Goal: Task Accomplishment & Management: Use online tool/utility

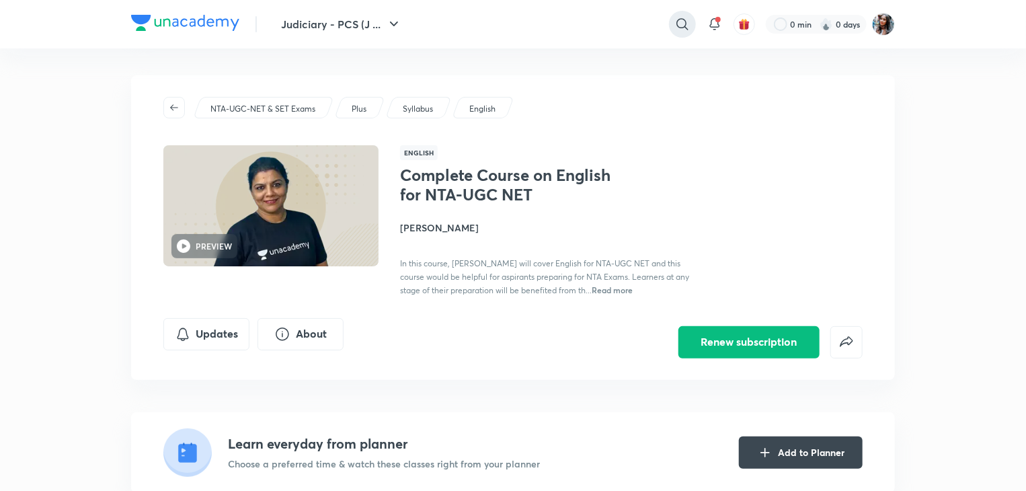
click at [675, 20] on icon at bounding box center [682, 24] width 16 height 16
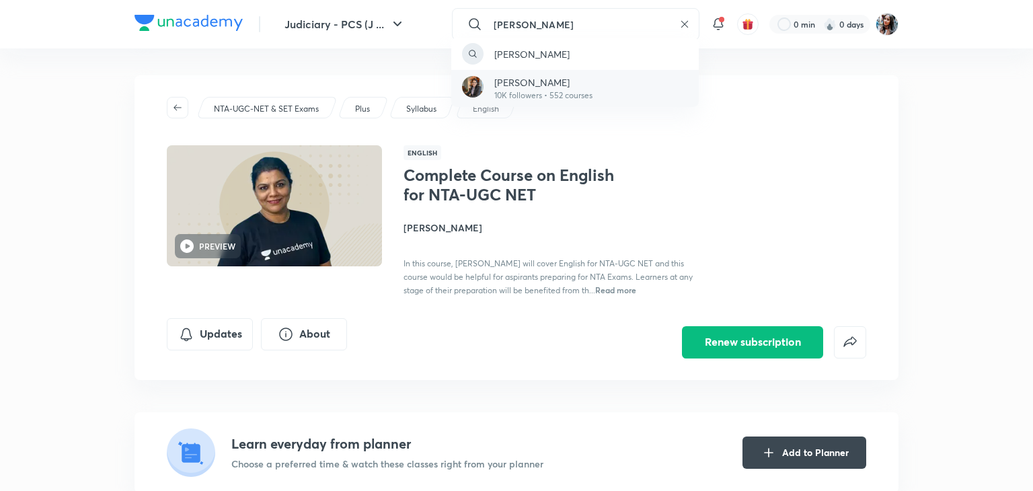
type input "sital sharma"
click at [539, 85] on p "[PERSON_NAME]" at bounding box center [543, 82] width 98 height 14
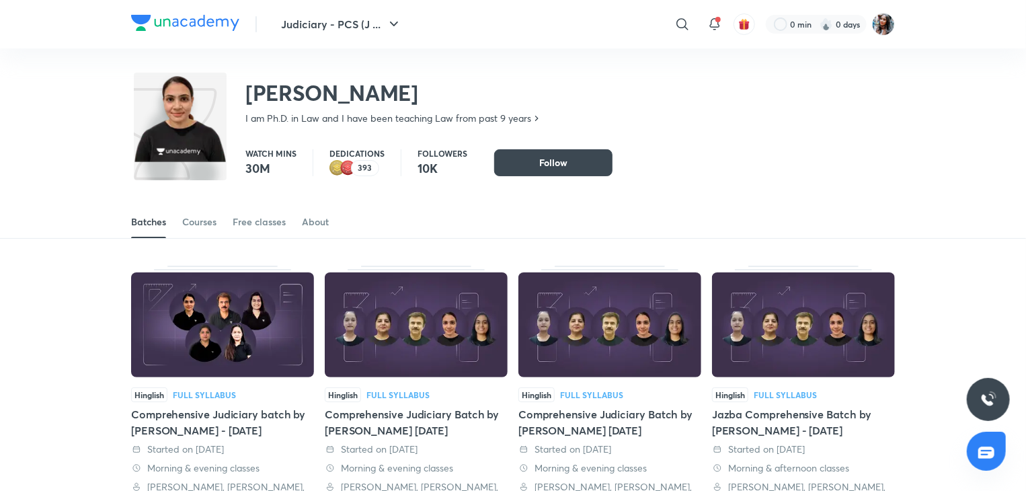
click at [765, 112] on div "Sital Sharma I am Ph.D. in Law and I have been teaching Law from past 9 years" at bounding box center [513, 91] width 764 height 87
click at [879, 30] on img at bounding box center [883, 24] width 23 height 23
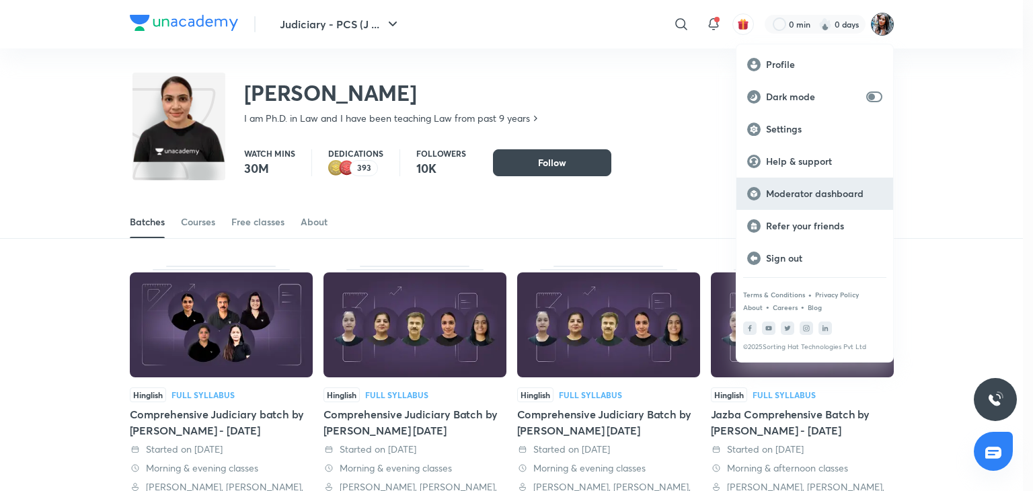
click at [820, 189] on p "Moderator dashboard" at bounding box center [824, 194] width 116 height 12
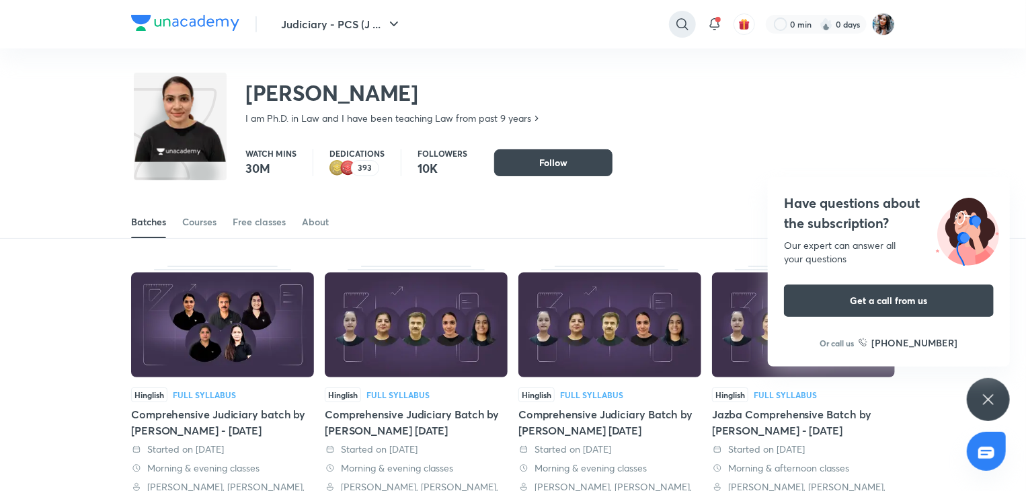
click at [681, 27] on icon at bounding box center [682, 24] width 16 height 16
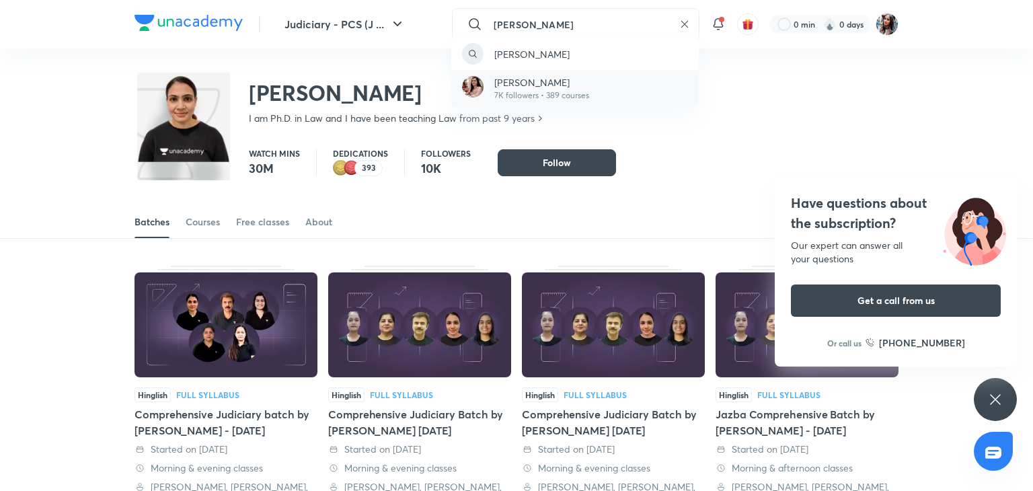
type input "priya singla"
click at [542, 80] on p "Priya Singla" at bounding box center [541, 82] width 95 height 14
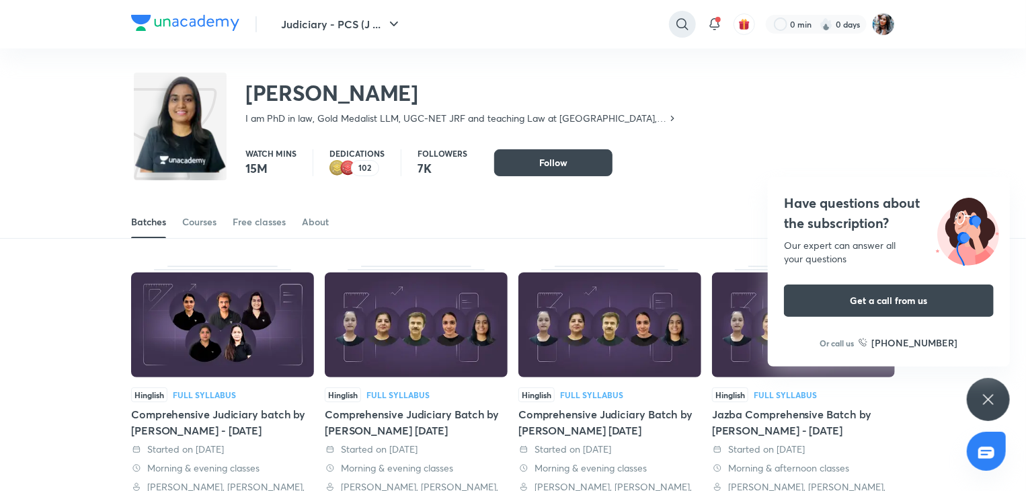
click at [680, 24] on icon at bounding box center [682, 24] width 16 height 16
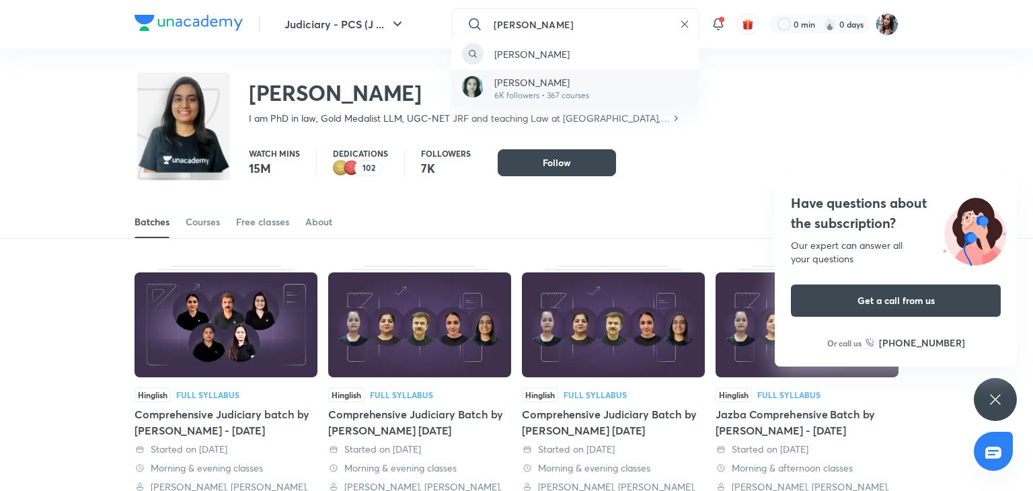
type input "rittu dhawan"
click at [559, 89] on p "6K followers • 367 courses" at bounding box center [541, 95] width 95 height 12
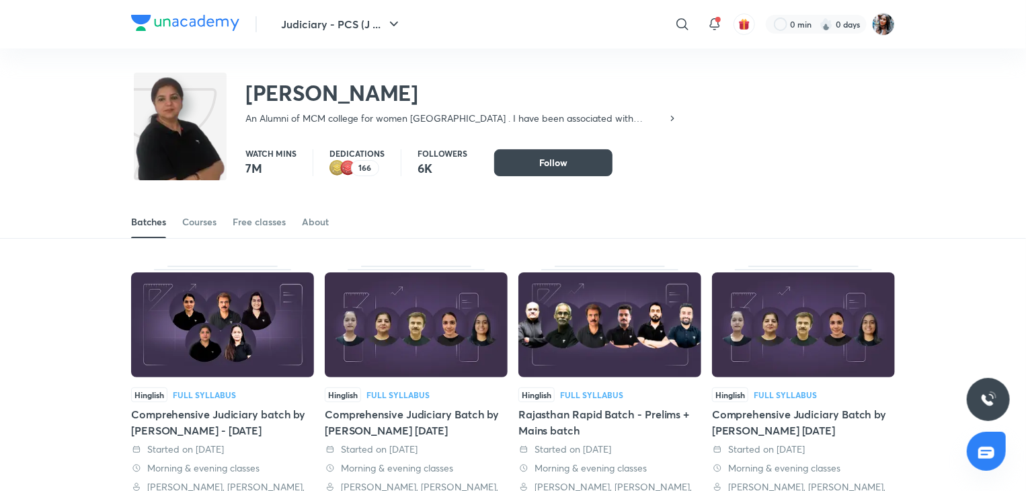
click at [748, 65] on div "Rittu Dhawan An Alumni of MCM college for women Chandigarh . I have been associ…" at bounding box center [513, 91] width 764 height 87
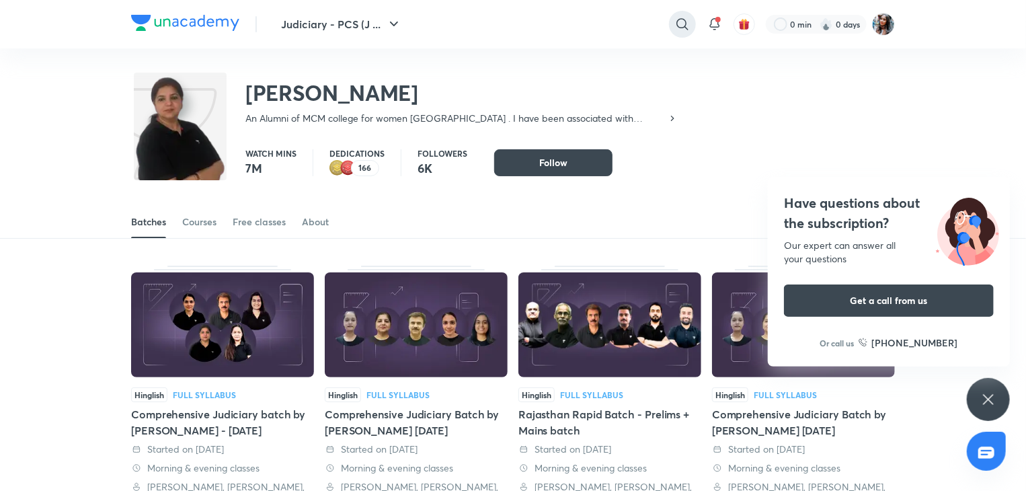
click at [676, 22] on icon at bounding box center [681, 23] width 11 height 11
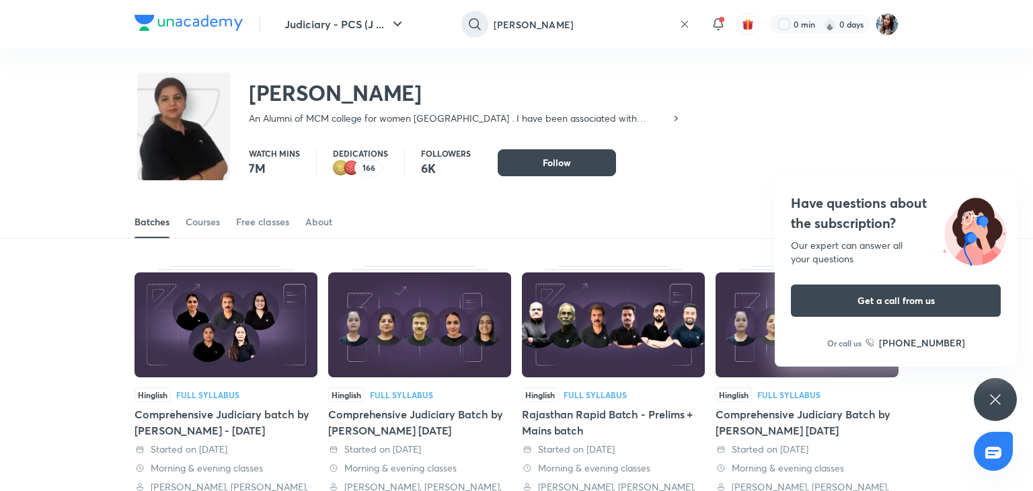
type input "rajni joshi"
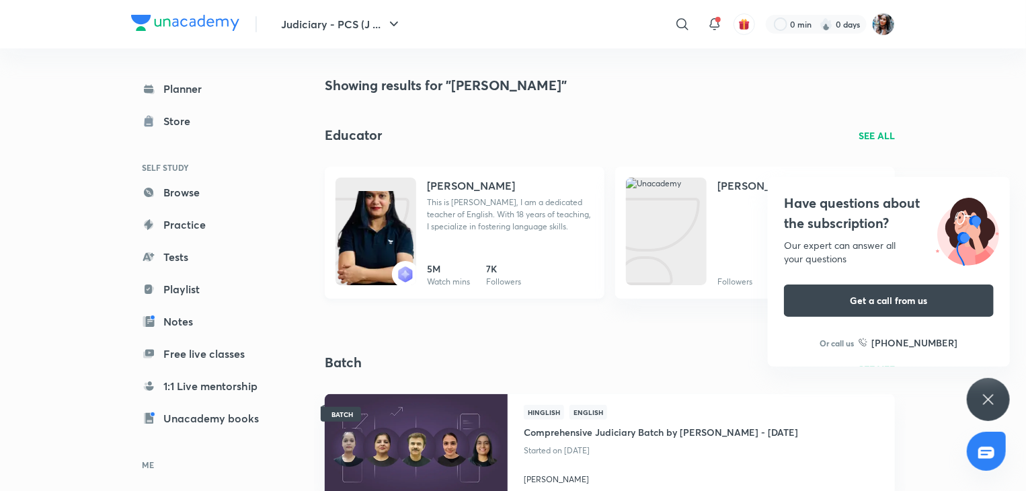
click at [460, 181] on h4 "Rajni Joshi" at bounding box center [471, 185] width 88 height 16
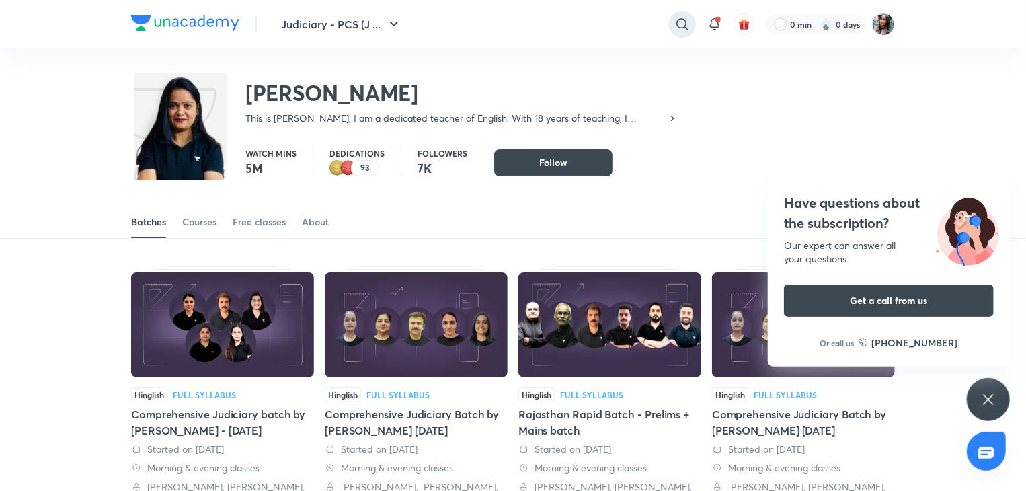
click at [678, 18] on icon at bounding box center [682, 24] width 16 height 16
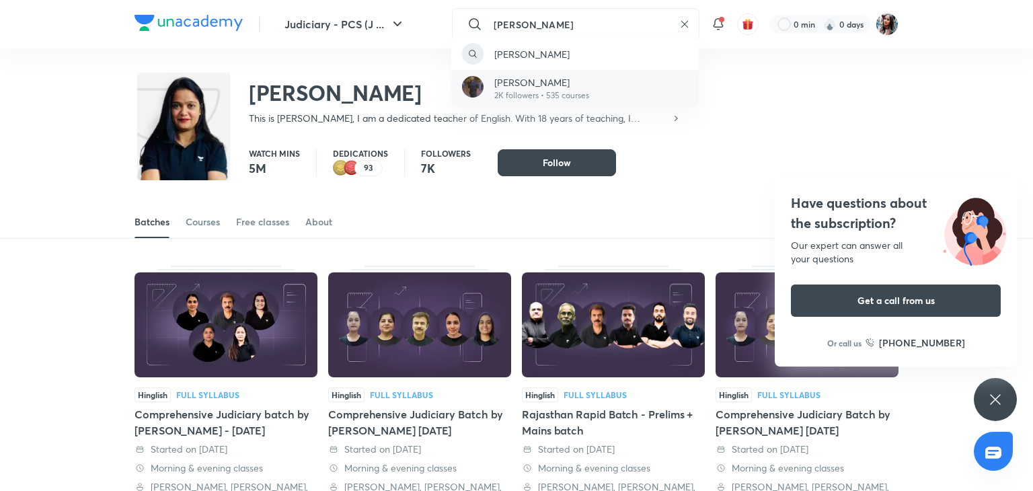
type input "vishal singh thakur"
click at [592, 89] on div "Vishal Singh Thakur 2K followers • 535 courses" at bounding box center [574, 88] width 247 height 37
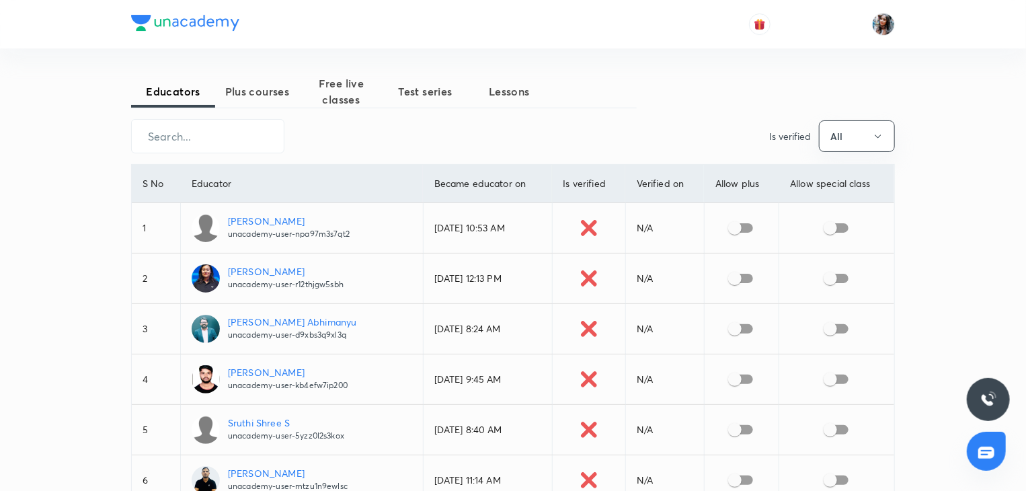
click at [285, 95] on span "Plus courses" at bounding box center [257, 91] width 84 height 16
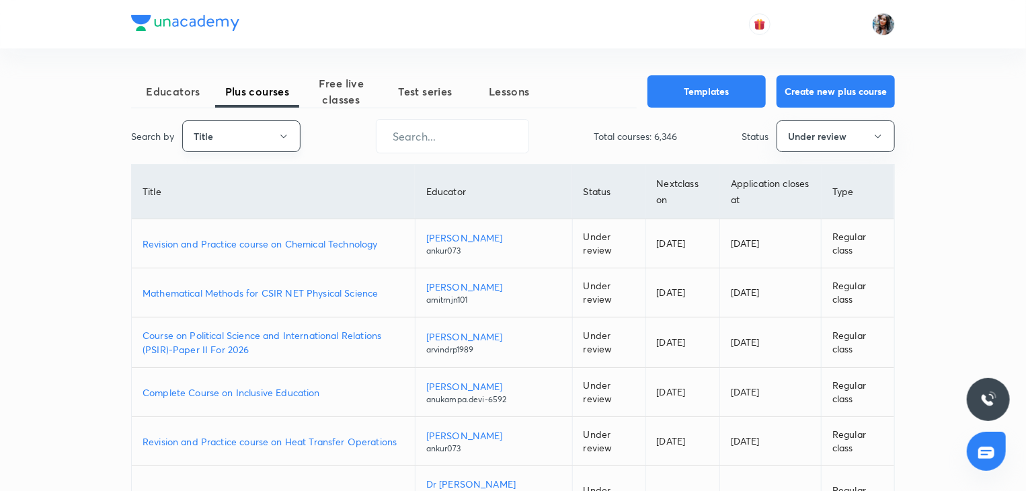
click at [260, 141] on button "Title" at bounding box center [241, 136] width 118 height 32
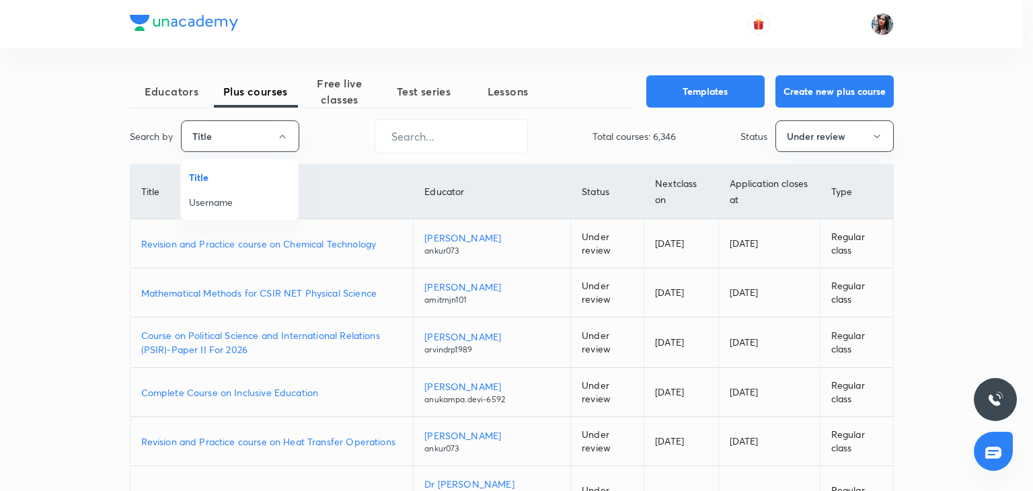
click at [216, 202] on span "Username" at bounding box center [239, 202] width 101 height 14
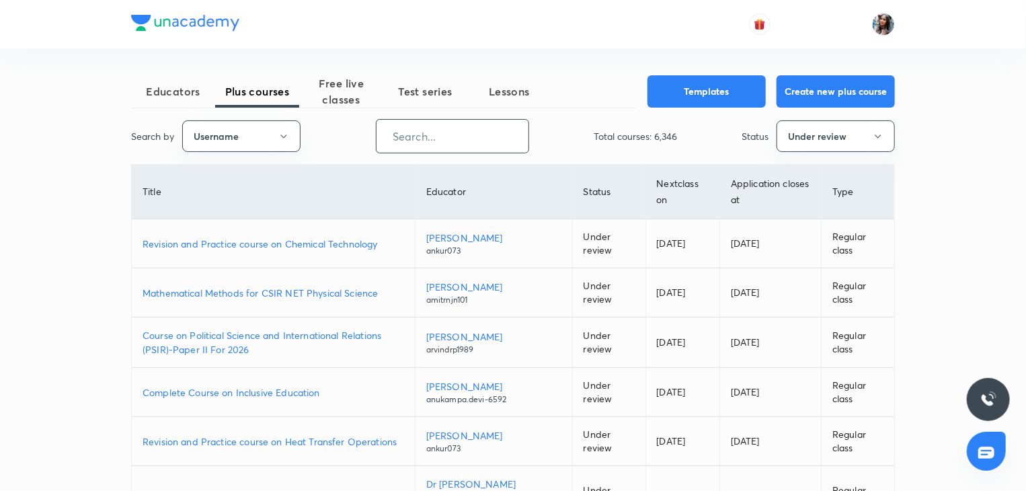
click at [423, 140] on input "text" at bounding box center [452, 136] width 152 height 34
paste input "unacademy-sitalsharma4700"
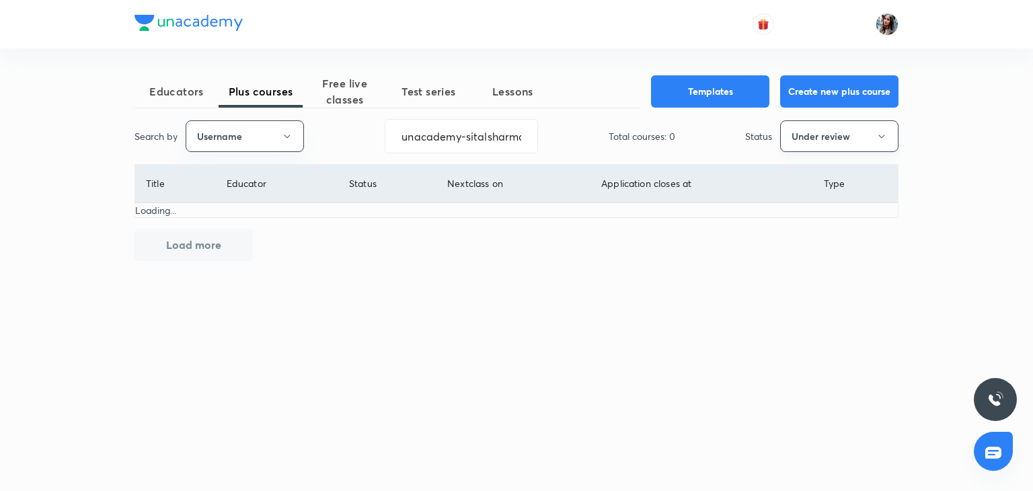
click at [828, 133] on button "Under review" at bounding box center [839, 136] width 118 height 32
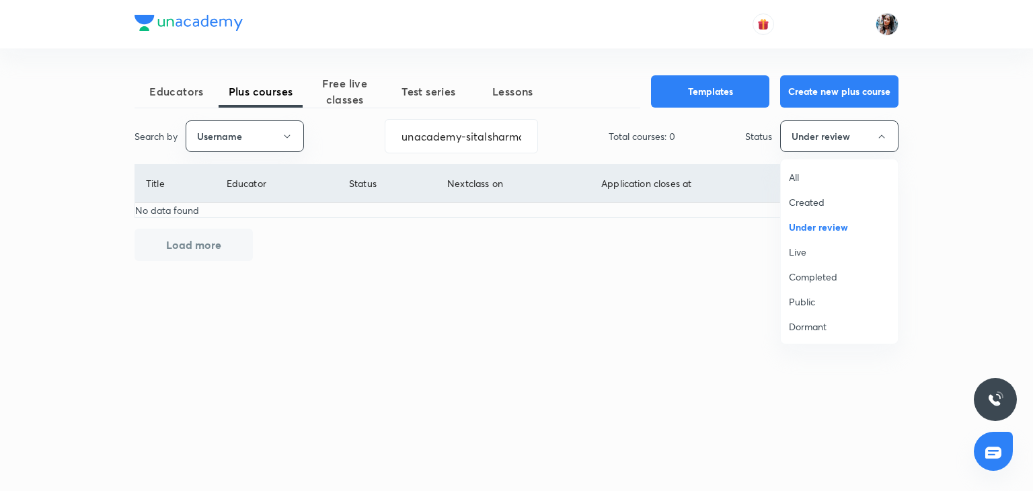
click at [801, 170] on span "All" at bounding box center [839, 177] width 101 height 14
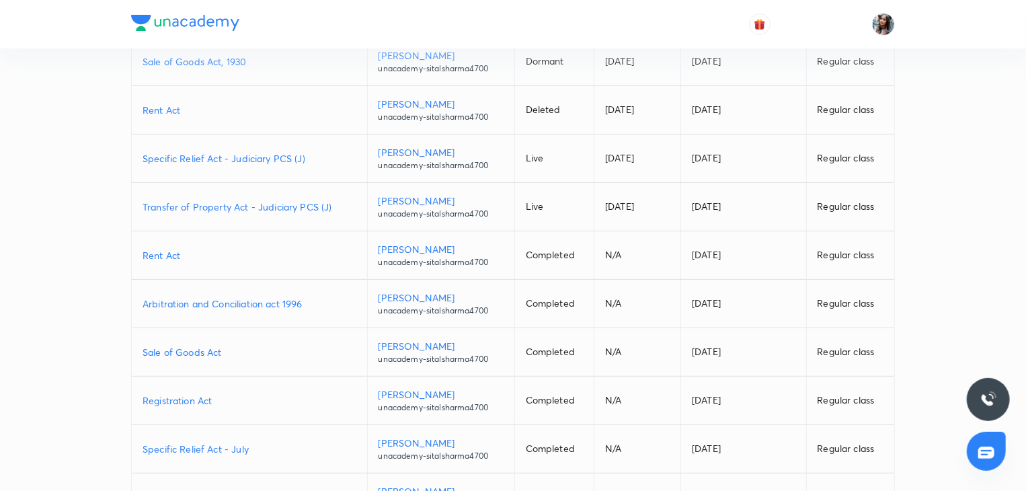
scroll to position [166, 0]
click at [248, 161] on p "Specific Relief Act - Judiciary PCS (J)" at bounding box center [250, 158] width 214 height 14
click at [309, 199] on p "Transfer of Property Act - Judiciary PCS (J)" at bounding box center [250, 206] width 214 height 14
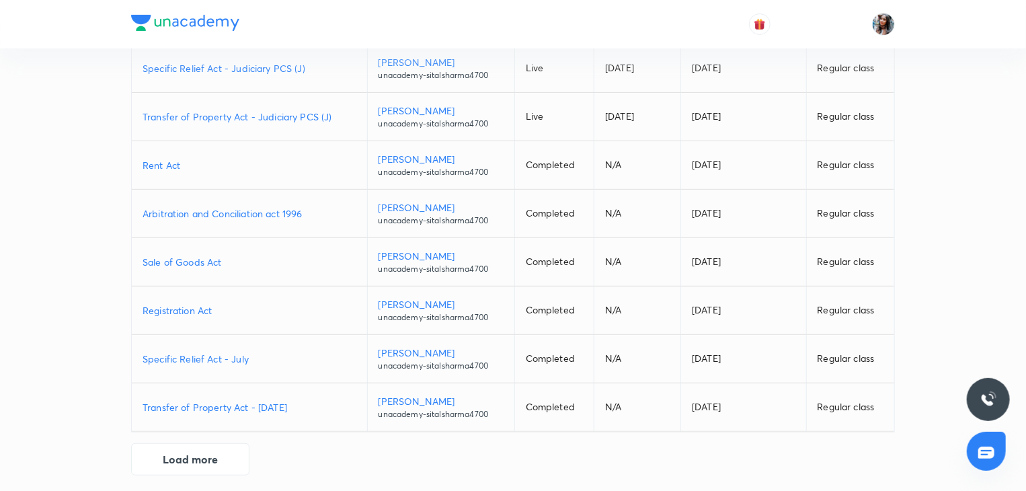
scroll to position [257, 0]
click at [166, 165] on p "Rent Act" at bounding box center [250, 164] width 214 height 14
click at [213, 211] on p "Arbitration and Conciliation act 1996" at bounding box center [250, 212] width 214 height 14
click at [194, 256] on p "Sale of Goods Act" at bounding box center [250, 260] width 214 height 14
click at [199, 356] on p "Specific Relief Act - July" at bounding box center [250, 357] width 214 height 14
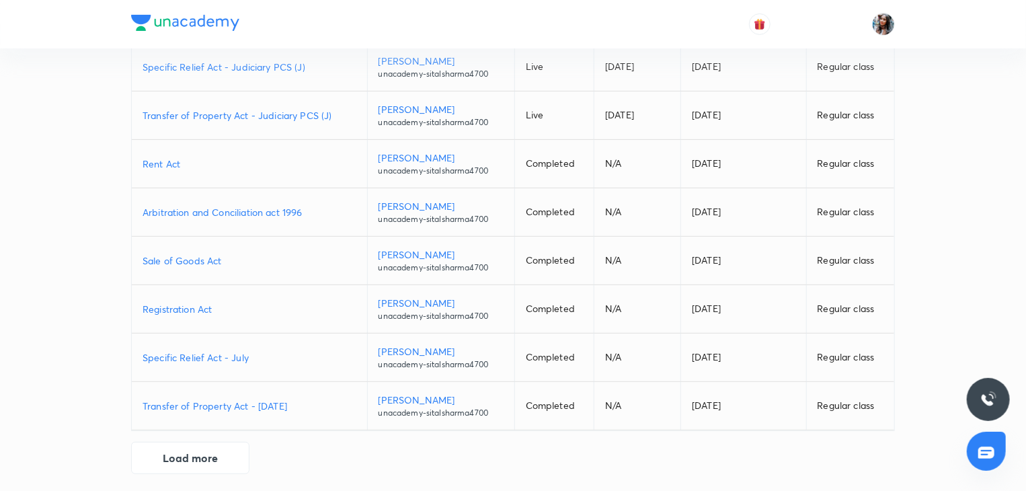
click at [226, 401] on p "Transfer of Property Act - July 2024" at bounding box center [250, 406] width 214 height 14
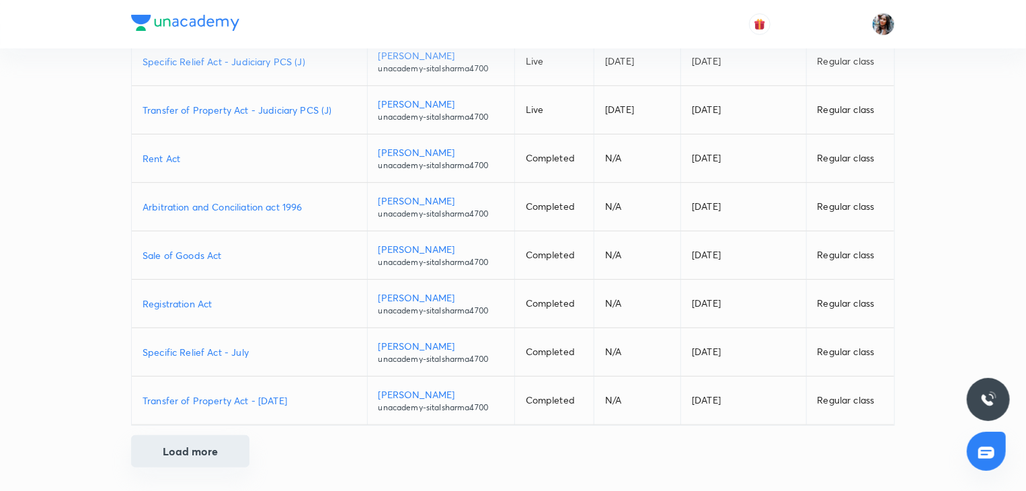
click at [194, 452] on button "Load more" at bounding box center [190, 451] width 118 height 32
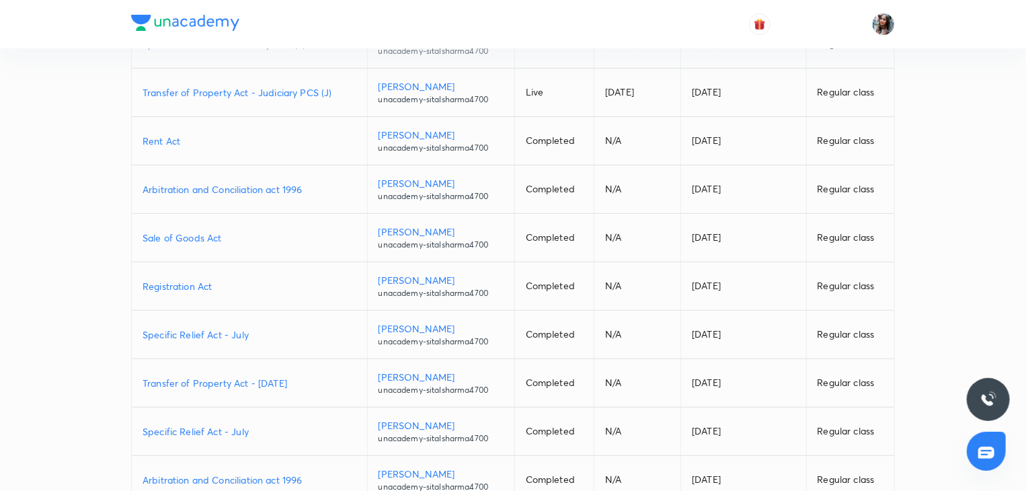
scroll to position [0, 0]
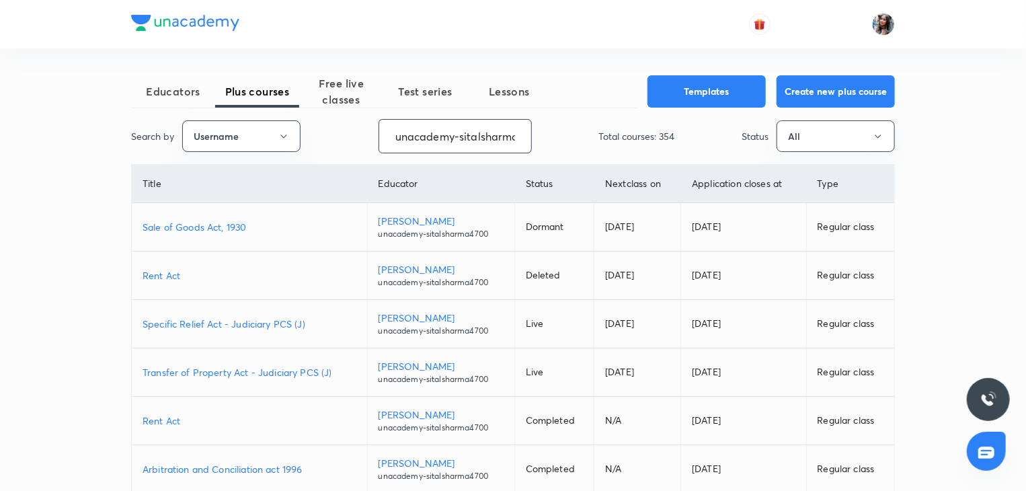
click at [473, 125] on input "unacademy-sitalsharma4700" at bounding box center [455, 136] width 152 height 34
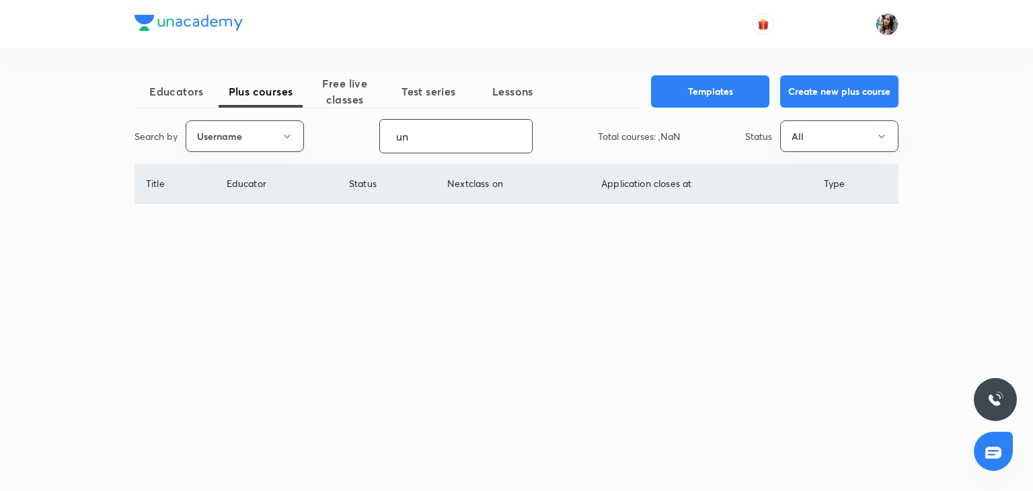
type input "u"
paste input "priyasingla-5956"
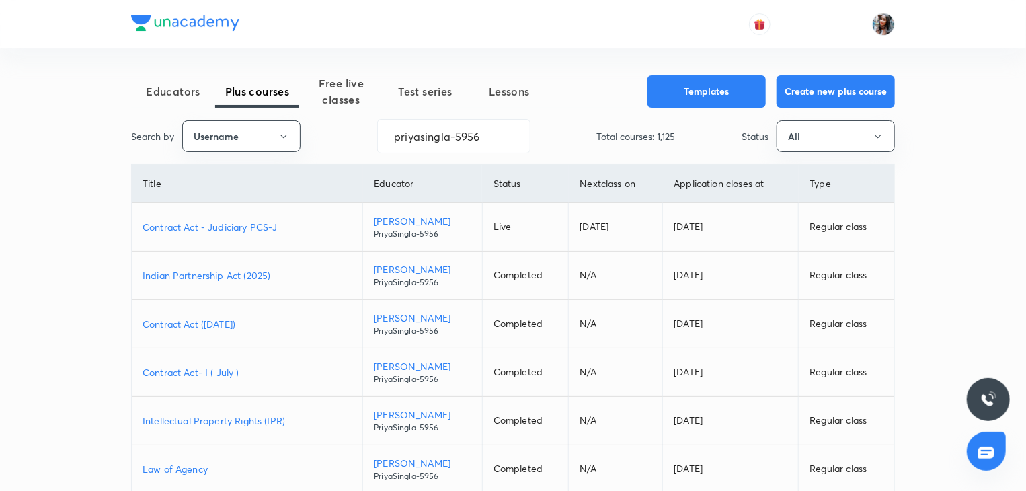
click at [257, 227] on p "Contract Act - Judiciary PCS-J" at bounding box center [247, 227] width 209 height 14
click at [216, 272] on p "Indian Partnership Act (2025)" at bounding box center [247, 275] width 209 height 14
click at [194, 272] on p "Indian Partnership Act (2025)" at bounding box center [247, 275] width 209 height 14
click at [227, 323] on p "Contract Act (Jan 2025)" at bounding box center [247, 324] width 209 height 14
click at [485, 125] on input "priyasingla-5956" at bounding box center [454, 136] width 152 height 34
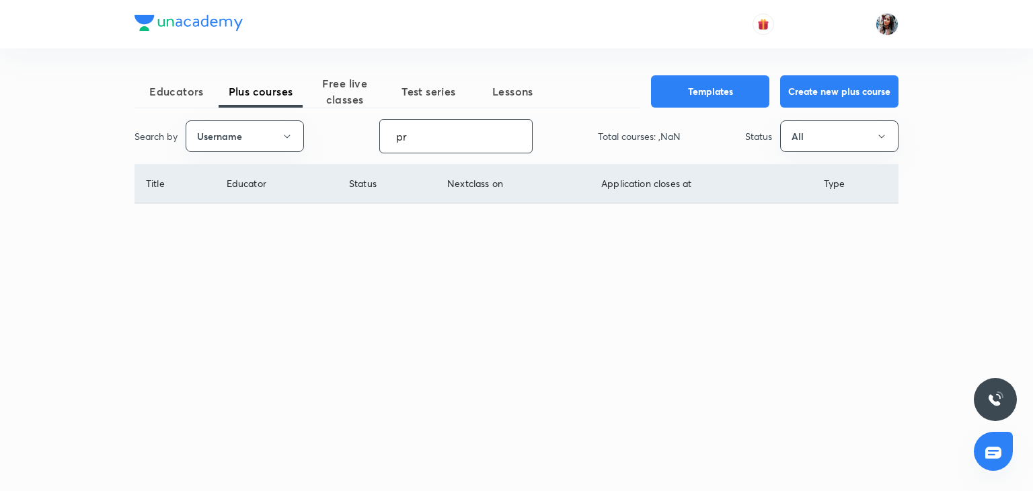
type input "p"
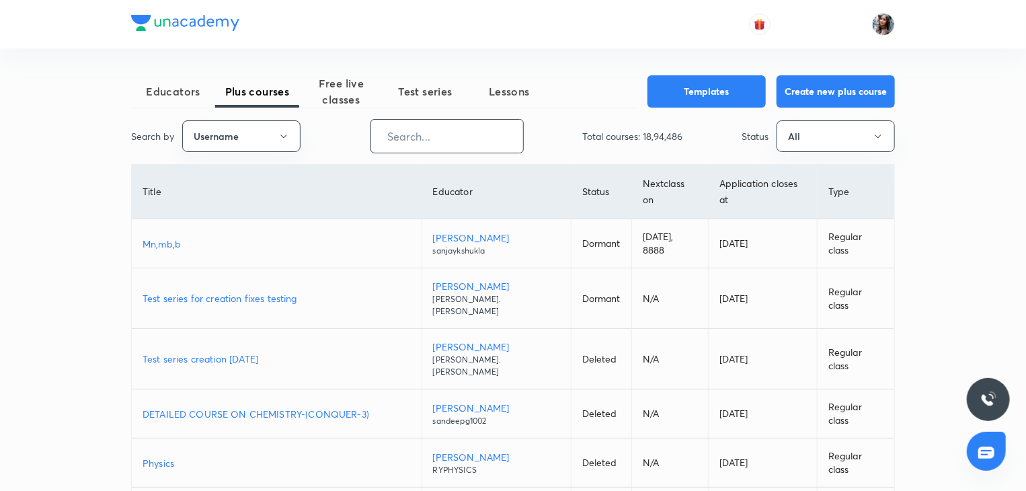
paste input "rittu_dhawan"
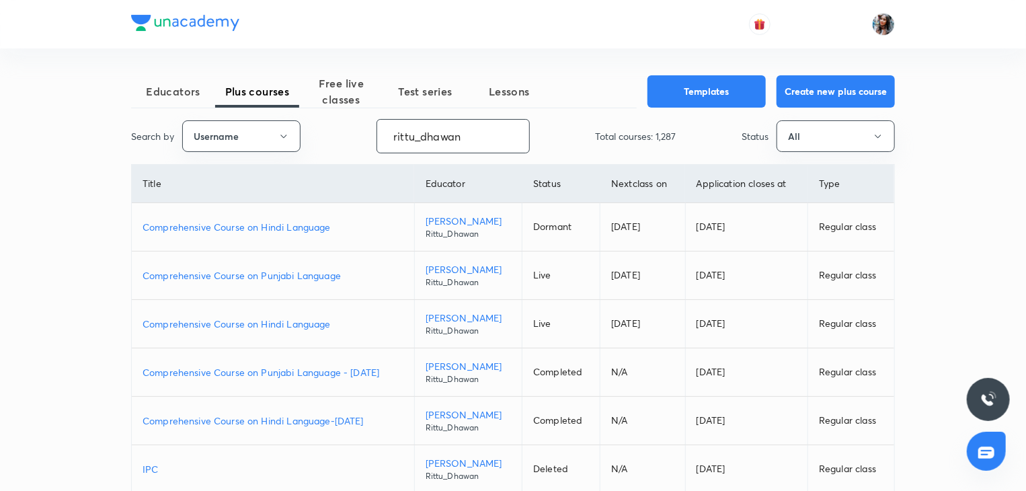
scroll to position [39, 0]
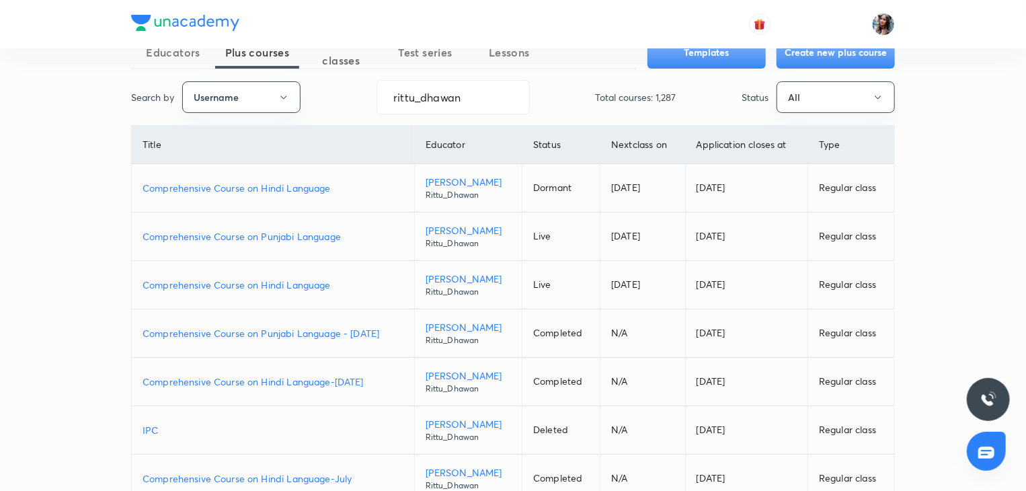
click at [309, 233] on p "Comprehensive Course on Punjabi Language" at bounding box center [273, 236] width 261 height 14
click at [290, 280] on p "Comprehensive Course on Hindi Language" at bounding box center [273, 285] width 261 height 14
click at [339, 328] on p "Comprehensive Course on Punjabi Language - Jan 2025" at bounding box center [273, 333] width 261 height 14
click at [317, 380] on p "Comprehensive Course on Hindi Language-Jan 2025" at bounding box center [273, 381] width 261 height 14
click at [483, 92] on input "rittu_dhawan" at bounding box center [453, 97] width 152 height 34
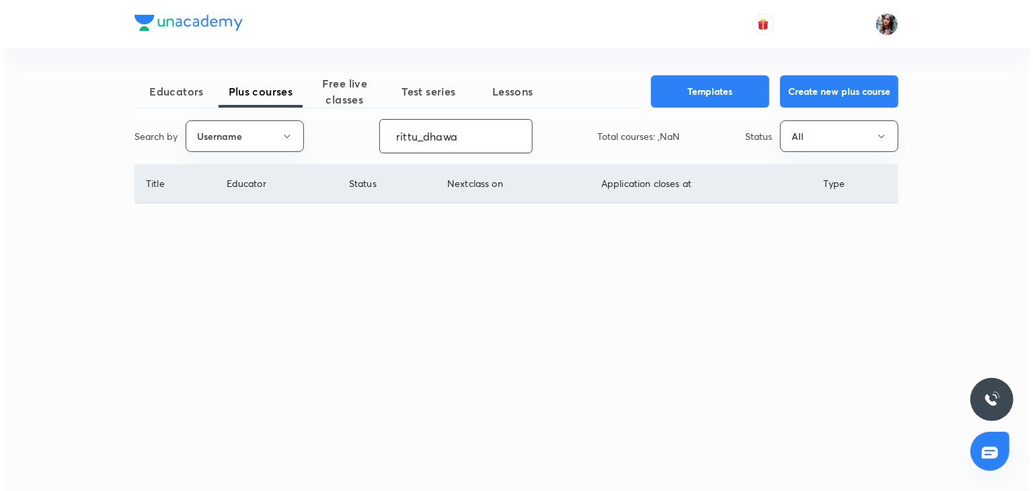
scroll to position [0, 0]
type input "r"
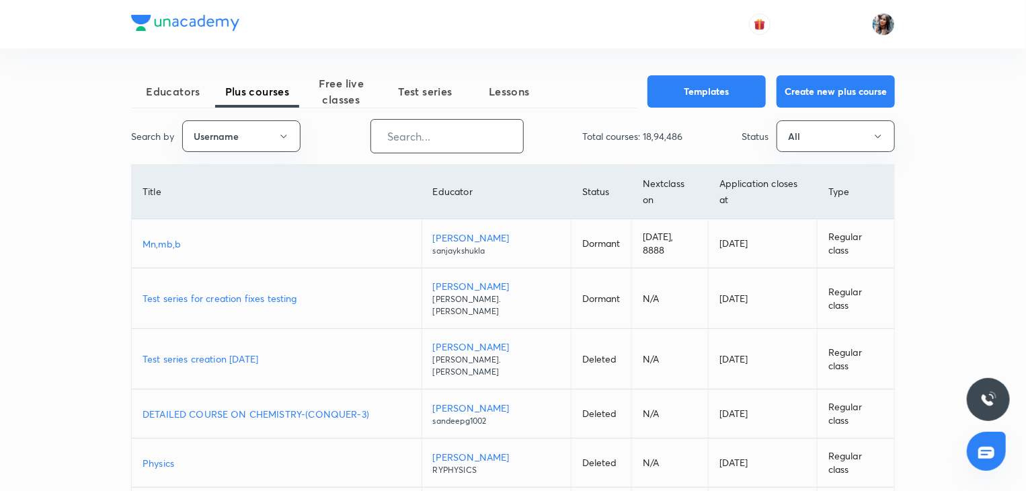
paste input "unacademy-user-7li2vchasq64"
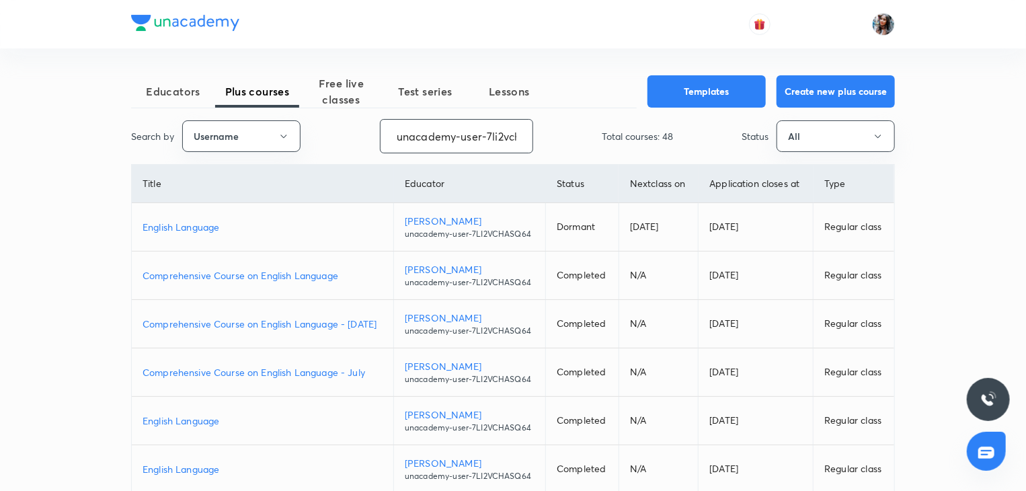
scroll to position [89, 0]
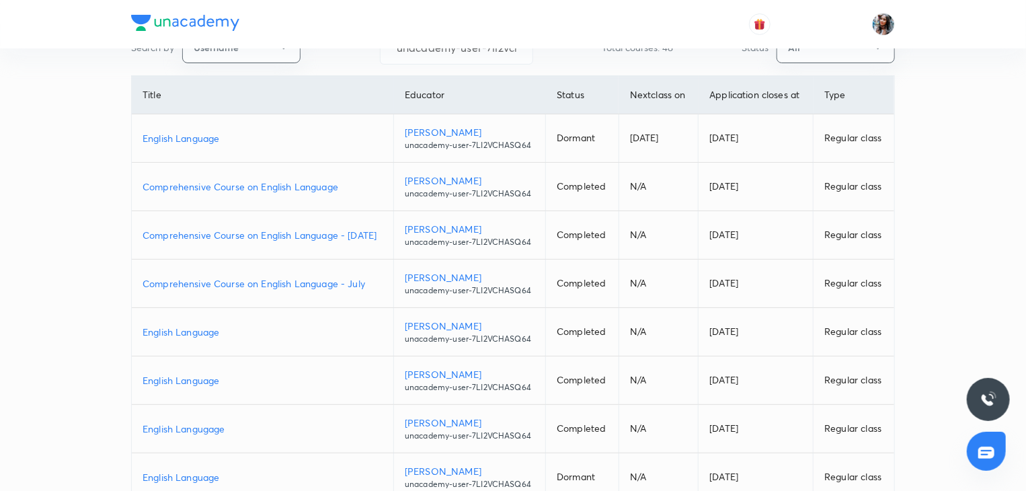
click at [315, 185] on p "Comprehensive Course on English Language" at bounding box center [263, 186] width 240 height 14
click at [363, 232] on p "Comprehensive Course on English Language - Jan 2025" at bounding box center [263, 235] width 240 height 14
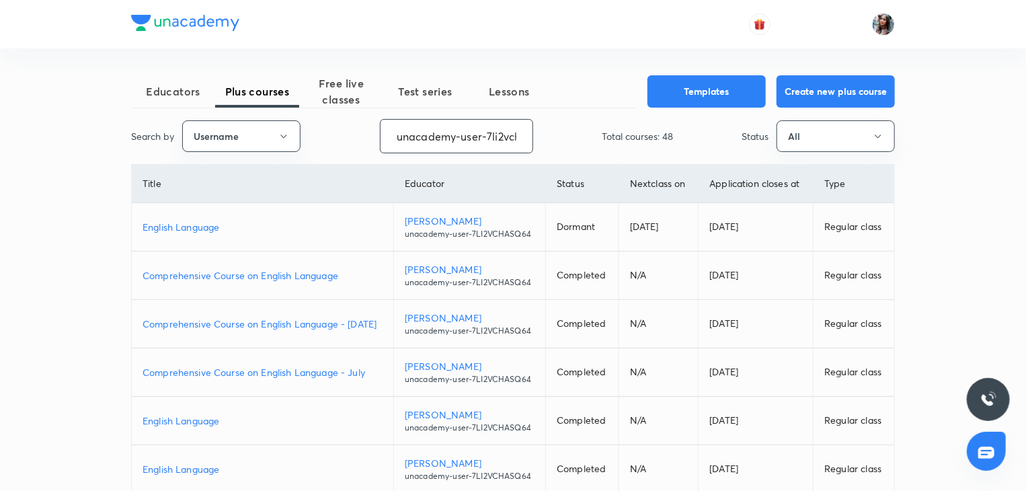
click at [503, 140] on input "unacademy-user-7li2vchasq64" at bounding box center [456, 136] width 152 height 34
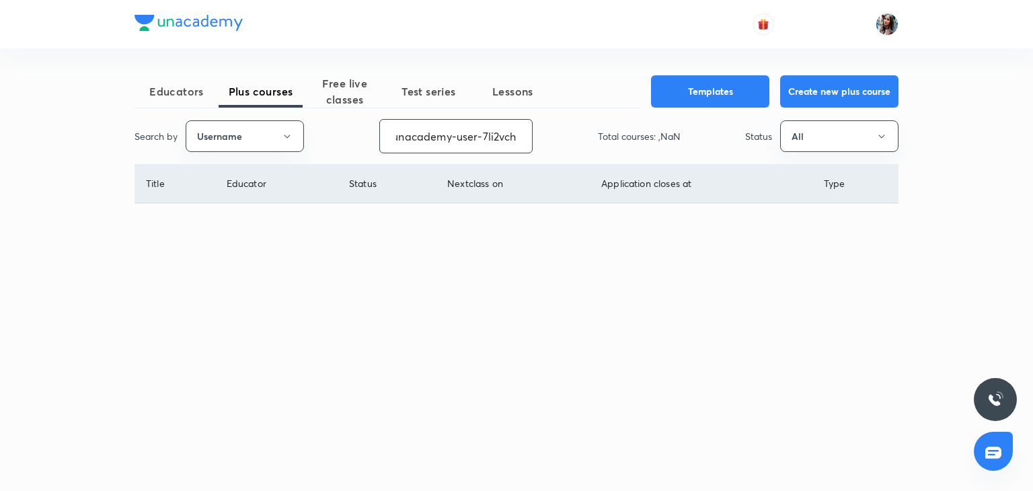
scroll to position [0, 0]
type input "u"
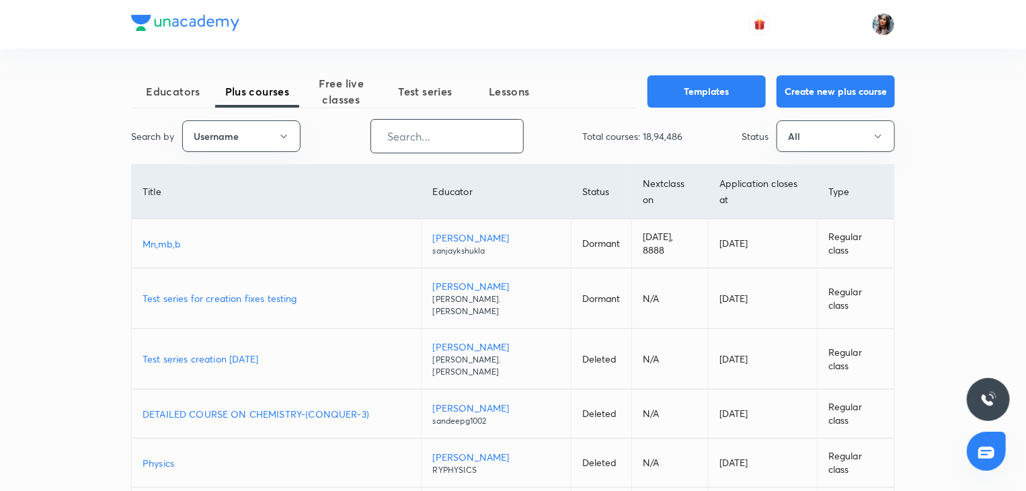
paste input "unacademy-user-x3zattpslmx6"
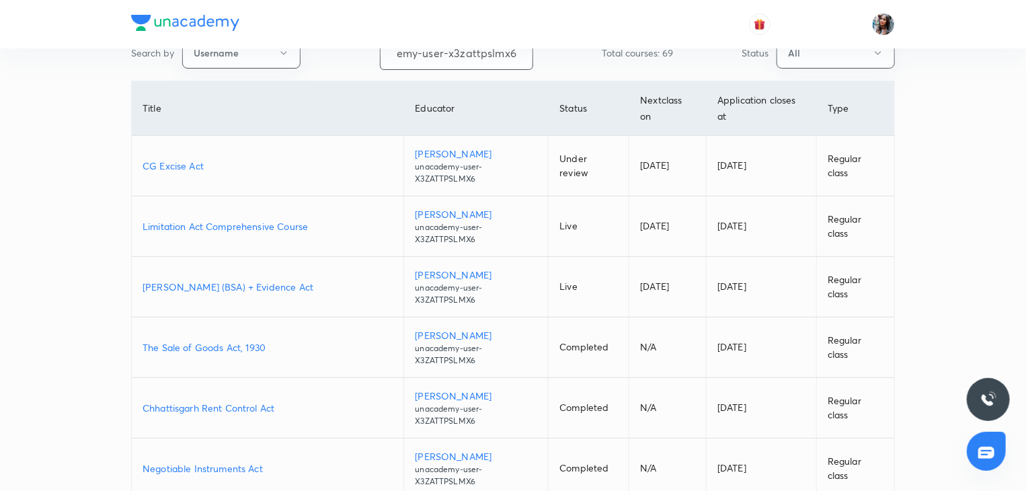
scroll to position [128, 0]
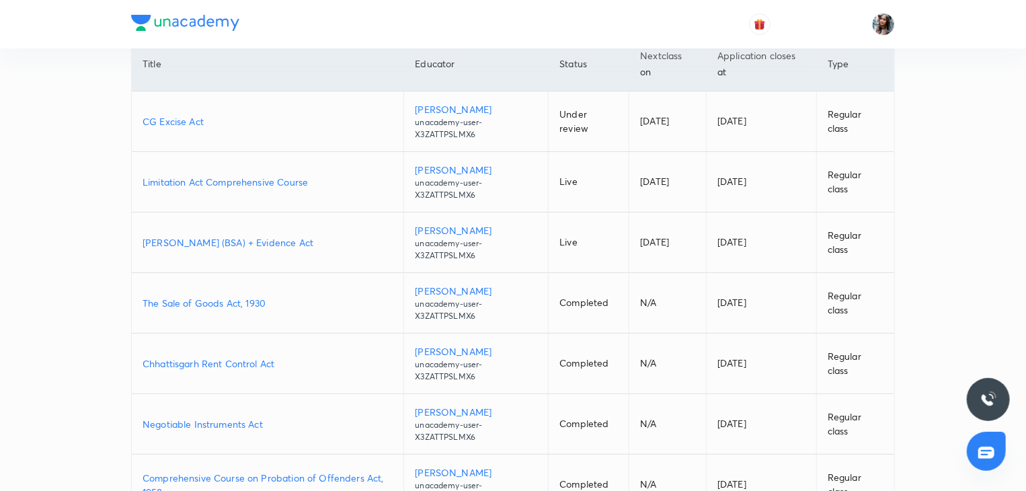
type input "unacademy-user-x3zattpslmx6"
click at [278, 244] on p "Bhartiya Sakshya Adhiniyam (BSA) + Evidence Act" at bounding box center [268, 242] width 250 height 14
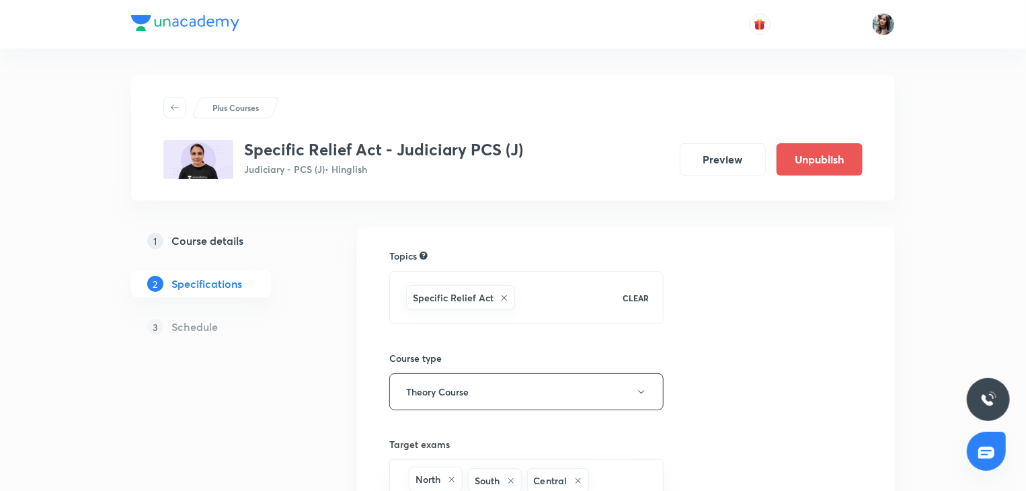
click at [219, 237] on h5 "Course details" at bounding box center [207, 241] width 72 height 16
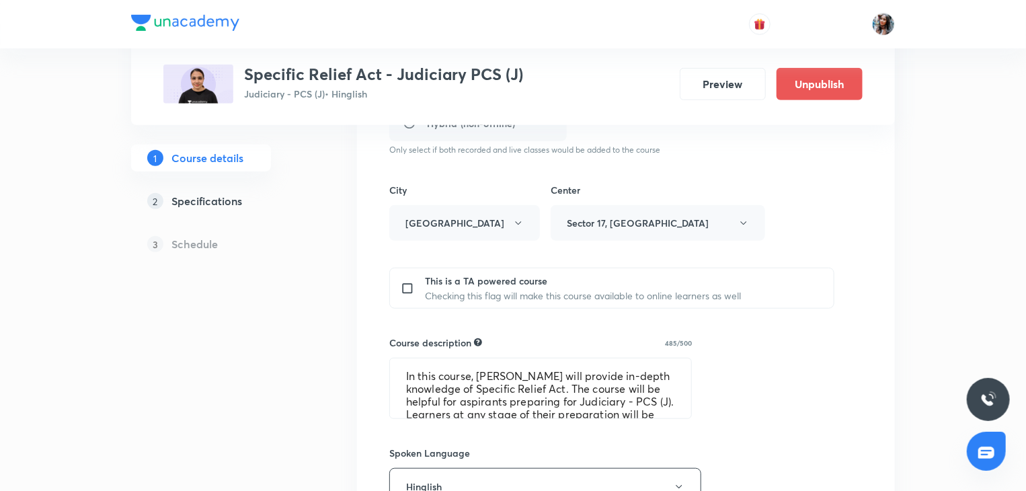
scroll to position [441, 0]
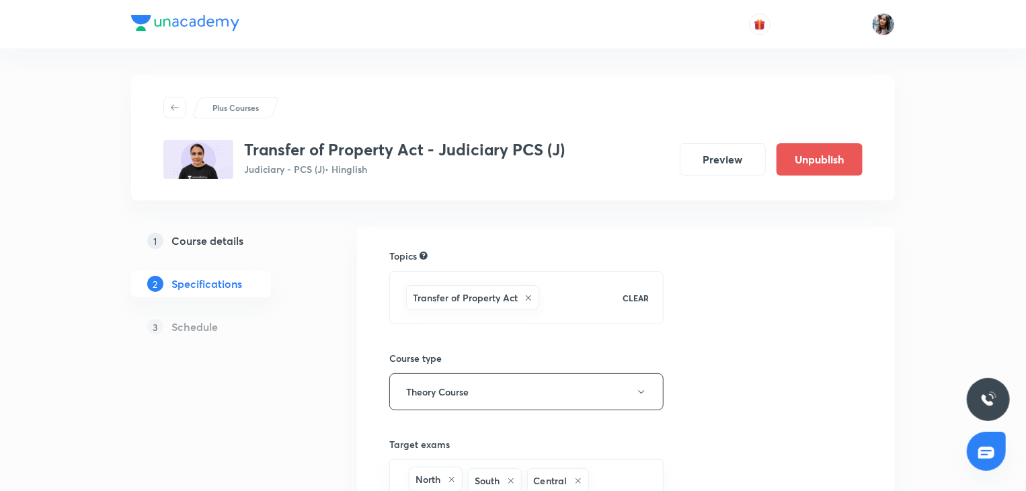
click at [218, 241] on h5 "Course details" at bounding box center [207, 241] width 72 height 16
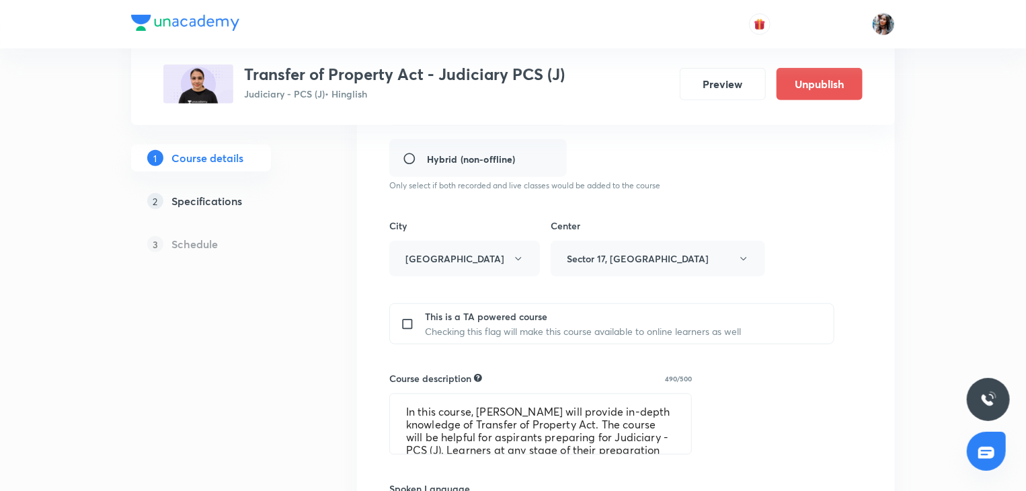
scroll to position [406, 0]
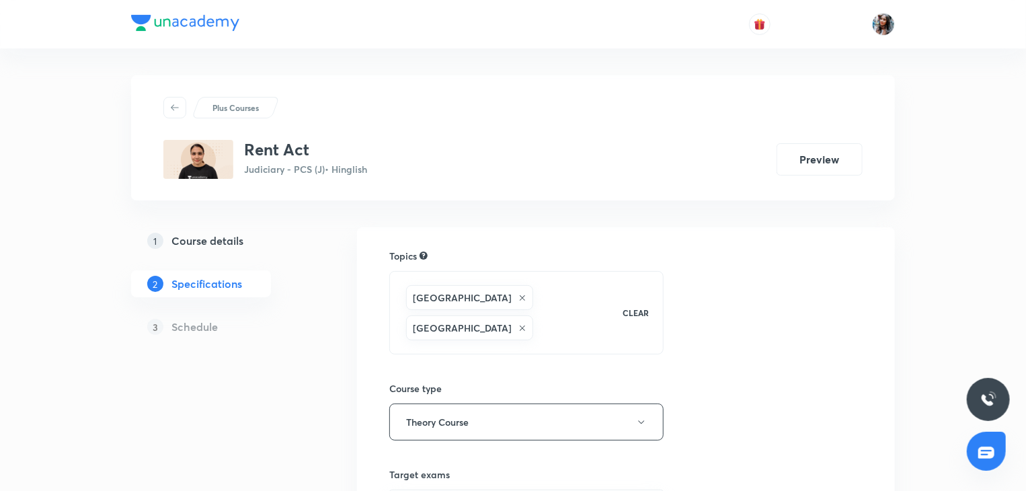
click at [214, 240] on h5 "Course details" at bounding box center [207, 241] width 72 height 16
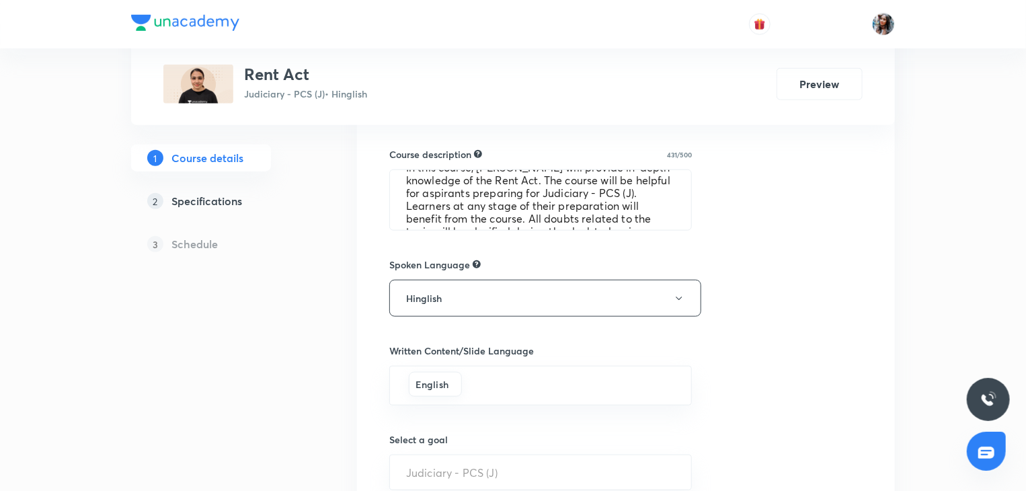
scroll to position [471, 0]
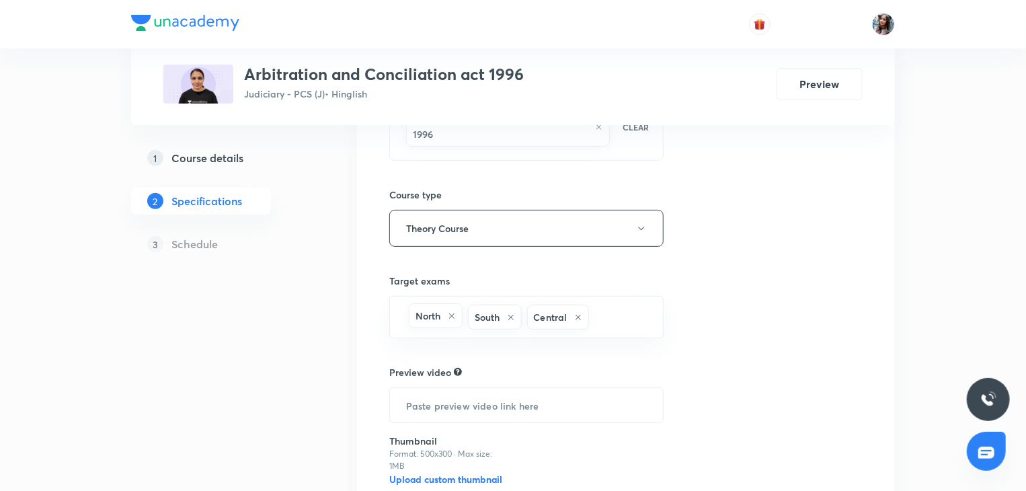
scroll to position [179, 0]
click at [196, 153] on h5 "Course details" at bounding box center [207, 158] width 72 height 16
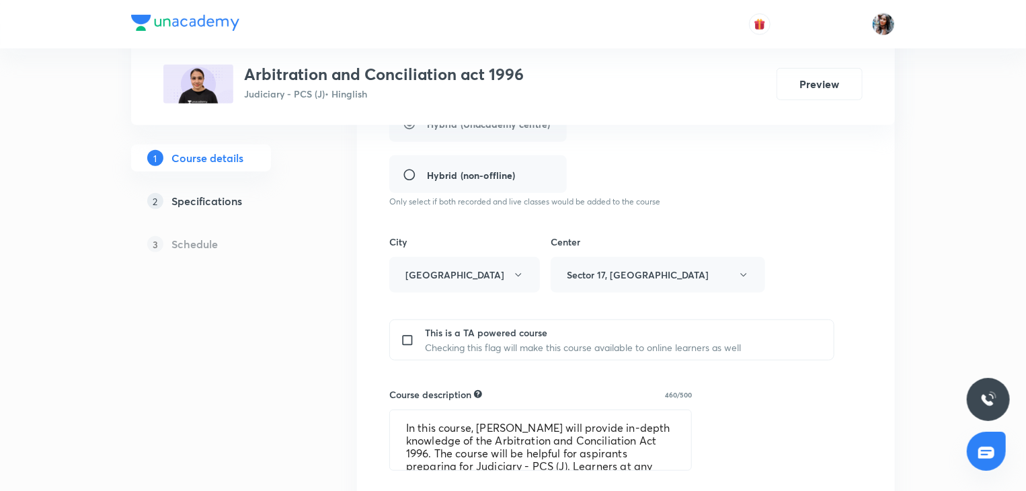
scroll to position [456, 0]
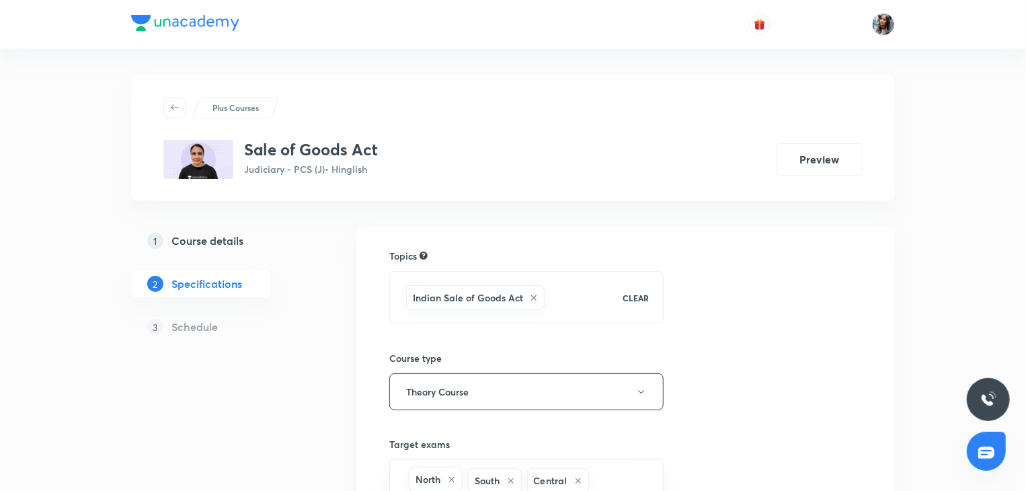
click at [225, 237] on h5 "Course details" at bounding box center [207, 241] width 72 height 16
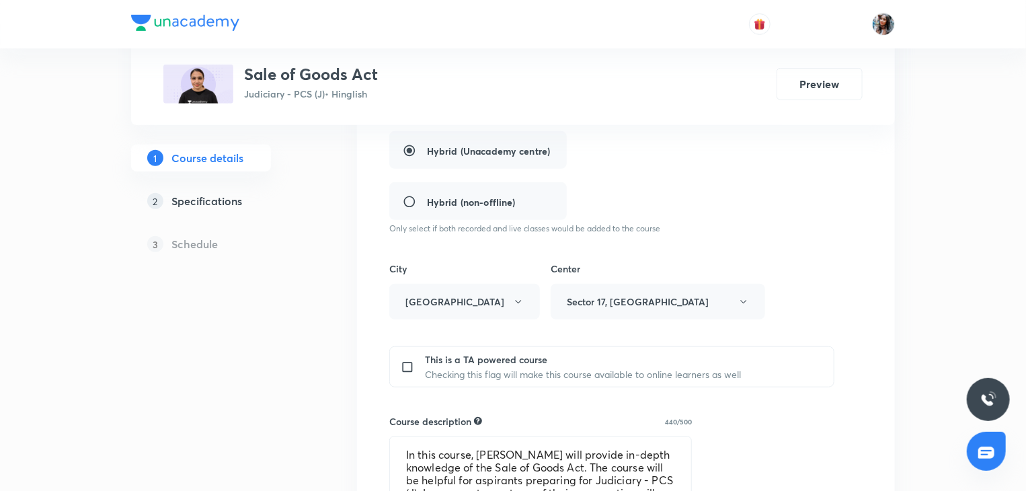
scroll to position [507, 0]
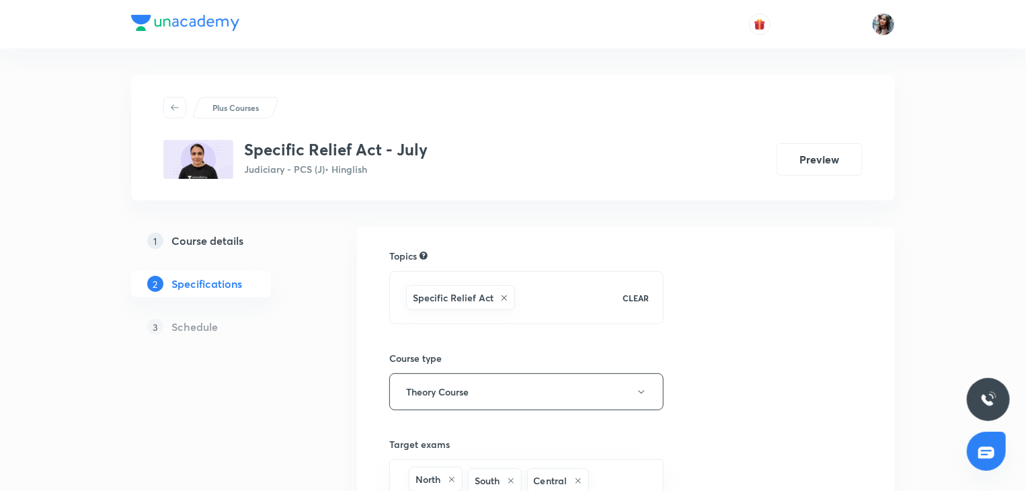
click at [218, 242] on h5 "Course details" at bounding box center [207, 241] width 72 height 16
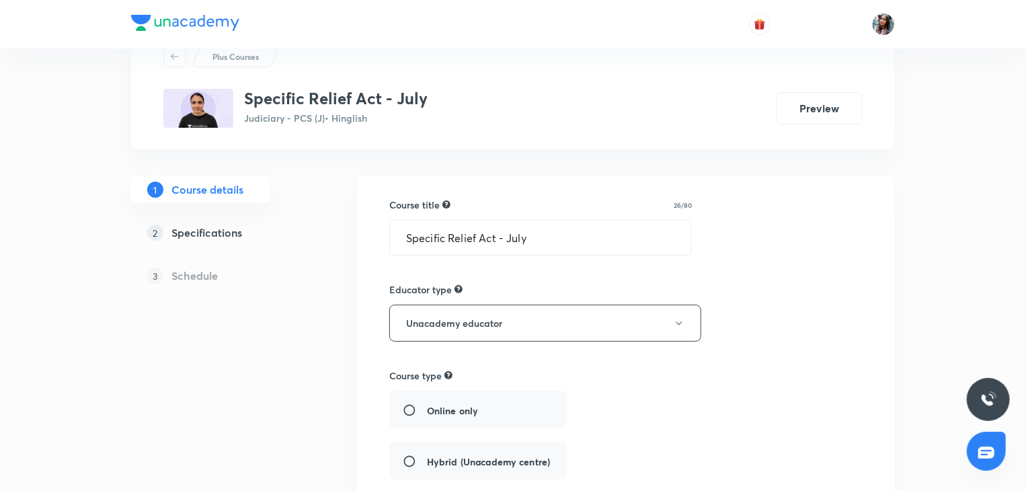
scroll to position [67, 0]
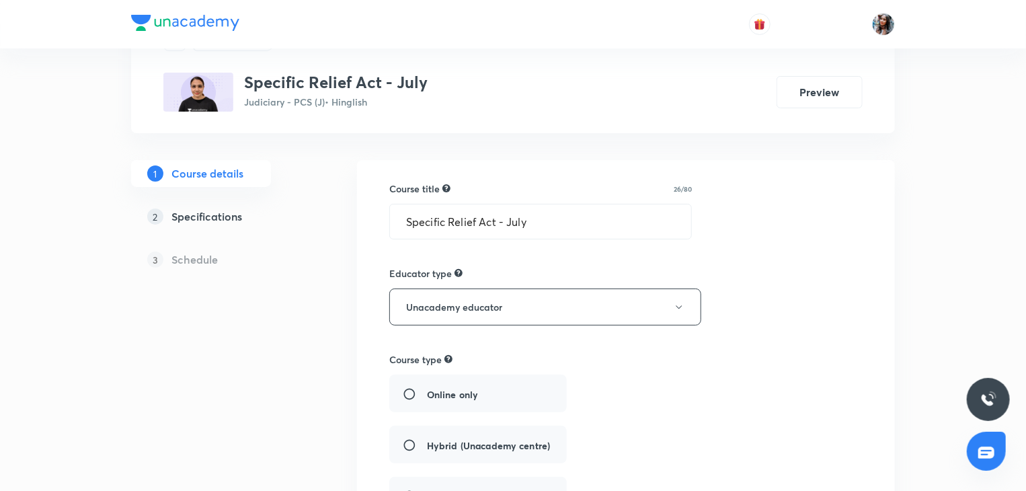
click at [214, 169] on h5 "Course details" at bounding box center [207, 173] width 72 height 16
click at [210, 218] on h5 "Specifications" at bounding box center [206, 216] width 71 height 16
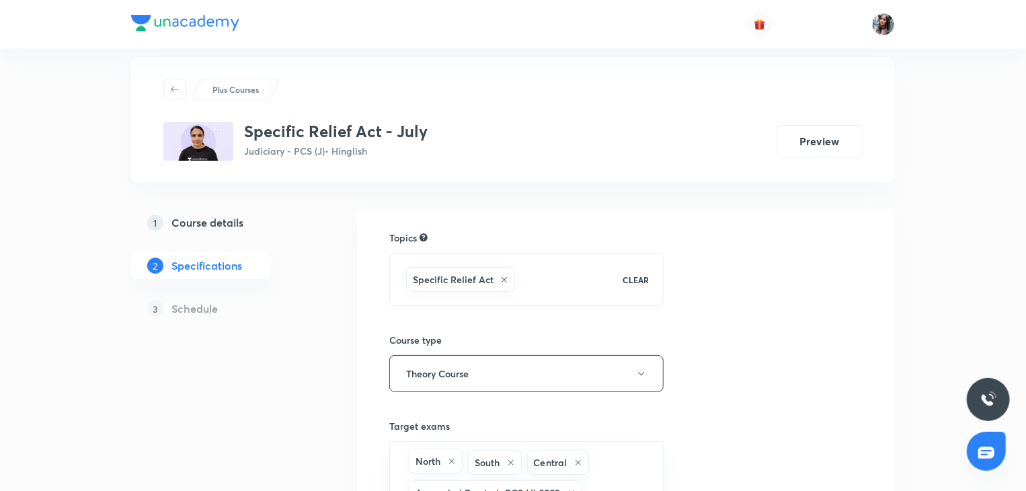
scroll to position [16, 0]
click at [231, 218] on h5 "Course details" at bounding box center [207, 224] width 72 height 16
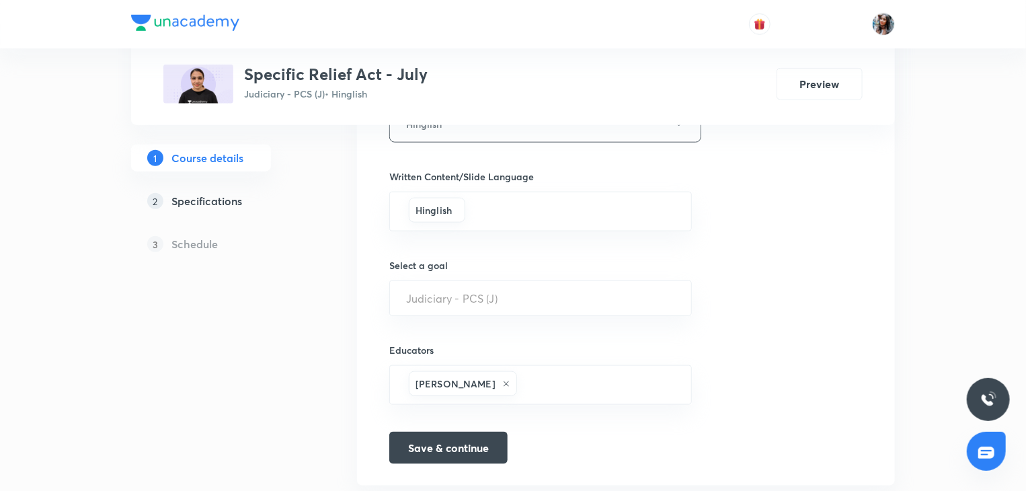
scroll to position [686, 0]
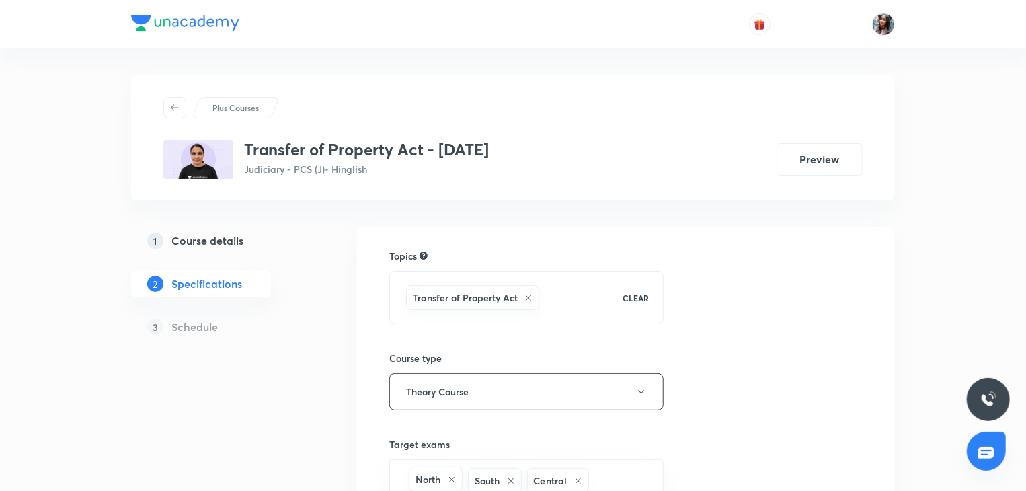
click at [232, 236] on h5 "Course details" at bounding box center [207, 241] width 72 height 16
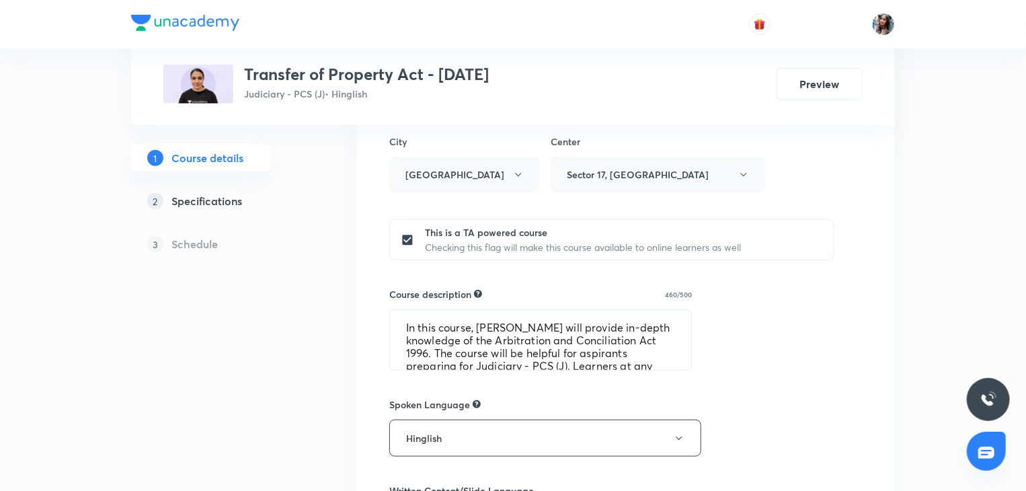
scroll to position [494, 0]
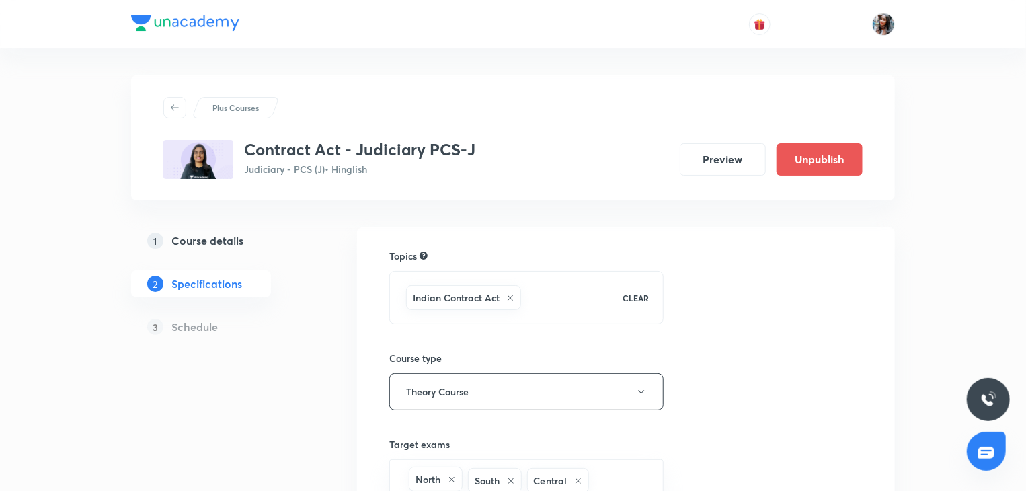
click at [225, 235] on h5 "Course details" at bounding box center [207, 241] width 72 height 16
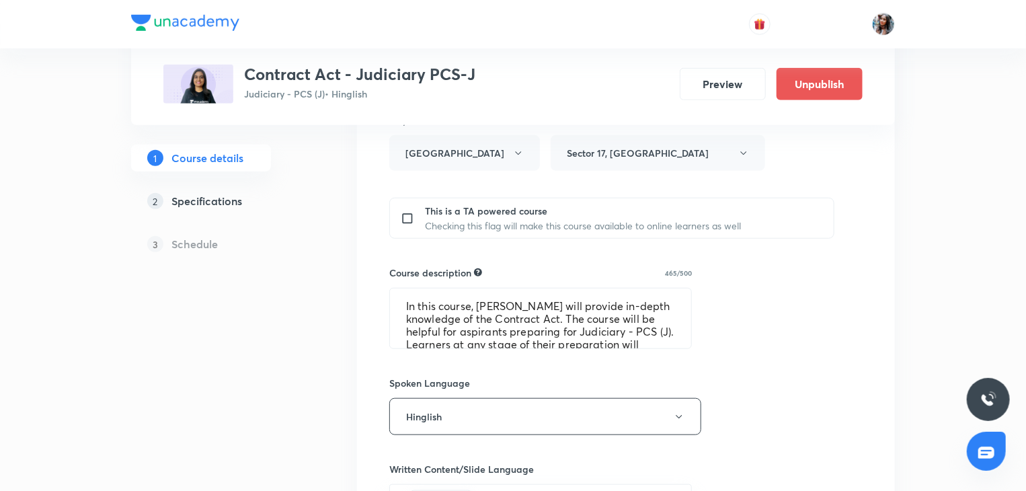
scroll to position [520, 0]
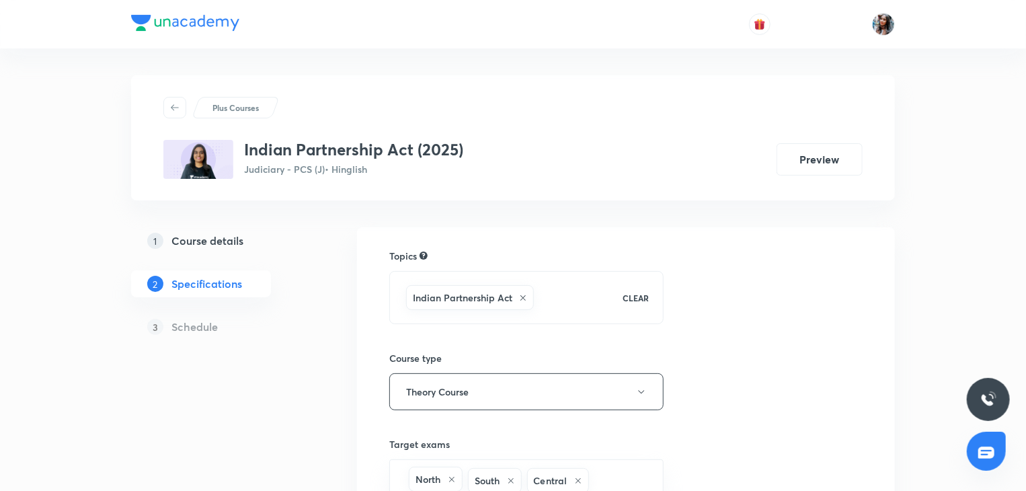
click at [206, 236] on h5 "Course details" at bounding box center [207, 241] width 72 height 16
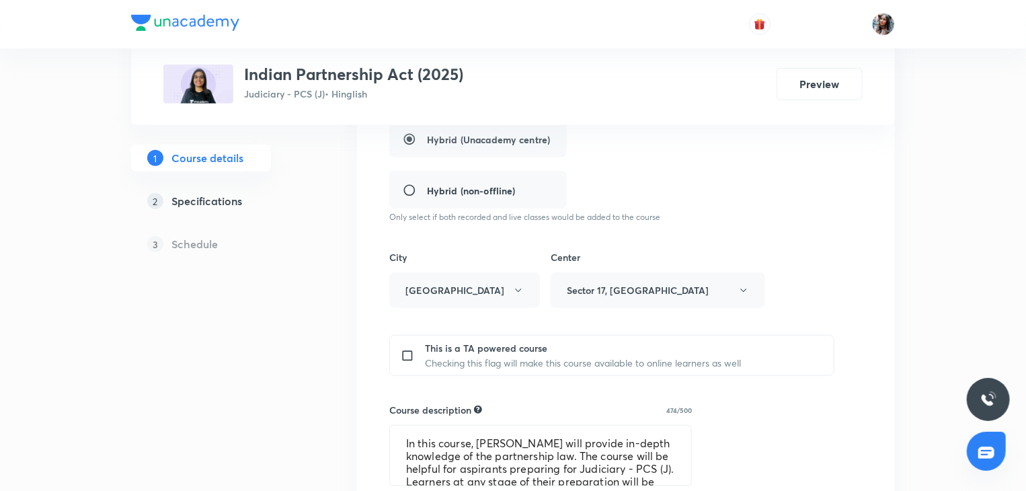
scroll to position [379, 0]
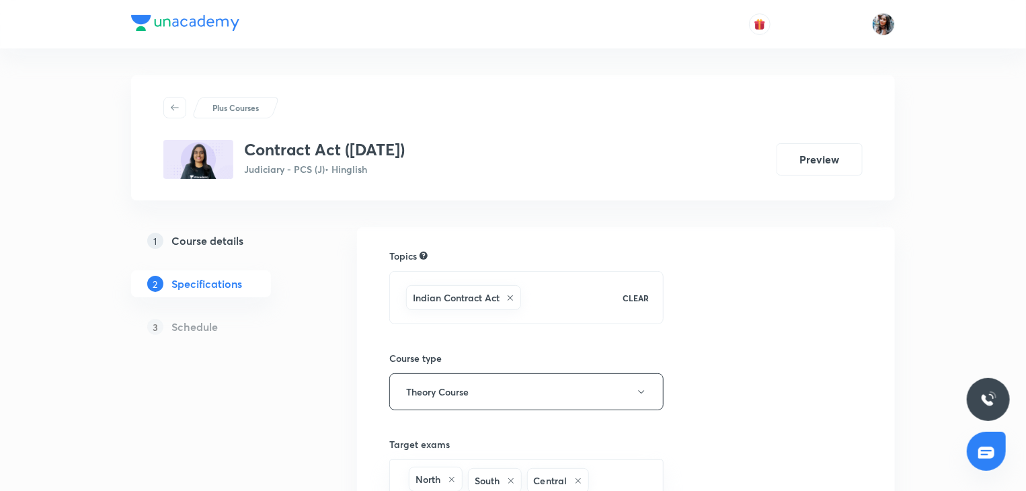
click at [221, 233] on h5 "Course details" at bounding box center [207, 241] width 72 height 16
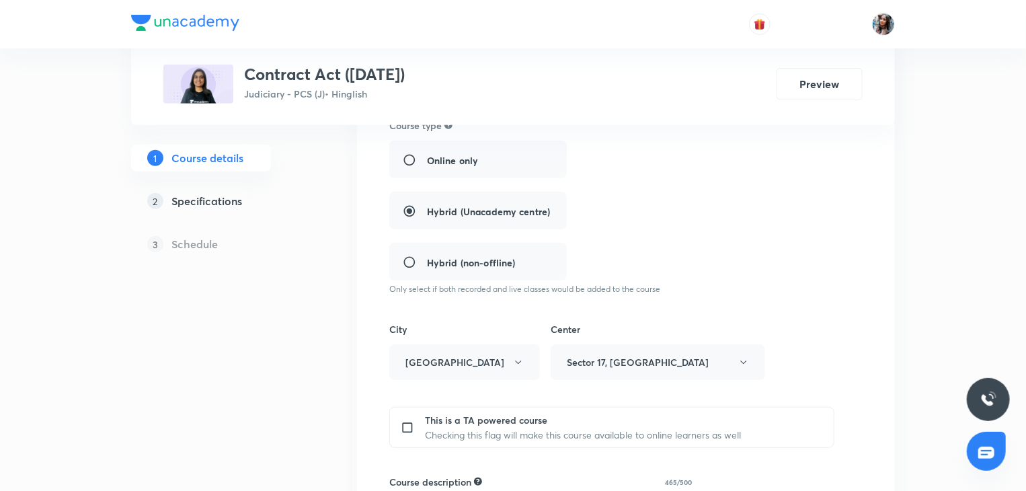
scroll to position [441, 0]
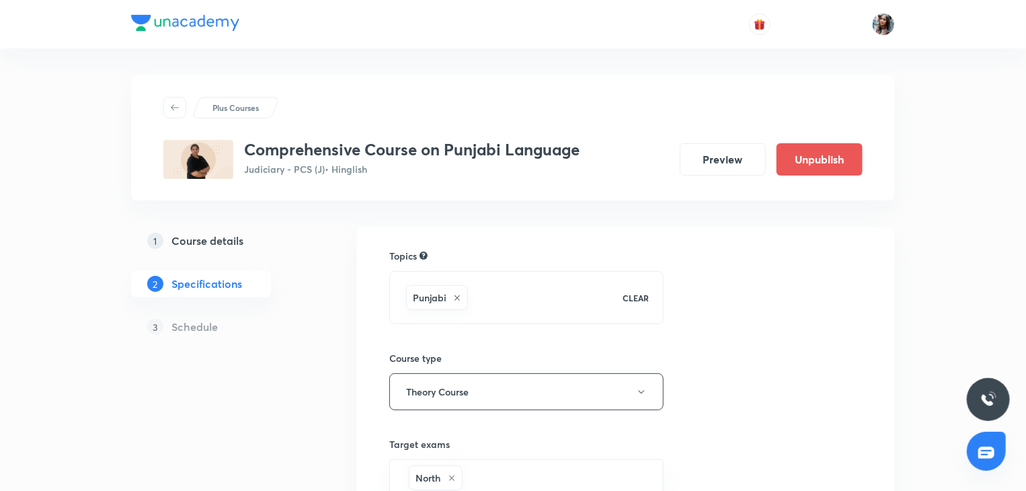
click at [207, 239] on h5 "Course details" at bounding box center [207, 241] width 72 height 16
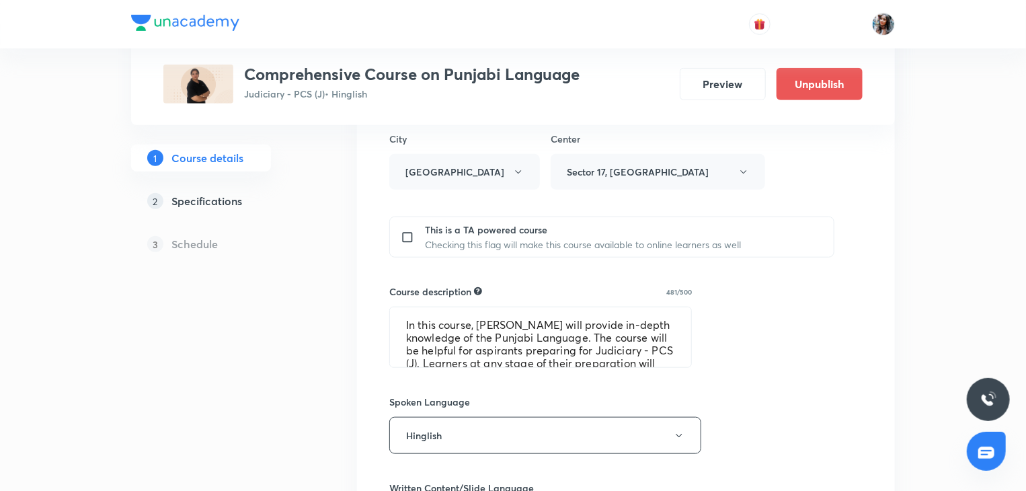
scroll to position [492, 0]
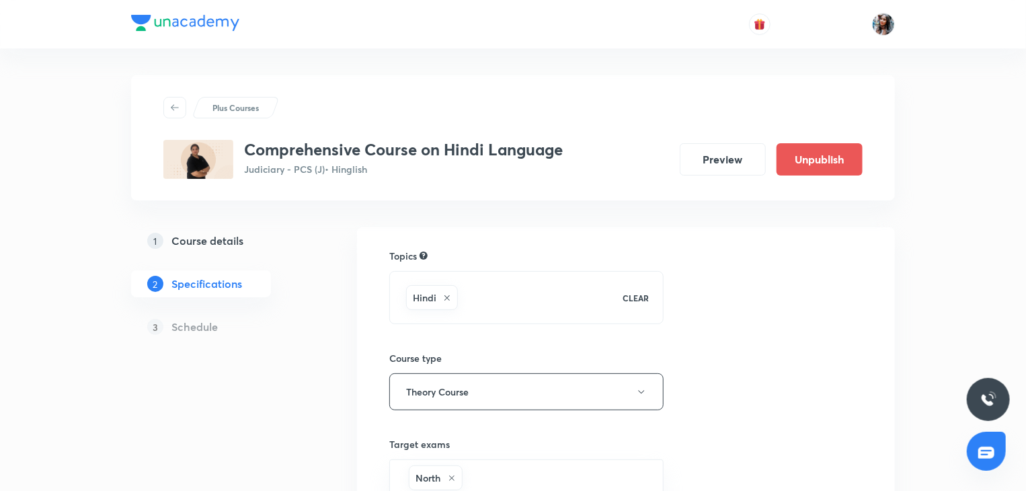
click at [207, 237] on h5 "Course details" at bounding box center [207, 241] width 72 height 16
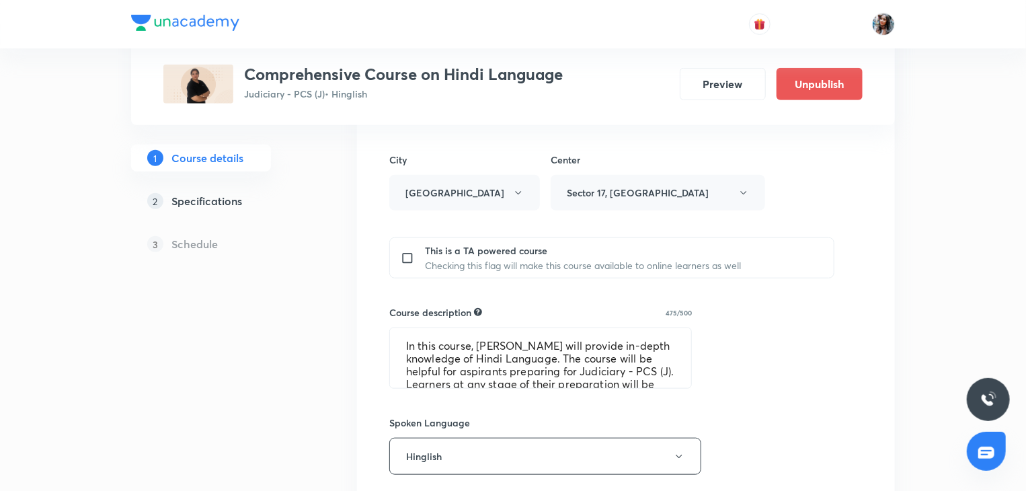
scroll to position [473, 0]
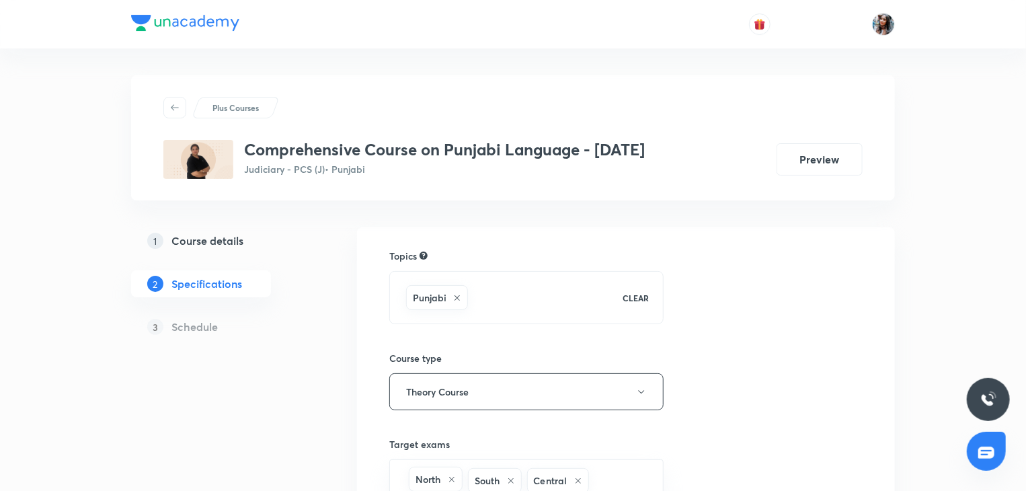
click at [190, 241] on h5 "Course details" at bounding box center [207, 241] width 72 height 16
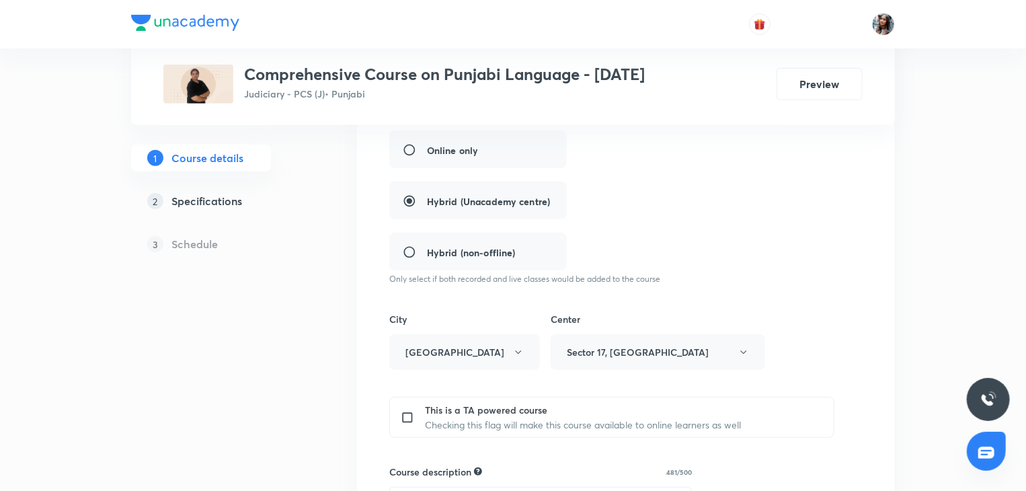
scroll to position [323, 0]
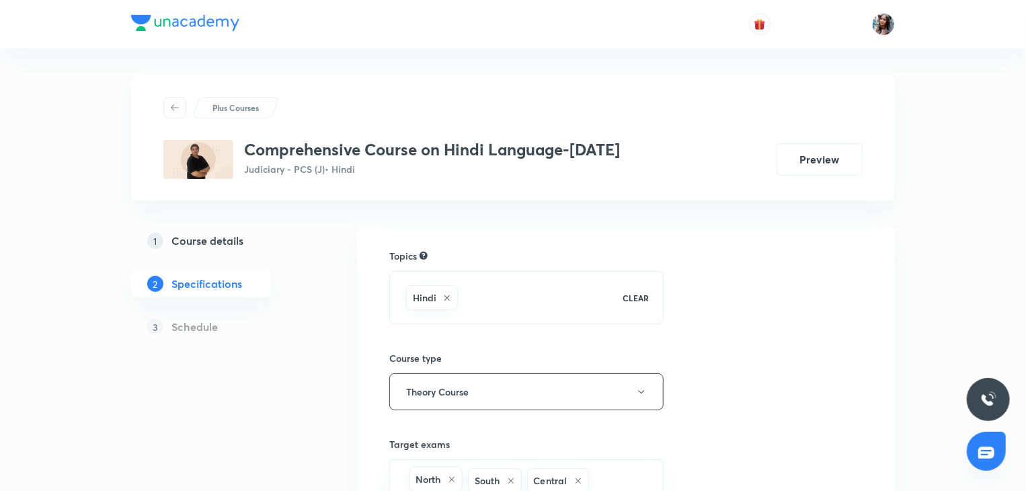
click at [218, 236] on h5 "Course details" at bounding box center [207, 241] width 72 height 16
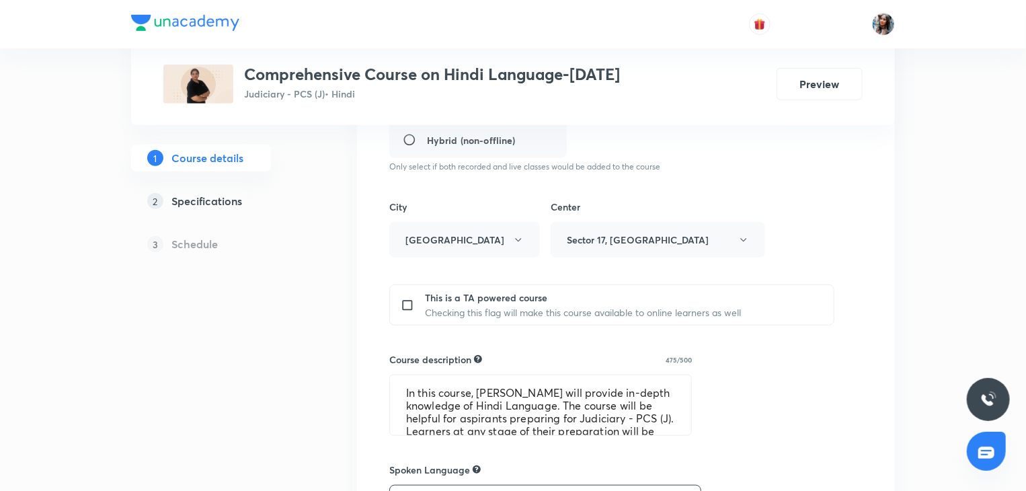
scroll to position [425, 0]
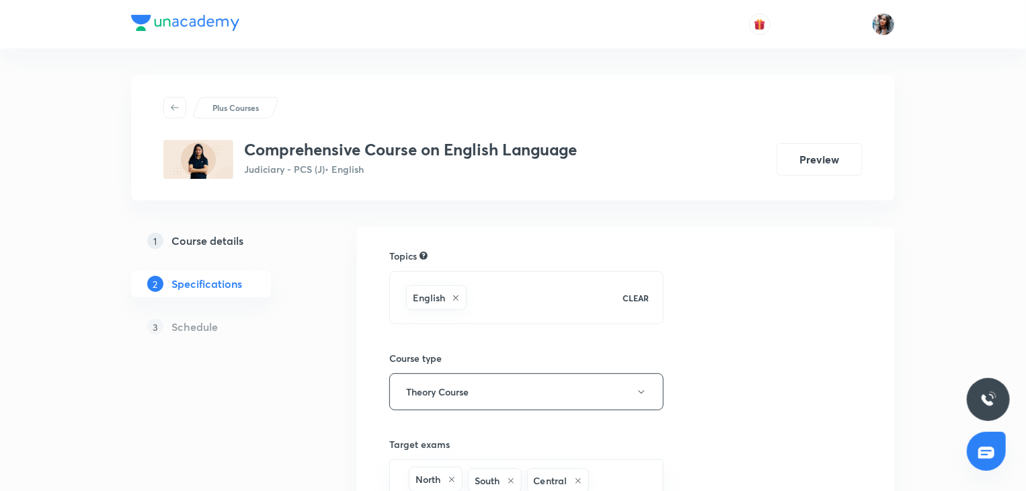
click at [208, 245] on h5 "Course details" at bounding box center [207, 241] width 72 height 16
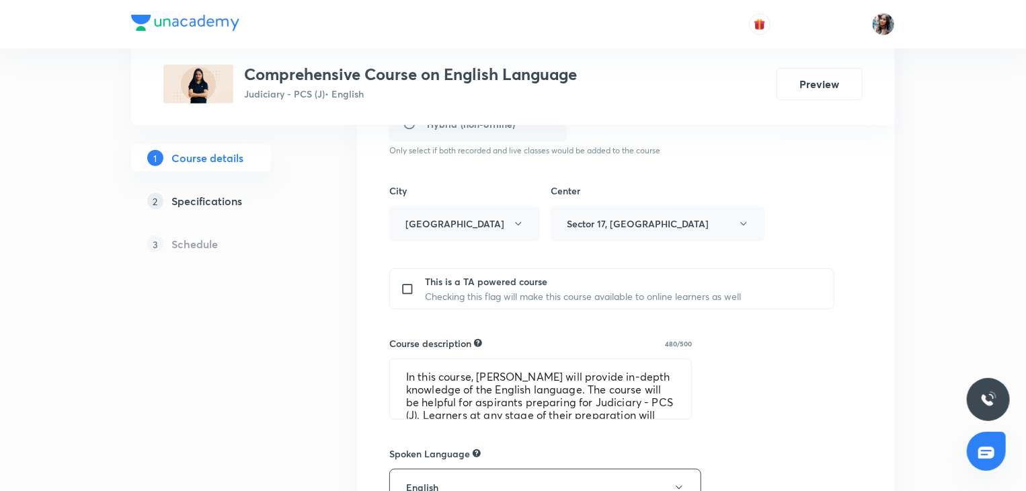
scroll to position [441, 0]
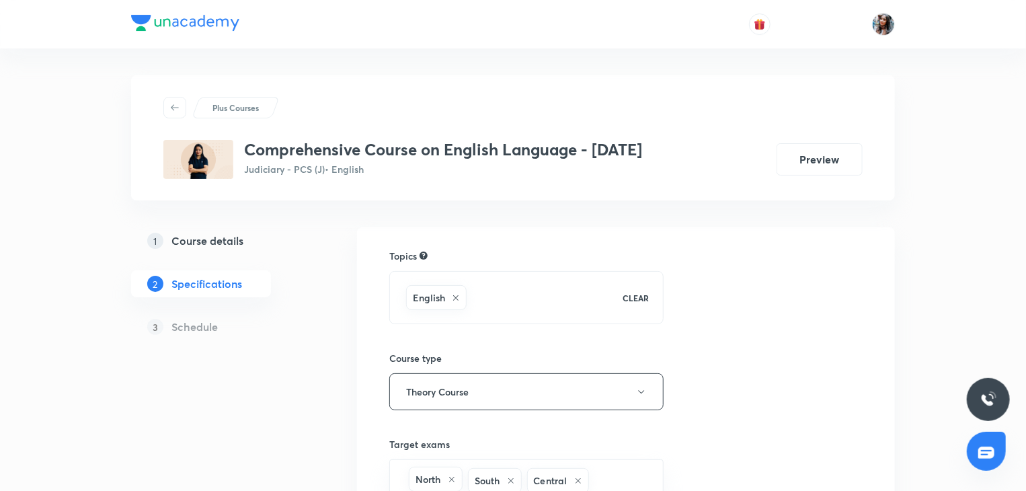
click at [231, 242] on h5 "Course details" at bounding box center [207, 241] width 72 height 16
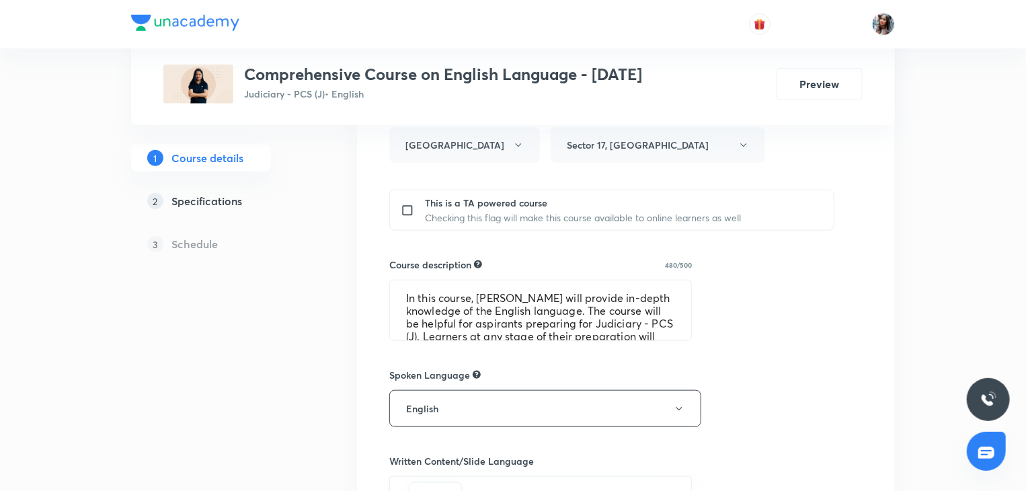
scroll to position [519, 0]
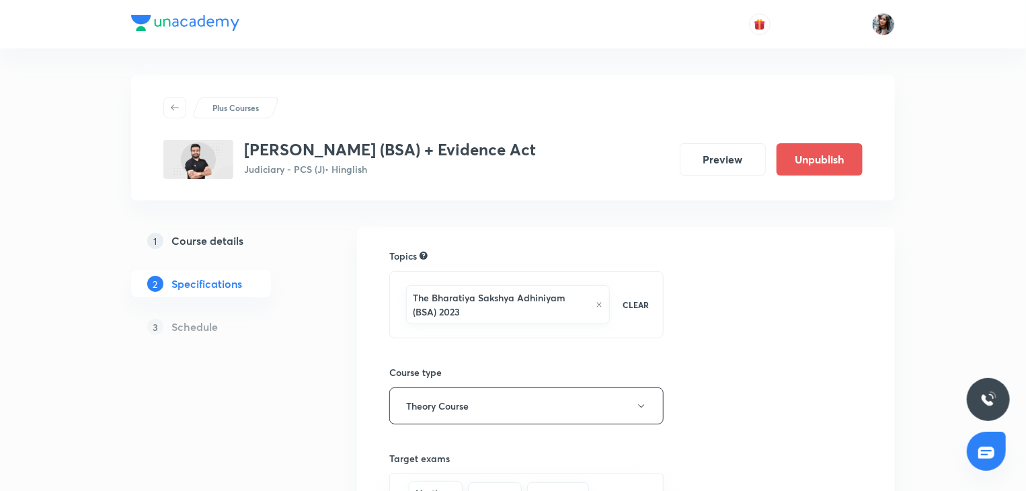
click at [236, 238] on h5 "Course details" at bounding box center [207, 241] width 72 height 16
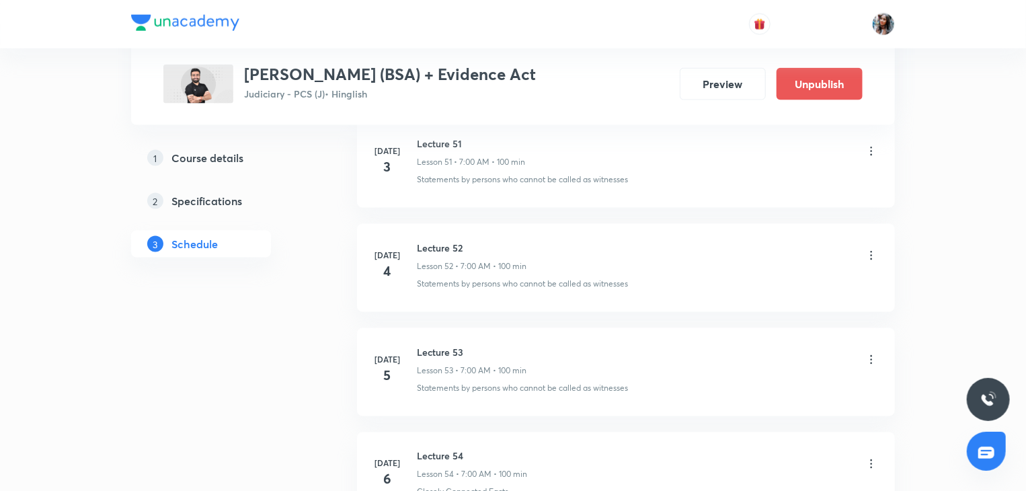
scroll to position [5899, 0]
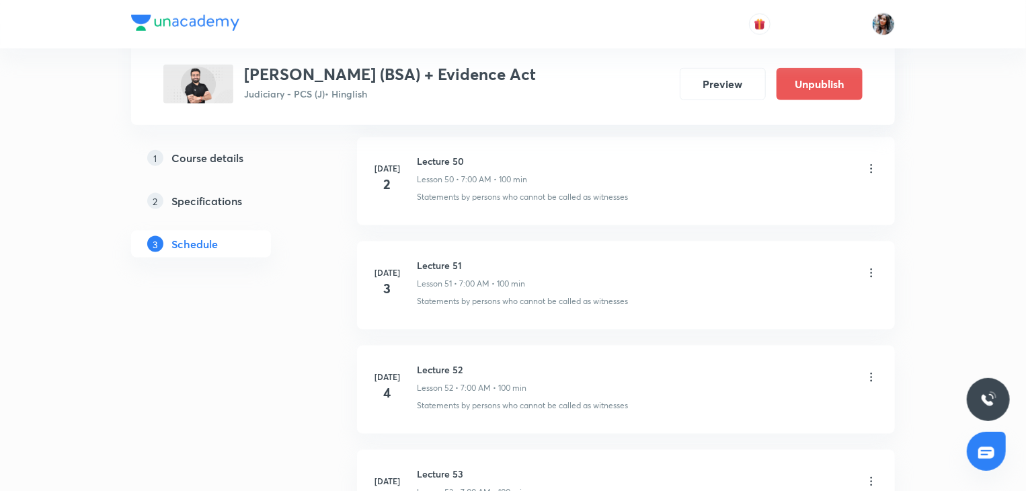
click at [429, 258] on h6 "Lecture 51" at bounding box center [471, 265] width 108 height 14
copy h6 "Lecture"
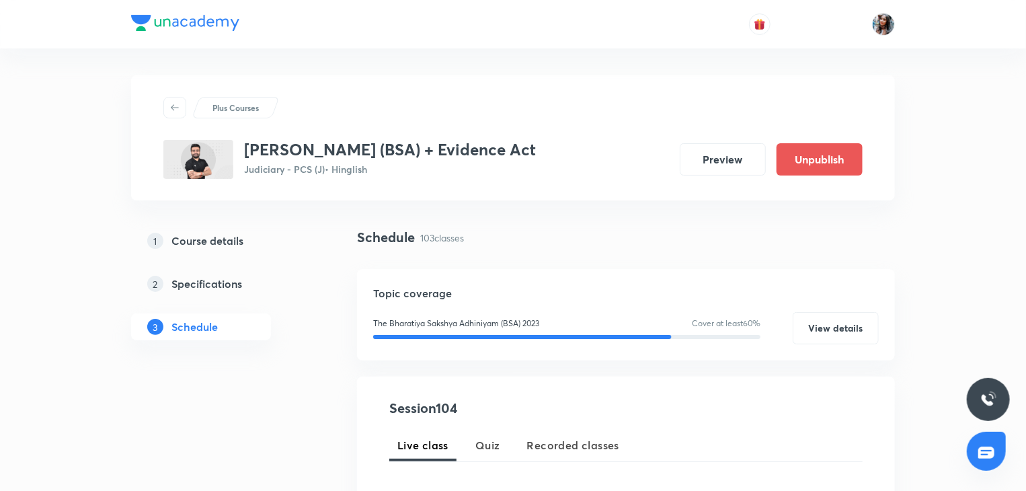
scroll to position [191, 0]
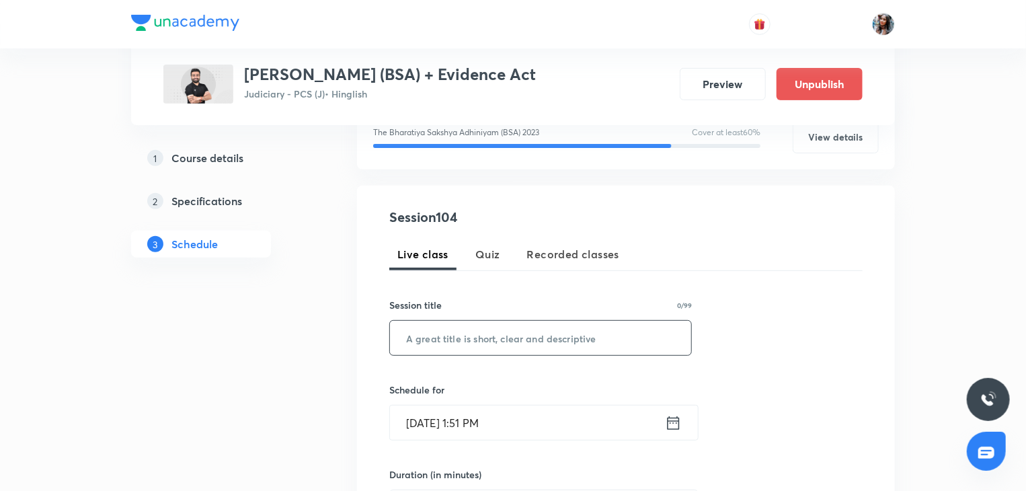
click at [438, 334] on input "text" at bounding box center [540, 338] width 301 height 34
paste input "Lecture"
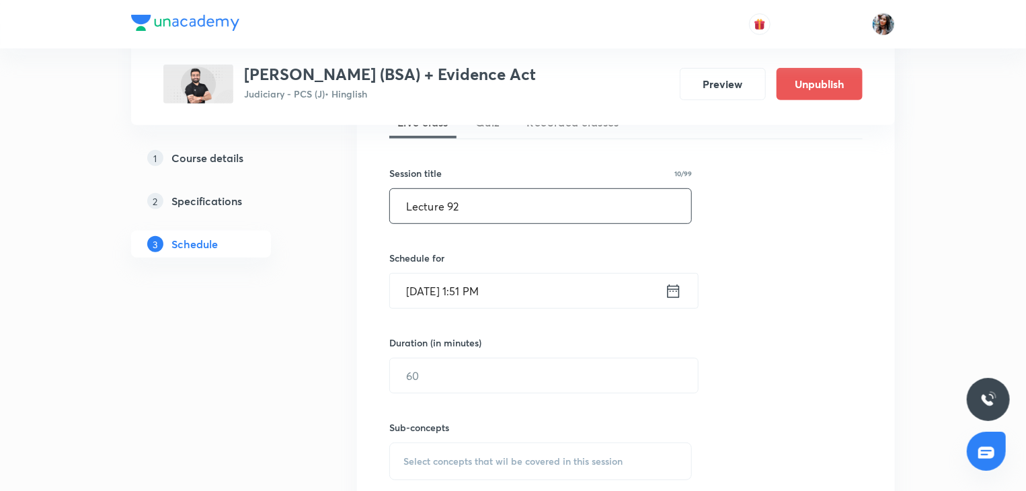
type input "Lecture 92"
click at [528, 299] on input "Sep 4, 2025, 1:51 PM" at bounding box center [527, 291] width 275 height 34
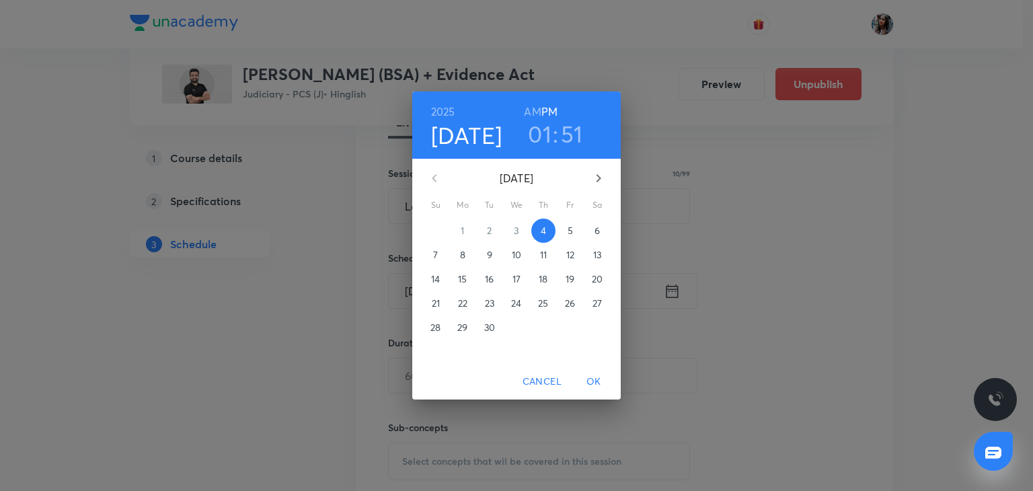
click at [538, 143] on h3 "01" at bounding box center [540, 134] width 24 height 28
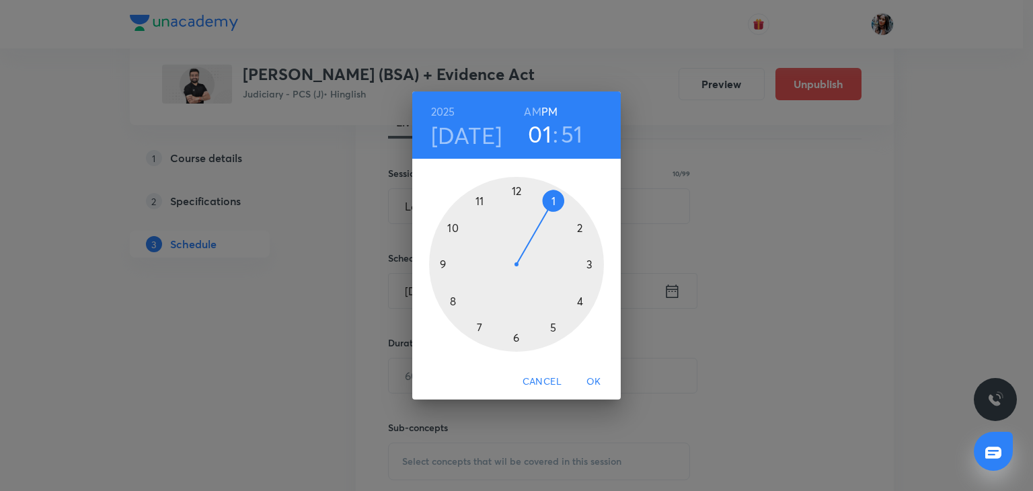
click at [451, 300] on div at bounding box center [516, 264] width 175 height 175
click at [516, 190] on div at bounding box center [516, 264] width 175 height 175
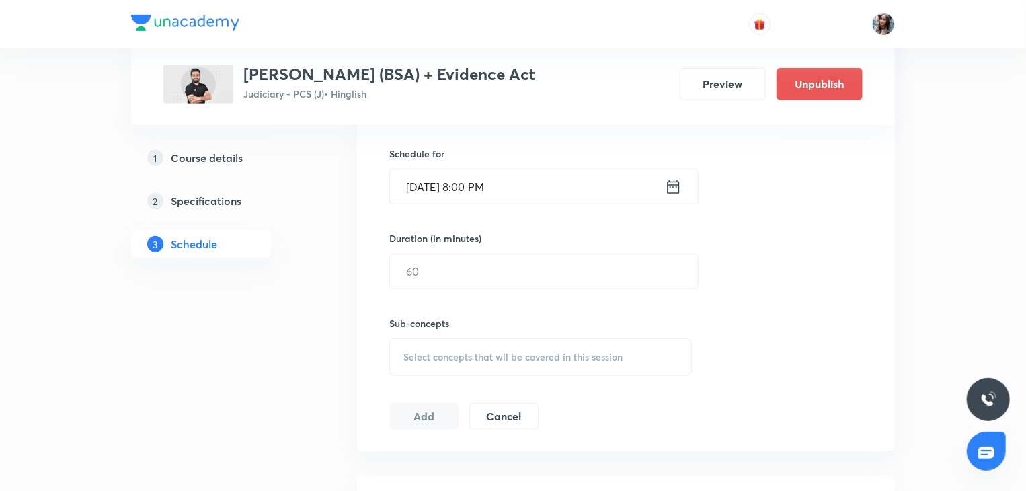
scroll to position [429, 0]
drag, startPoint x: 521, startPoint y: 249, endPoint x: 494, endPoint y: 270, distance: 33.6
click at [494, 270] on div "Duration (in minutes) ​" at bounding box center [511, 258] width 245 height 58
click at [494, 270] on input "text" at bounding box center [544, 269] width 308 height 34
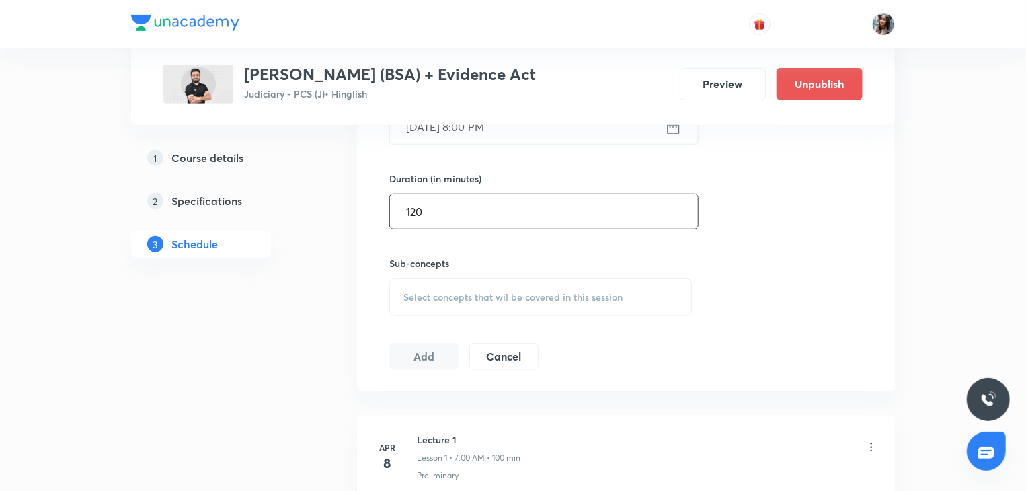
scroll to position [494, 0]
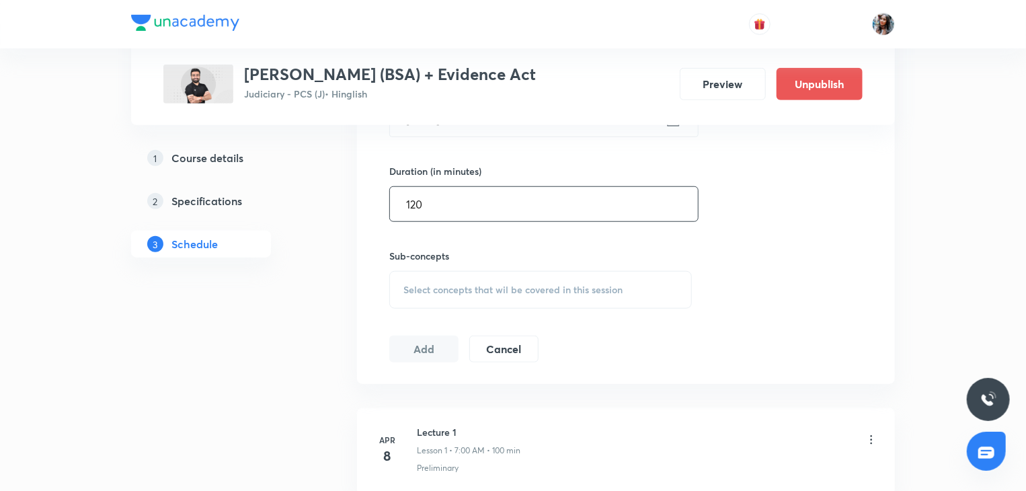
type input "120"
click at [481, 278] on div "Select concepts that wil be covered in this session" at bounding box center [540, 290] width 303 height 38
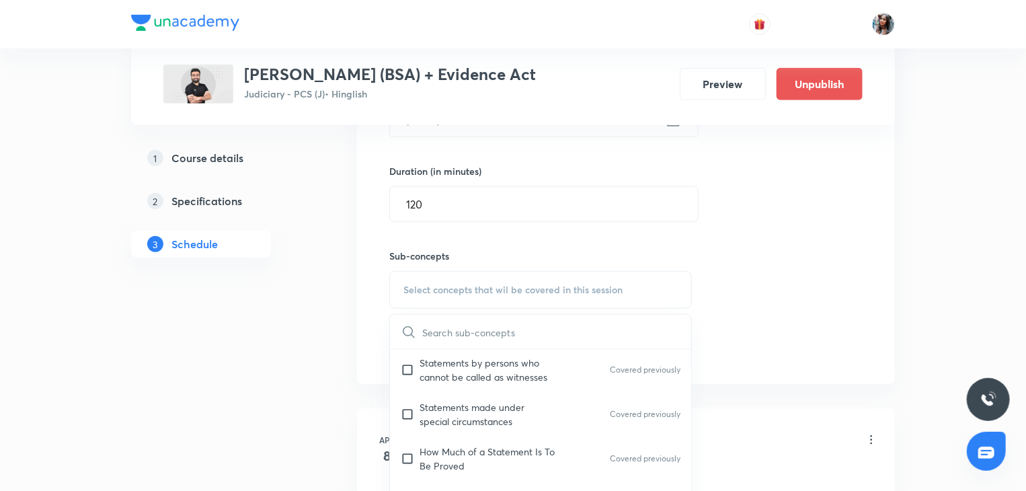
scroll to position [156, 0]
click at [484, 414] on p "Statements made under special circumstances" at bounding box center [487, 411] width 136 height 28
checkbox input "true"
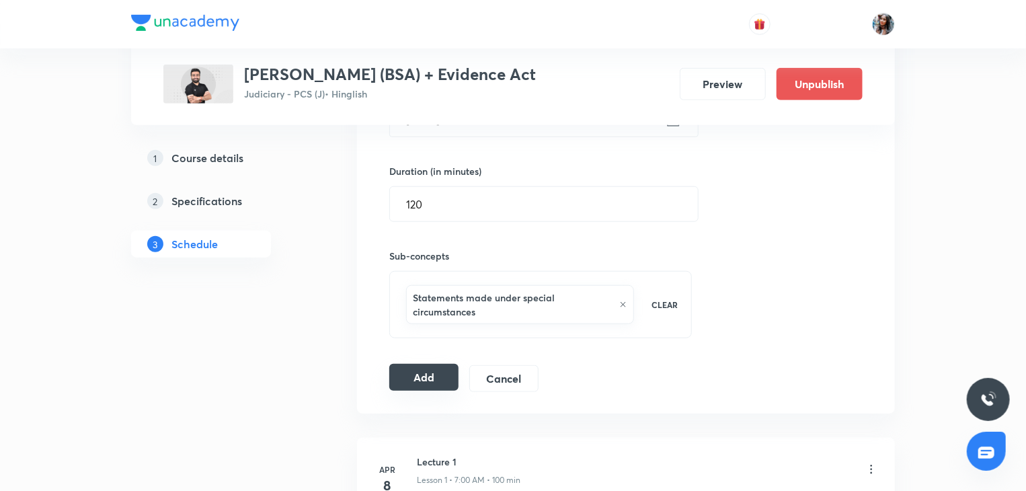
click at [407, 374] on button "Add" at bounding box center [423, 377] width 69 height 27
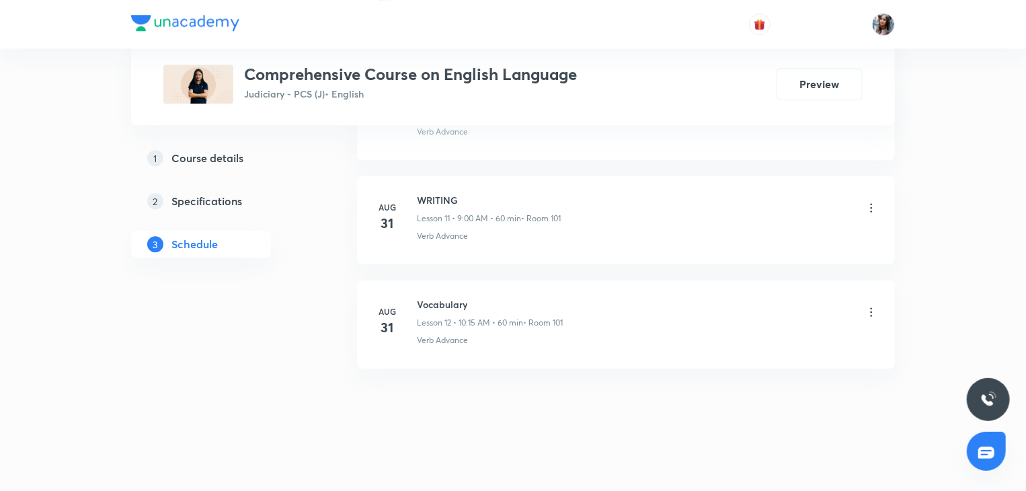
click at [444, 297] on h6 "Vocabulary" at bounding box center [490, 304] width 146 height 14
copy h6 "Vocabulary"
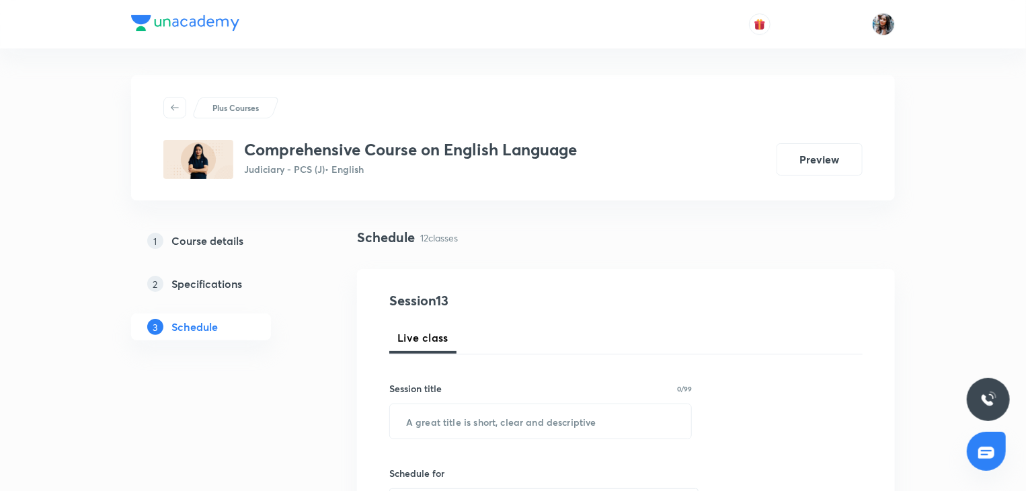
scroll to position [131, 0]
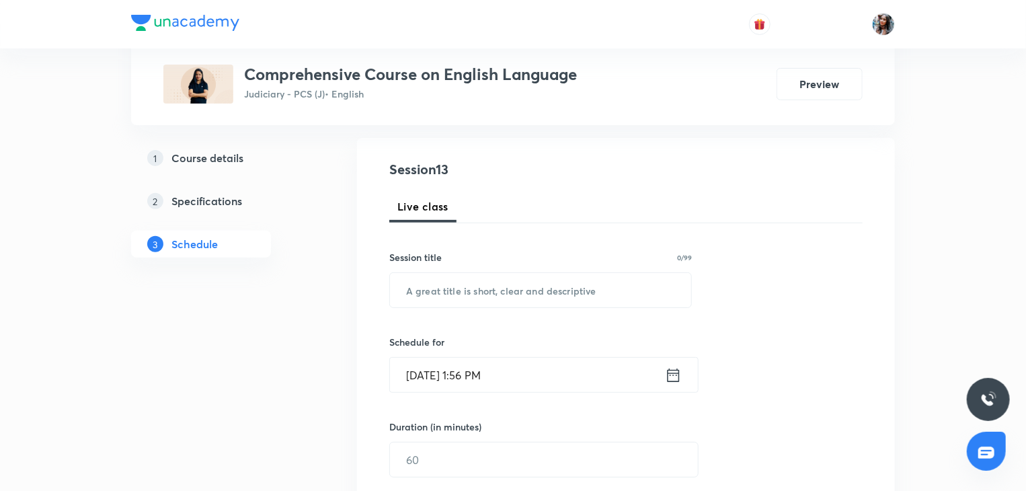
click at [506, 292] on input "text" at bounding box center [540, 290] width 301 height 34
paste input "Vocabulary"
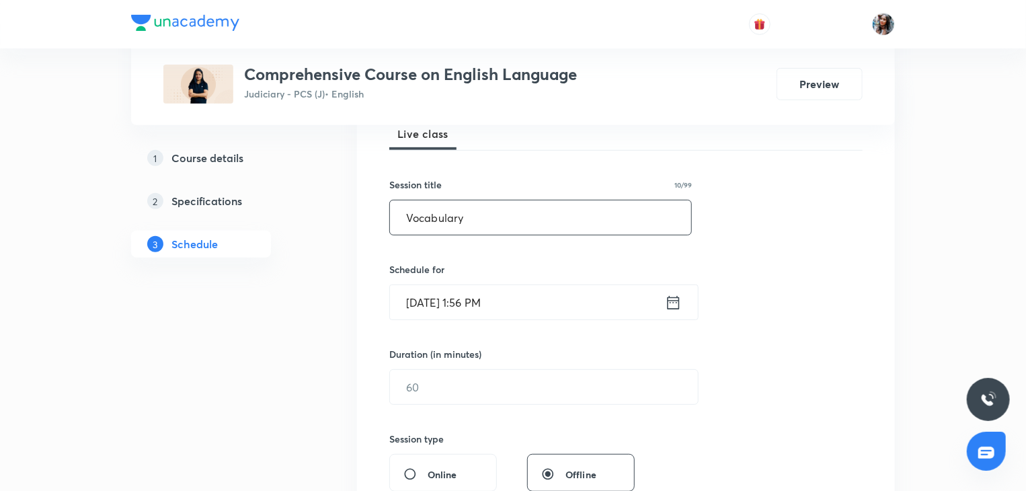
type input "Vocabulary"
click at [522, 292] on input "Sep 4, 2025, 1:56 PM" at bounding box center [527, 302] width 275 height 34
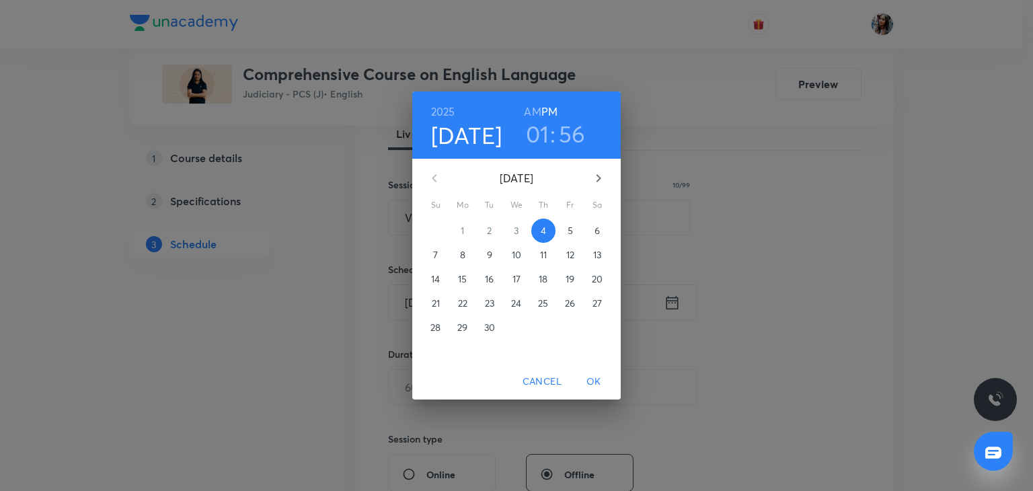
click at [433, 259] on p "7" at bounding box center [435, 254] width 5 height 13
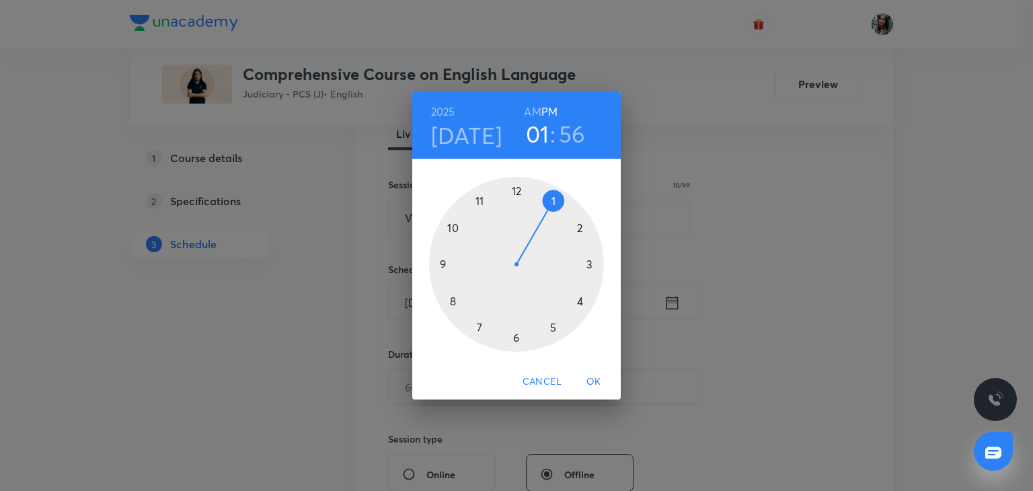
click at [440, 267] on div at bounding box center [516, 264] width 175 height 175
click at [518, 190] on div at bounding box center [516, 264] width 175 height 175
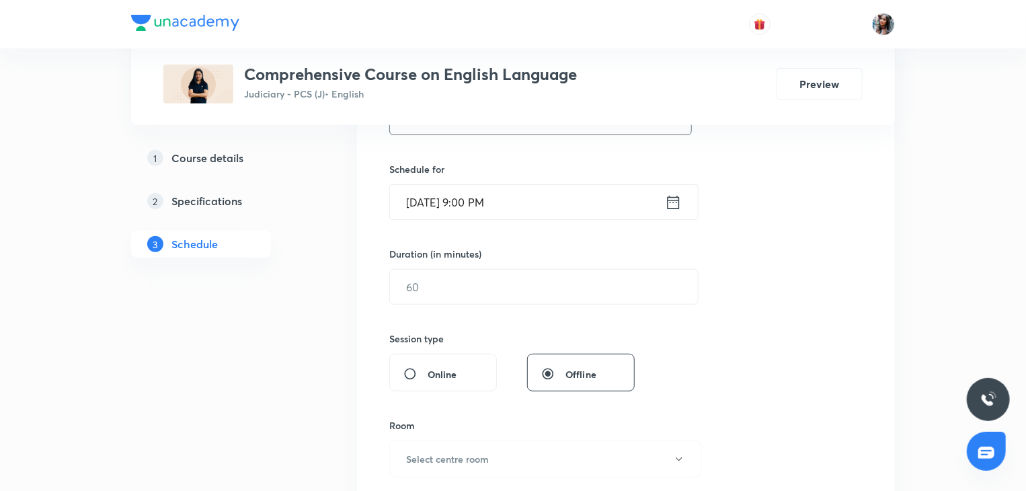
scroll to position [306, 0]
click at [542, 205] on input "Sep 7, 2025, 9:00 PM" at bounding box center [527, 200] width 275 height 34
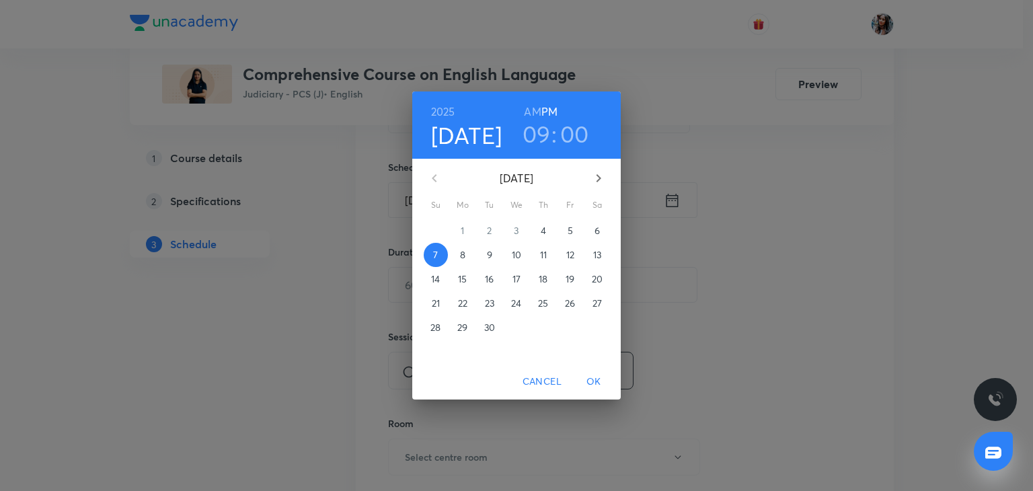
click at [533, 111] on h6 "AM" at bounding box center [532, 111] width 17 height 19
click at [593, 377] on span "OK" at bounding box center [593, 381] width 32 height 17
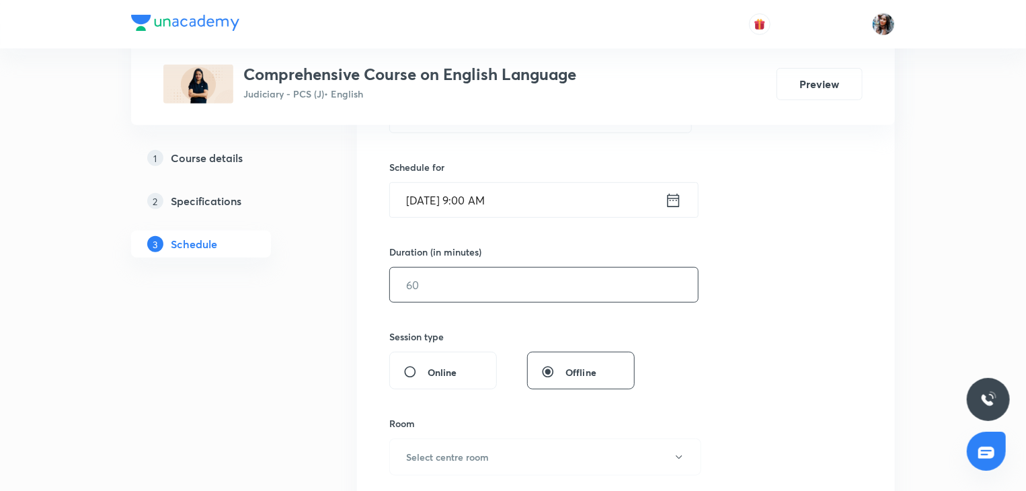
click at [476, 283] on input "text" at bounding box center [544, 285] width 308 height 34
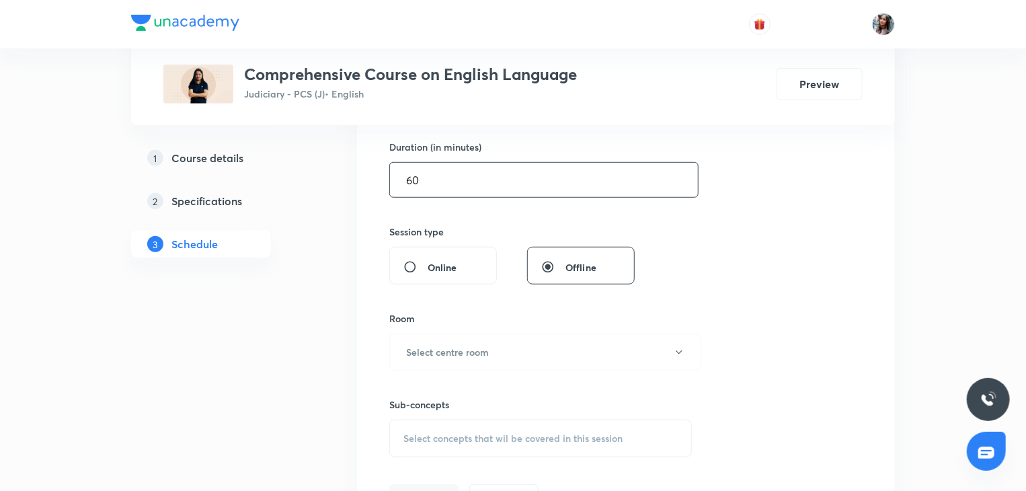
scroll to position [438, 0]
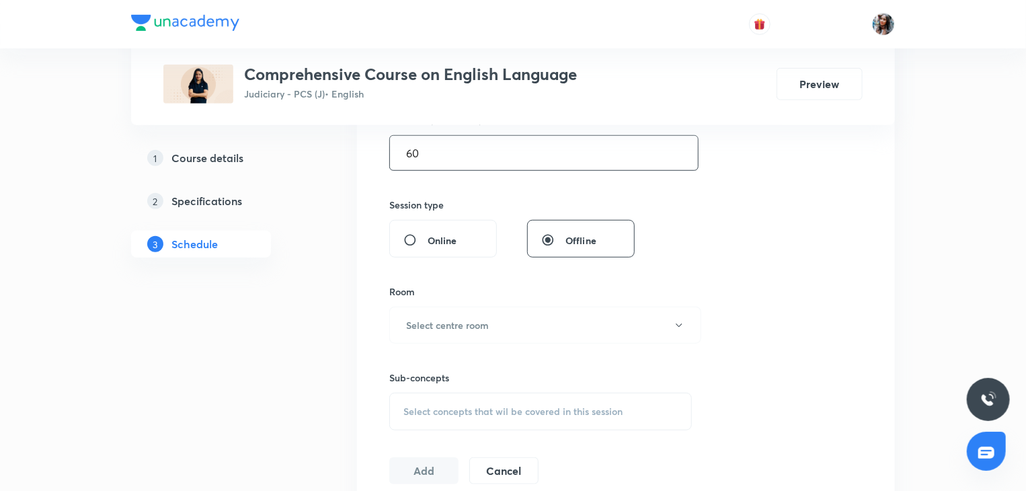
type input "60"
click at [417, 229] on div "Online" at bounding box center [443, 239] width 108 height 38
click at [409, 244] on input "Online" at bounding box center [415, 239] width 24 height 13
radio input "true"
radio input "false"
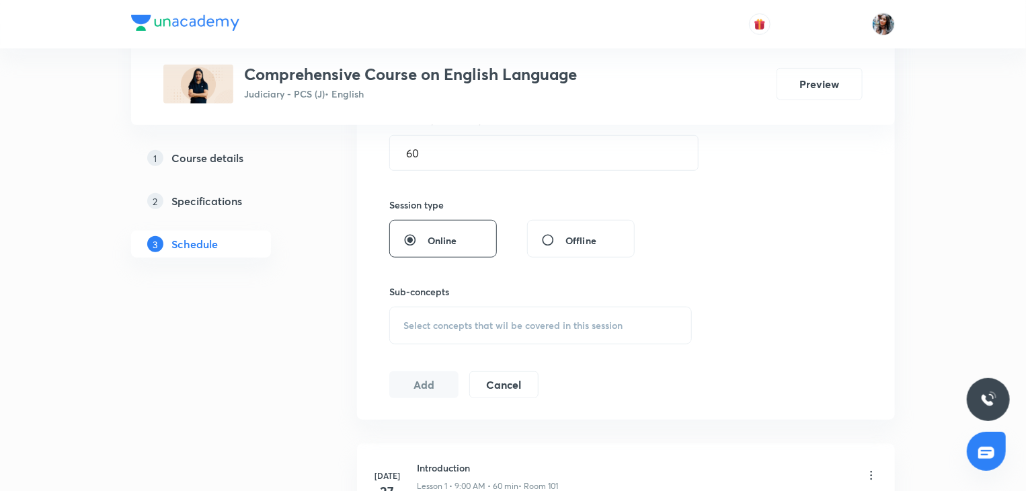
click at [454, 321] on span "Select concepts that wil be covered in this session" at bounding box center [512, 325] width 219 height 11
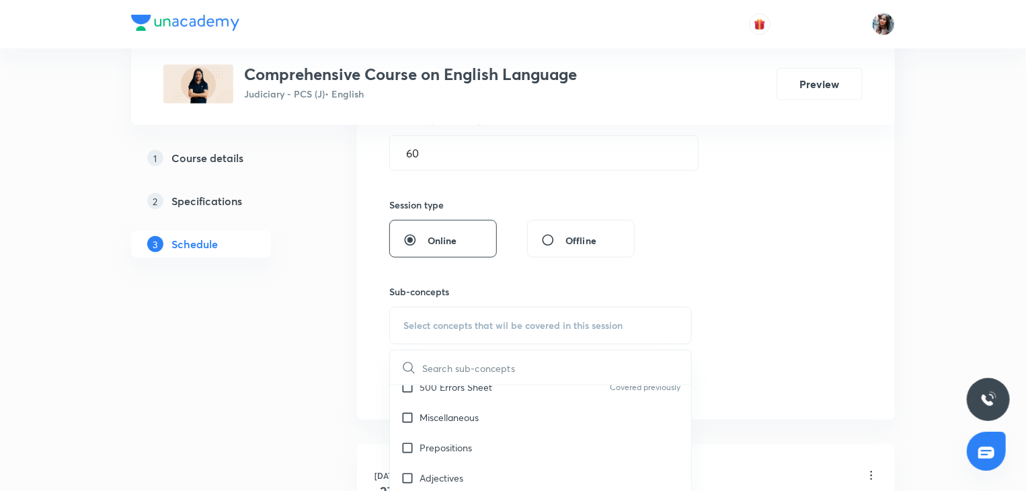
scroll to position [75, 0]
click at [475, 427] on div "Miscellaneous" at bounding box center [540, 416] width 301 height 30
checkbox input "true"
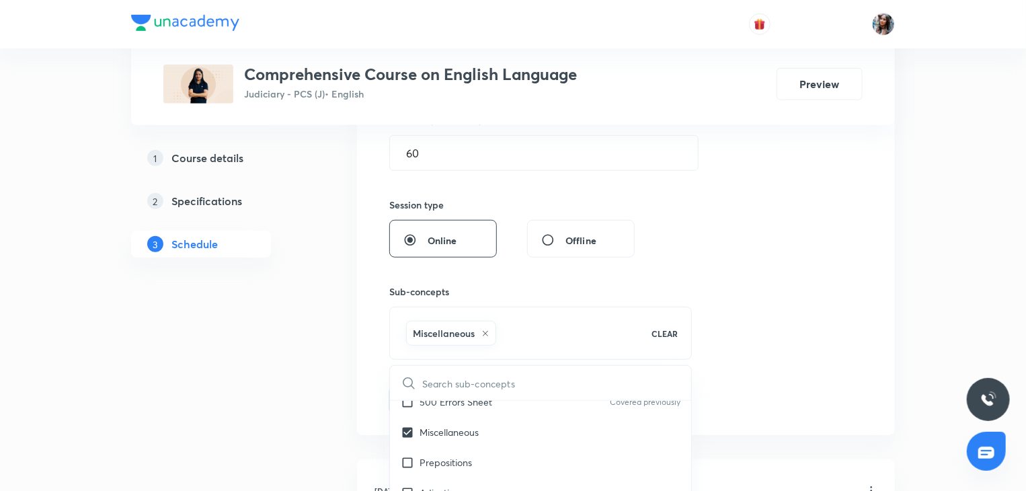
click at [358, 404] on div "Session 13 Live class Session title 10/99 Vocabulary ​ Schedule for Sep 7, 2025…" at bounding box center [626, 133] width 538 height 604
click at [429, 387] on button "Add" at bounding box center [423, 398] width 69 height 27
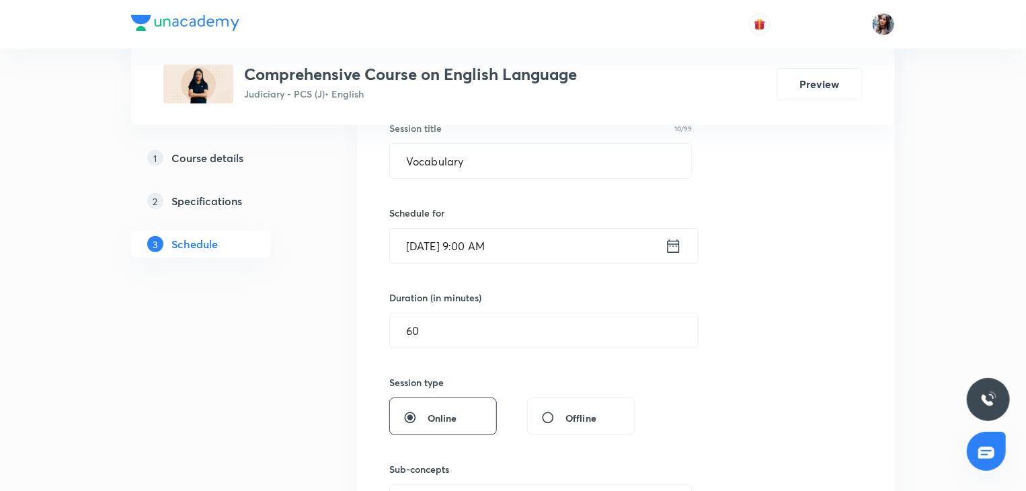
scroll to position [259, 0]
click at [545, 240] on input "Sep 7, 2025, 9:00 AM" at bounding box center [527, 246] width 275 height 34
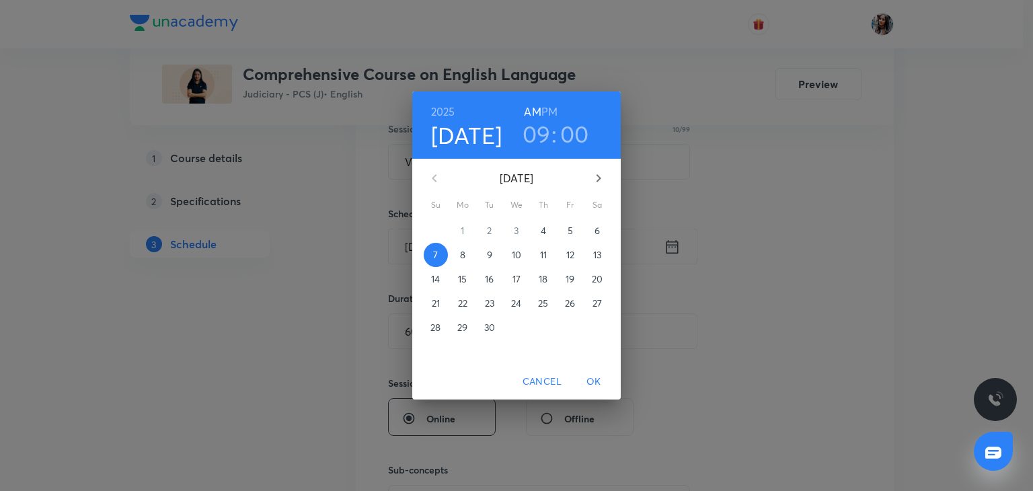
click at [541, 132] on h3 "09" at bounding box center [536, 134] width 28 height 28
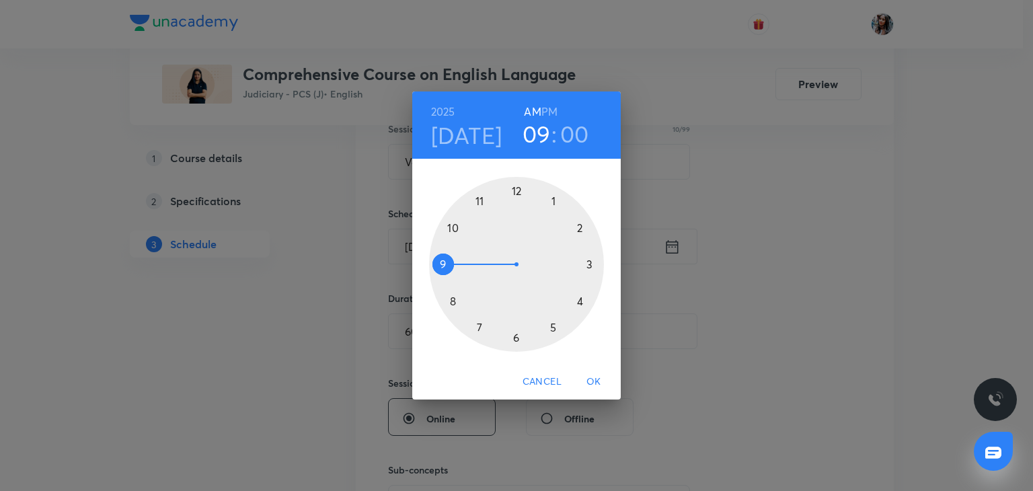
click at [452, 223] on div at bounding box center [516, 264] width 175 height 175
click at [588, 264] on div at bounding box center [516, 264] width 175 height 175
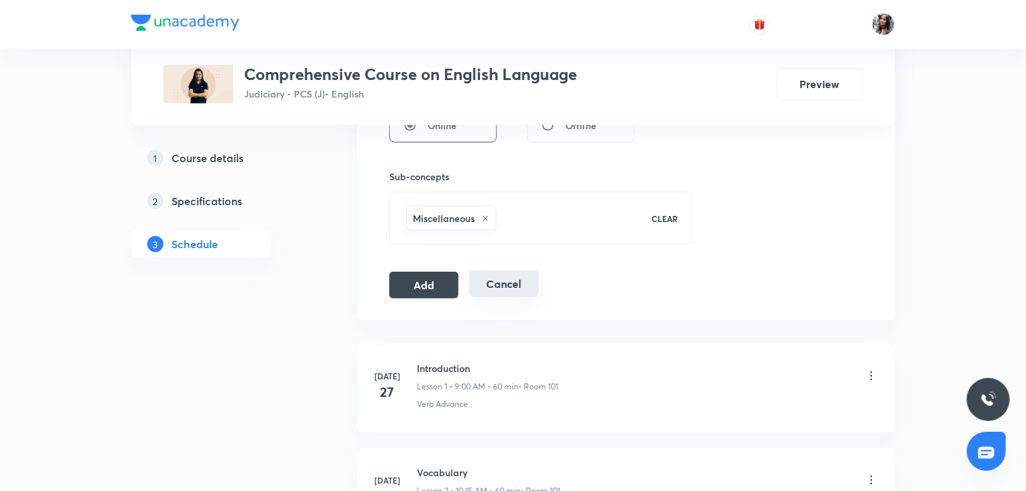
scroll to position [562, 0]
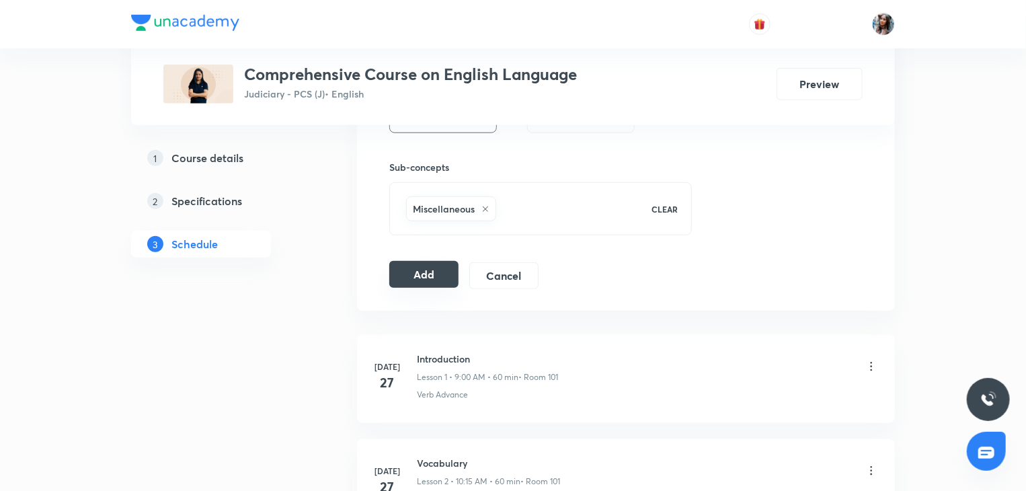
click at [430, 275] on button "Add" at bounding box center [423, 274] width 69 height 27
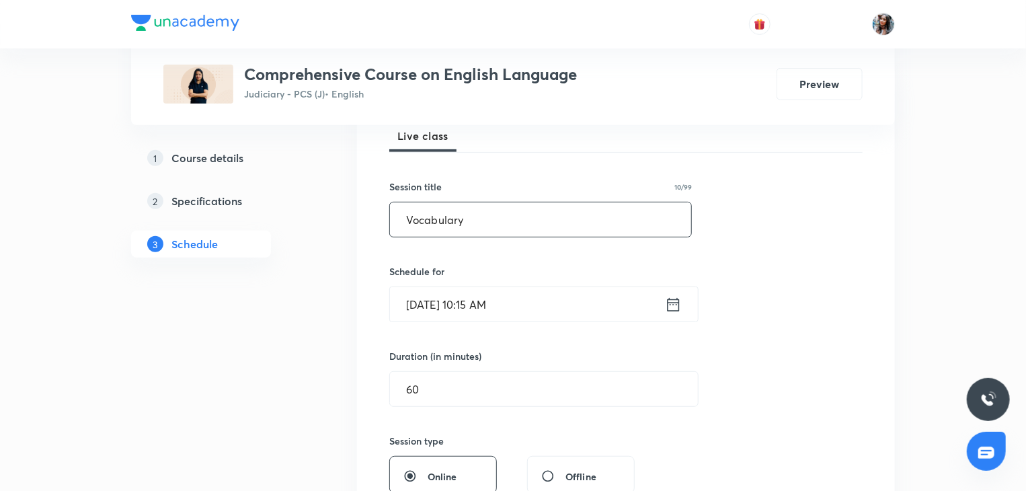
scroll to position [201, 0]
click at [616, 220] on input "Vocabulary" at bounding box center [540, 220] width 301 height 34
type input "V"
paste input "Dear Students, The classes will be in online mode till 7th sepetmber. Please no…"
type input "Dear Students, The classes will be in online mode till 7th sepetmber. Please no…"
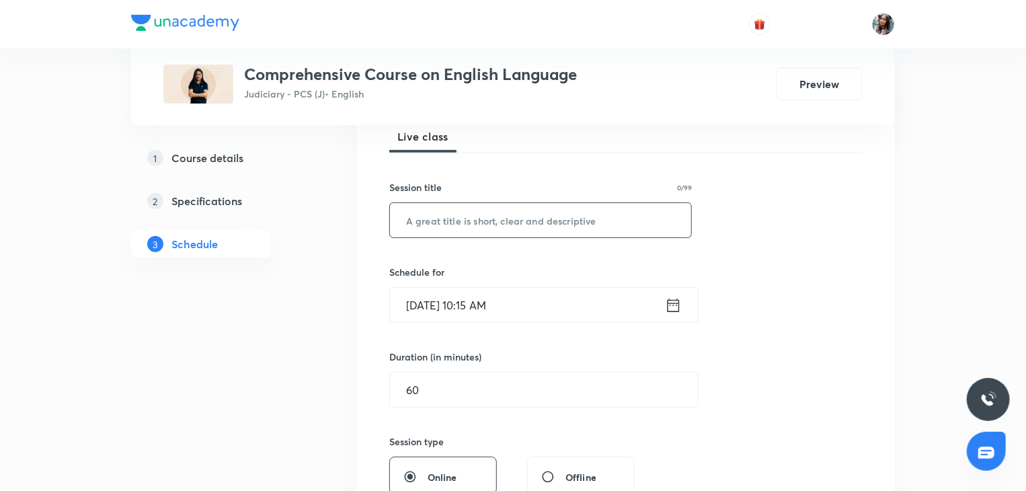
scroll to position [255, 0]
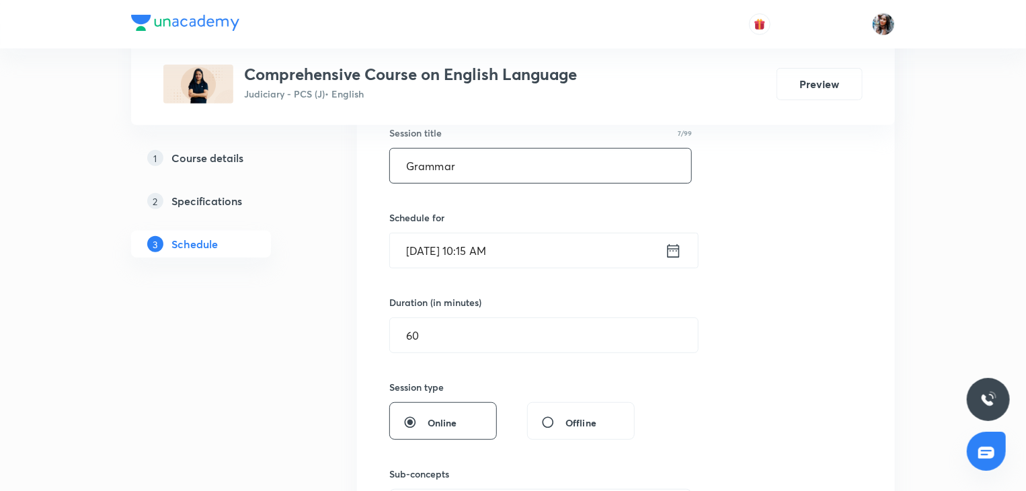
type input "Grammar"
click at [557, 262] on input "Sep 7, 2025, 10:15 AM" at bounding box center [527, 250] width 275 height 34
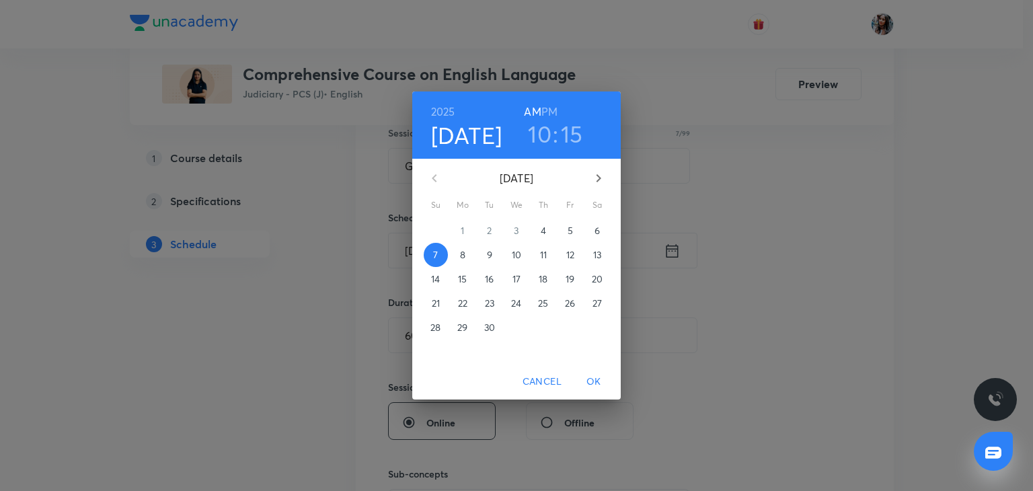
click at [436, 273] on p "14" at bounding box center [435, 278] width 9 height 13
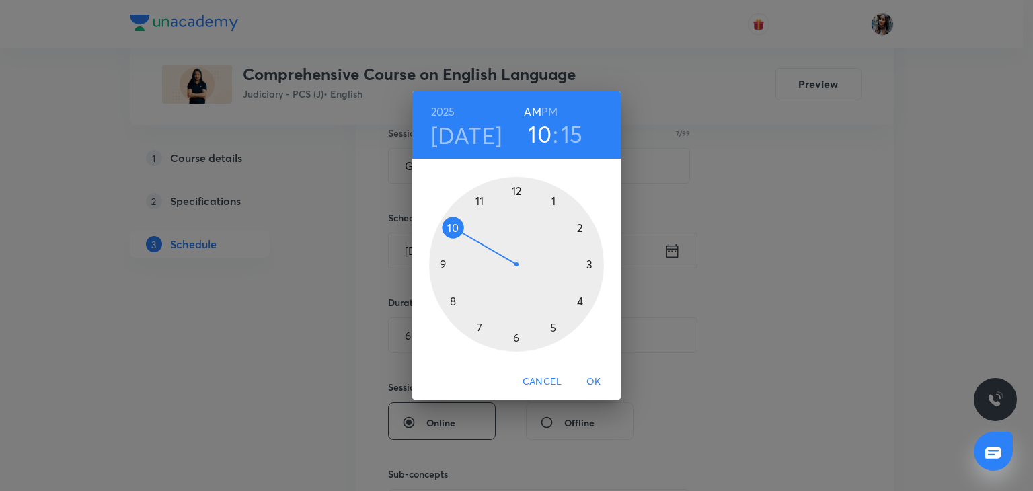
click at [442, 264] on div at bounding box center [516, 264] width 175 height 175
click at [519, 189] on div at bounding box center [516, 264] width 175 height 175
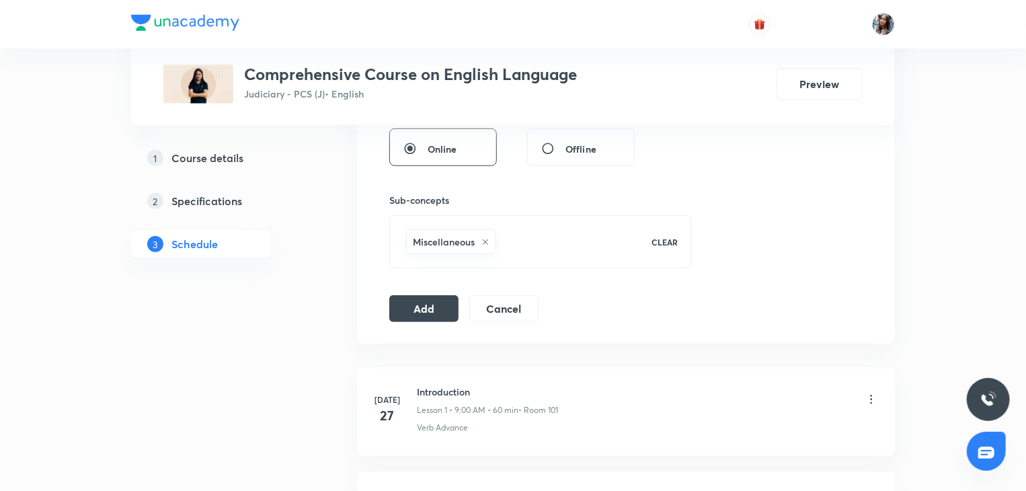
scroll to position [539, 0]
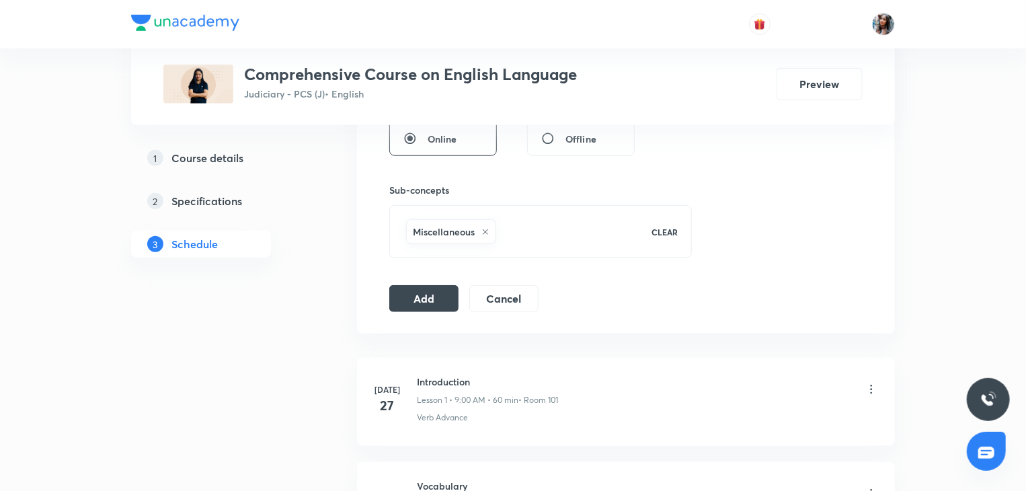
click at [573, 137] on span "Offline" at bounding box center [580, 139] width 31 height 14
click at [565, 137] on input "Offline" at bounding box center [553, 138] width 24 height 13
radio input "true"
radio input "false"
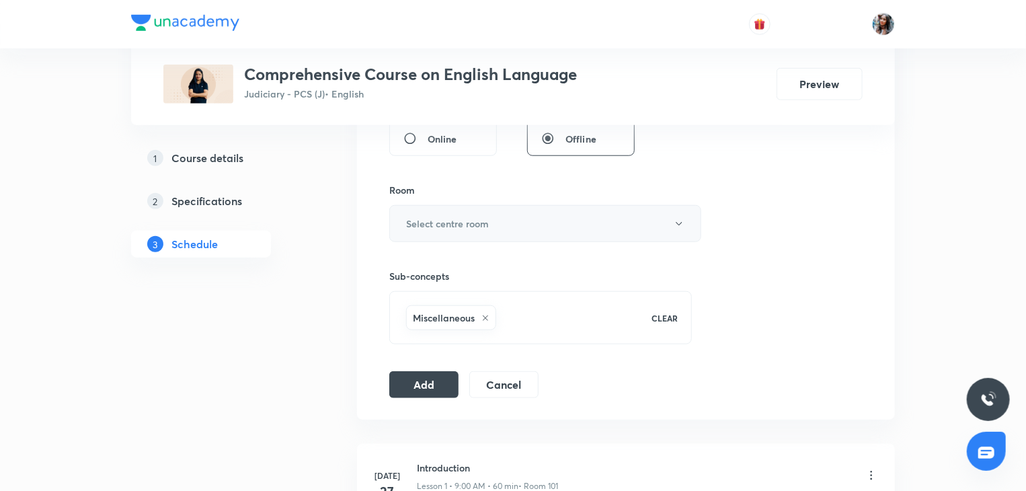
click at [526, 223] on button "Select centre room" at bounding box center [545, 223] width 312 height 37
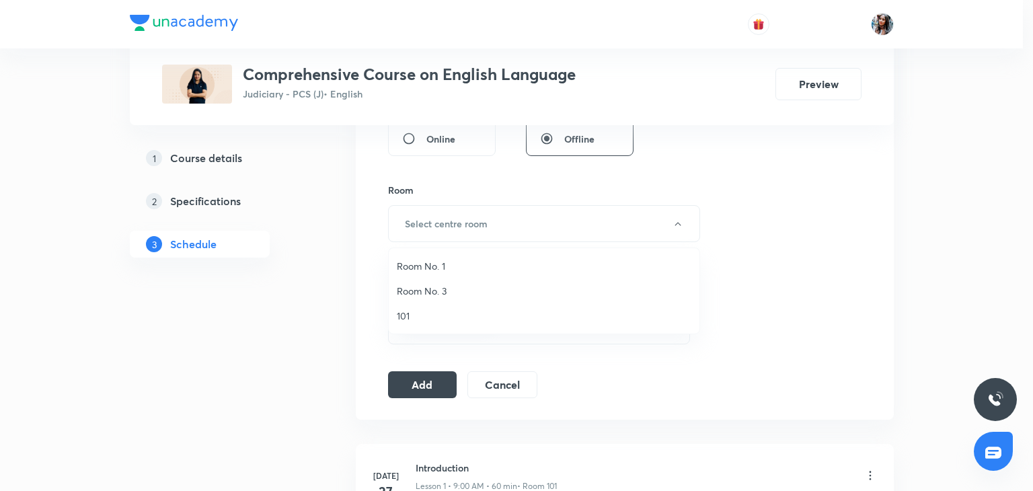
click at [425, 316] on span "101" at bounding box center [544, 316] width 294 height 14
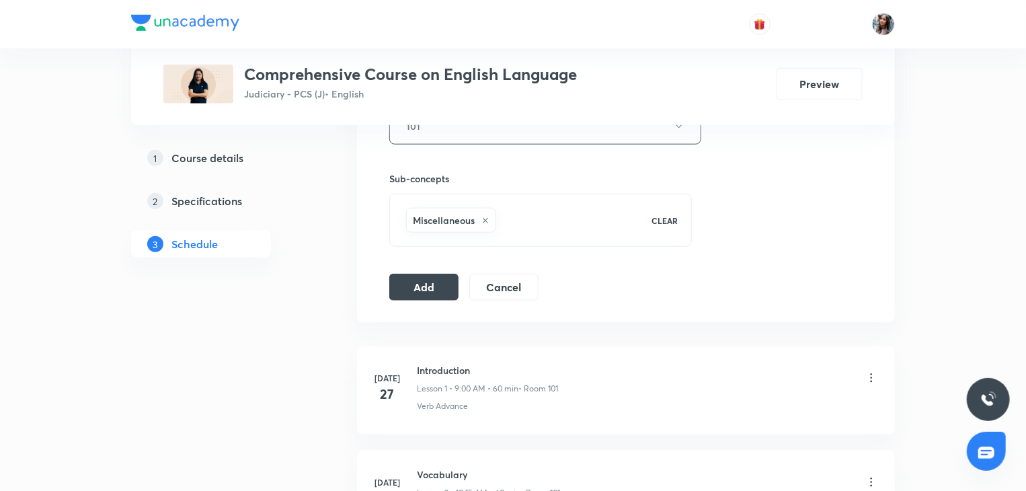
scroll to position [648, 0]
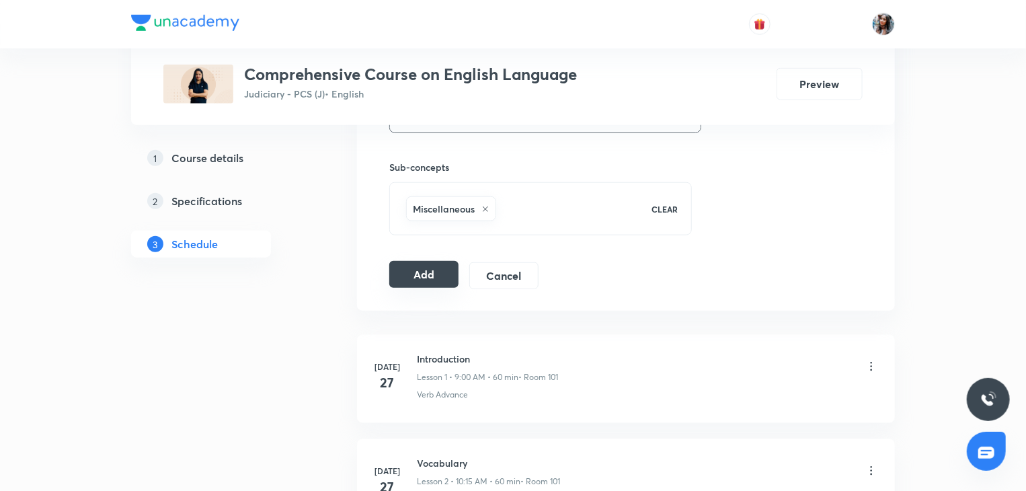
click at [430, 279] on button "Add" at bounding box center [423, 274] width 69 height 27
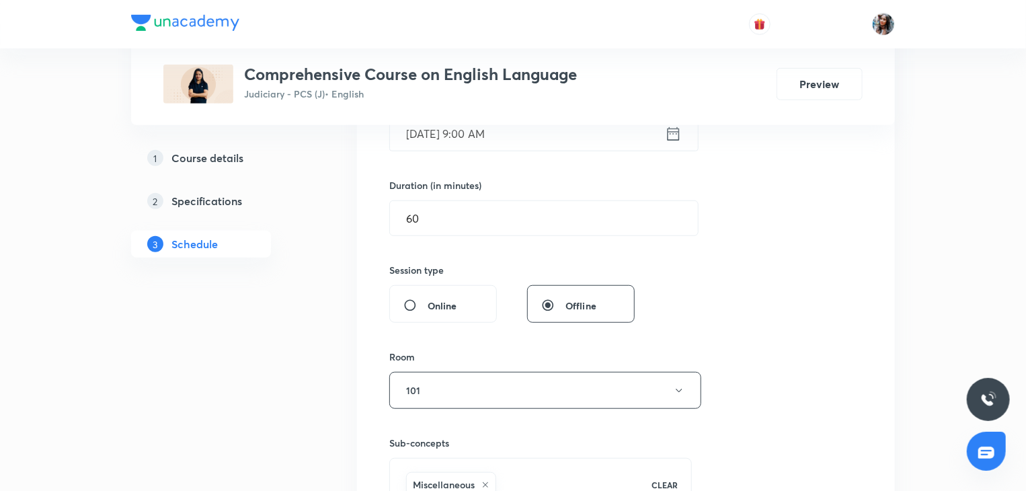
scroll to position [295, 0]
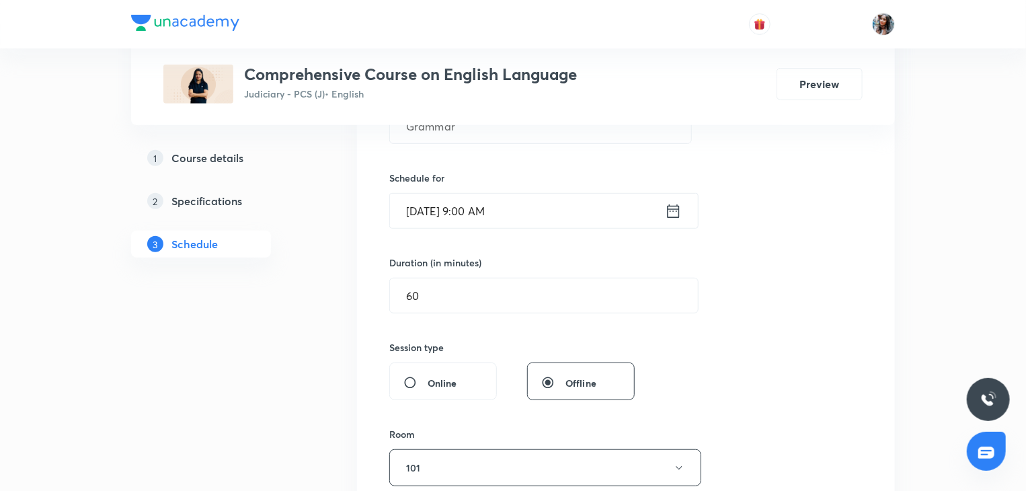
click at [604, 211] on input "Sep 14, 2025, 9:00 AM" at bounding box center [527, 211] width 275 height 34
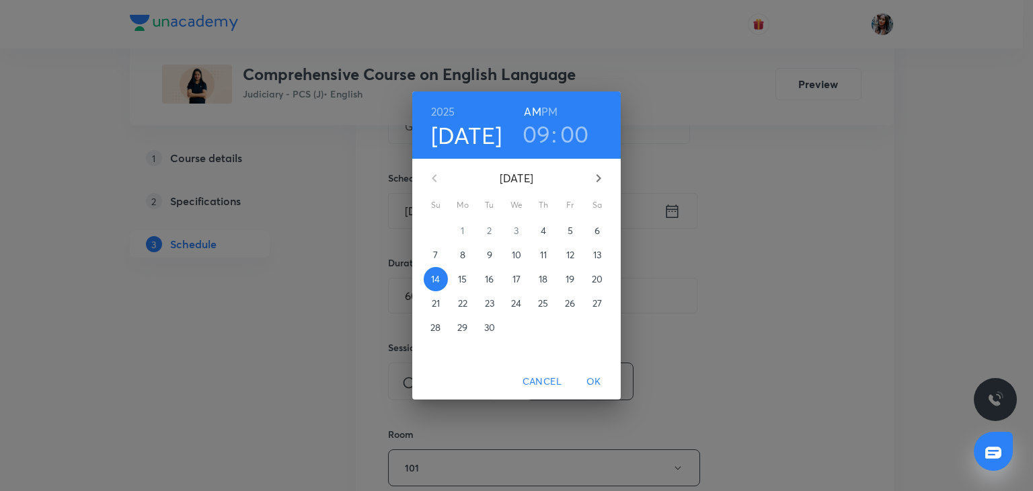
click at [533, 139] on h3 "09" at bounding box center [536, 134] width 28 height 28
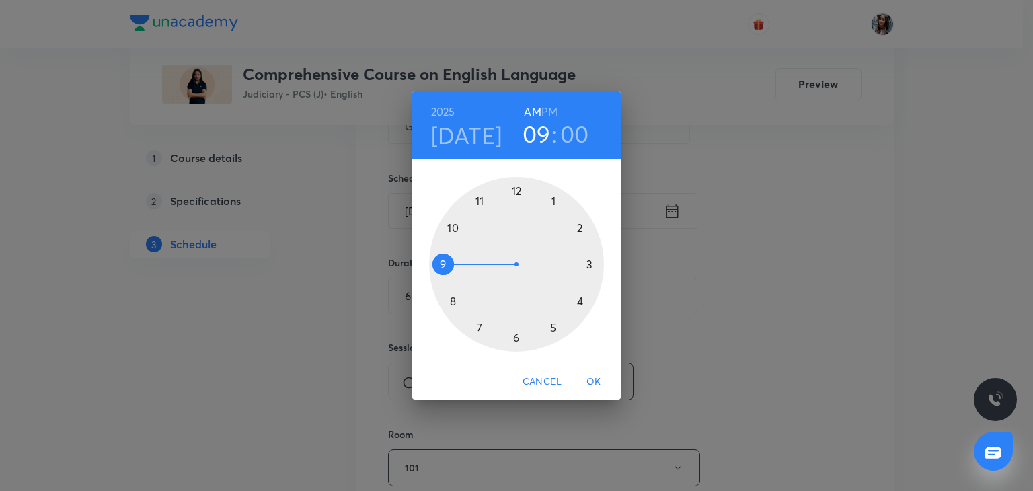
click at [455, 227] on div at bounding box center [516, 264] width 175 height 175
click at [589, 264] on div at bounding box center [516, 264] width 175 height 175
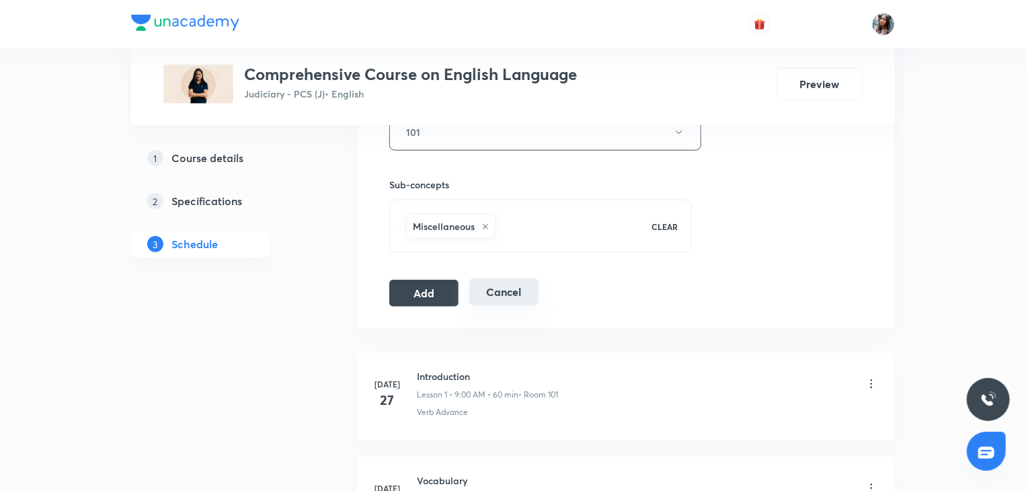
scroll to position [631, 0]
click at [434, 292] on button "Add" at bounding box center [423, 291] width 69 height 27
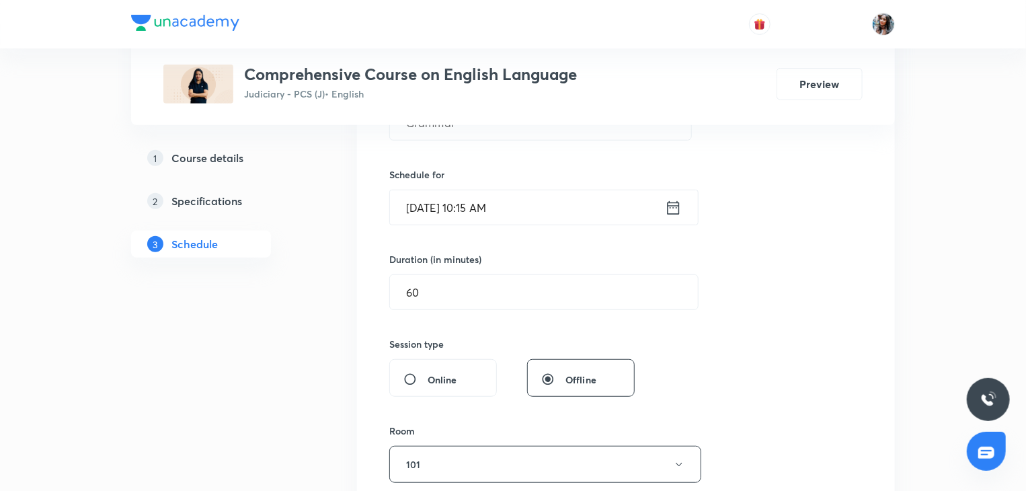
scroll to position [268, 0]
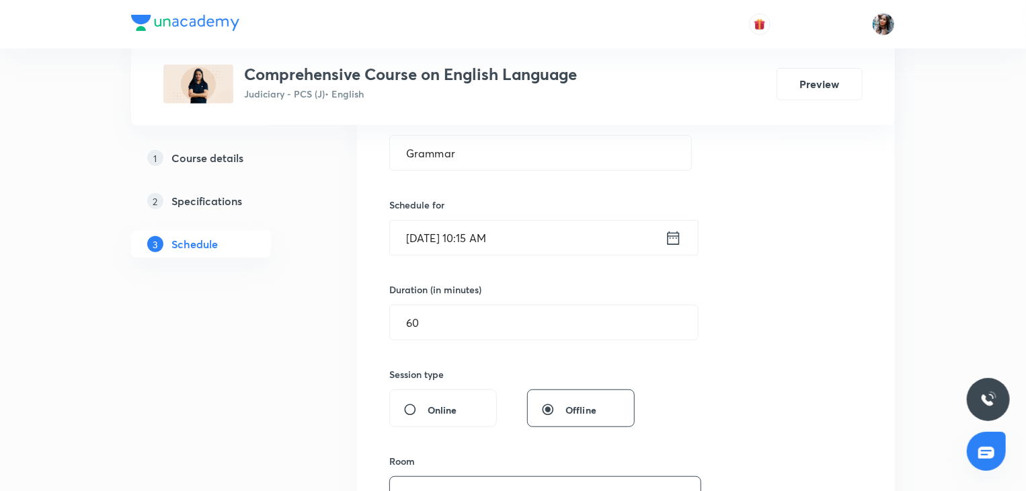
click at [584, 233] on input "Sep 14, 2025, 10:15 AM" at bounding box center [527, 237] width 275 height 34
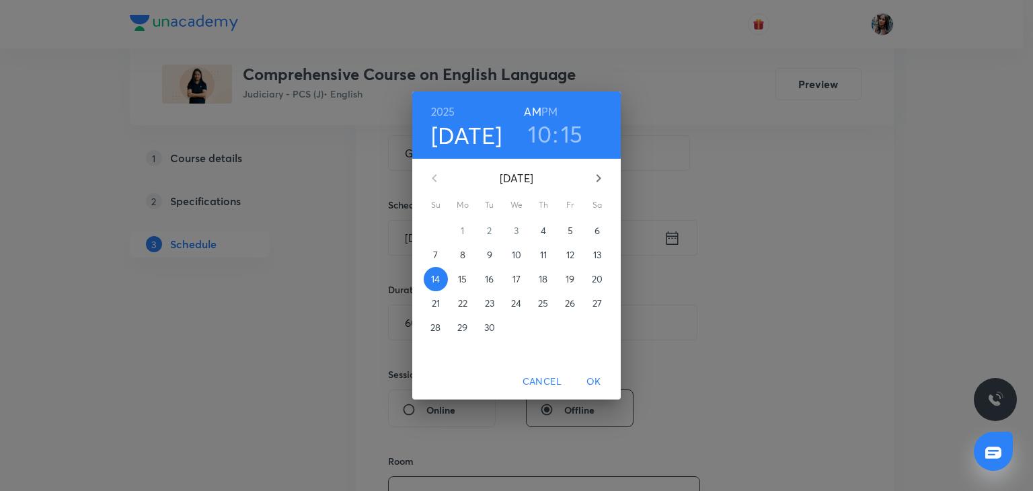
click at [706, 153] on div "2025 Sep 14 10 : 15 AM PM September 2025 Su Mo Tu We Th Fr Sa 31 1 2 3 4 5 6 7 …" at bounding box center [516, 245] width 1033 height 491
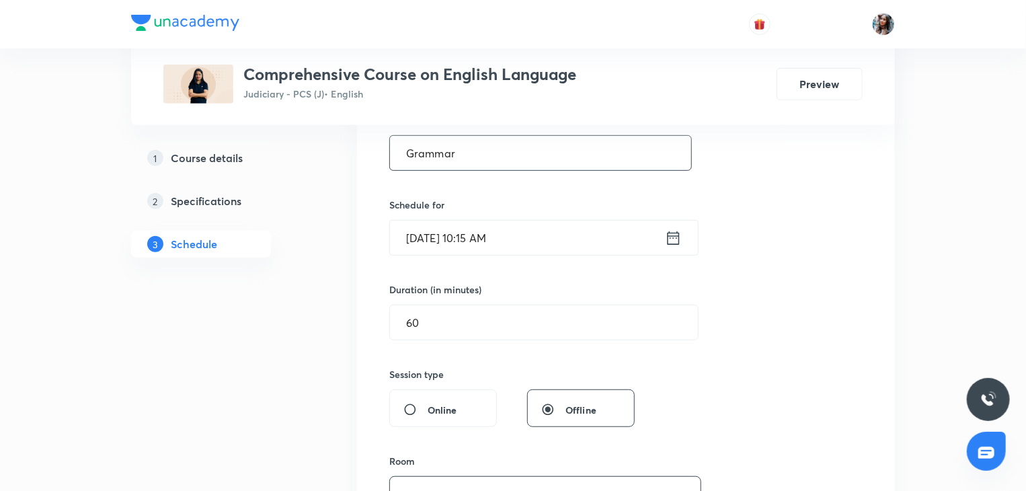
click at [600, 159] on input "Grammar" at bounding box center [540, 153] width 301 height 34
type input "G"
paste input "WRITING"
click at [579, 257] on div "Session 13 Live class Session title 7/99 WRITING ​ Schedule for Sep 14, 2025, 1…" at bounding box center [625, 345] width 473 height 647
click at [571, 249] on input "Sep 14, 2025, 10:15 AM" at bounding box center [527, 237] width 275 height 34
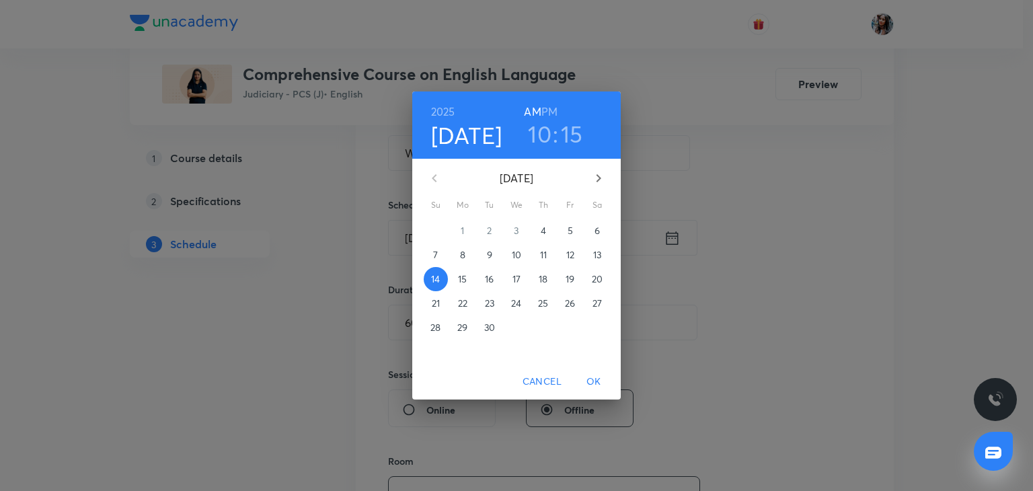
click at [436, 307] on p "21" at bounding box center [436, 302] width 8 height 13
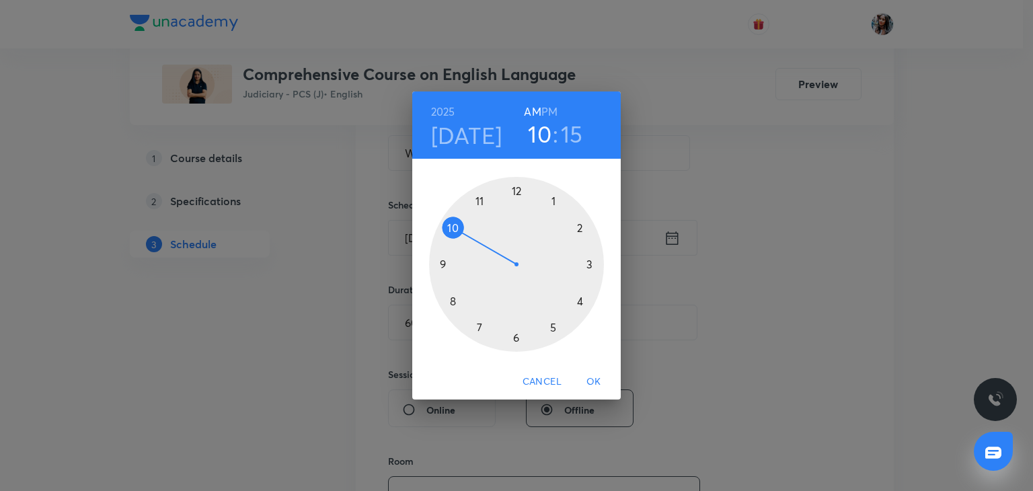
click at [444, 260] on div at bounding box center [516, 264] width 175 height 175
click at [516, 189] on div at bounding box center [516, 264] width 175 height 175
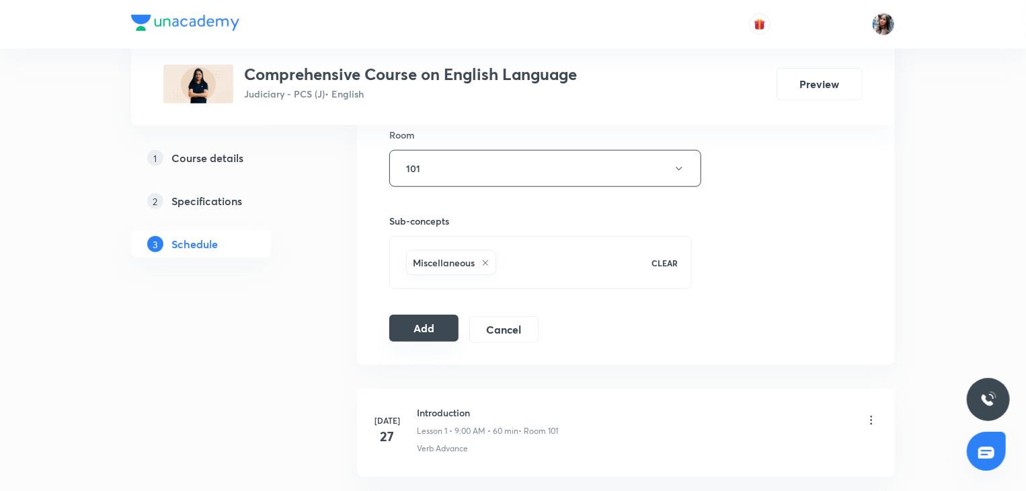
scroll to position [594, 0]
click at [428, 326] on button "Add" at bounding box center [423, 328] width 69 height 27
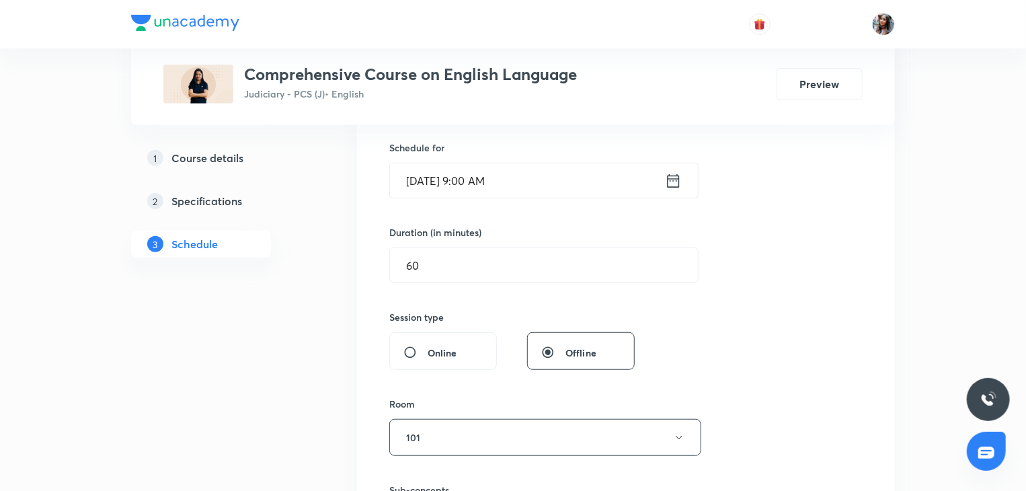
scroll to position [257, 0]
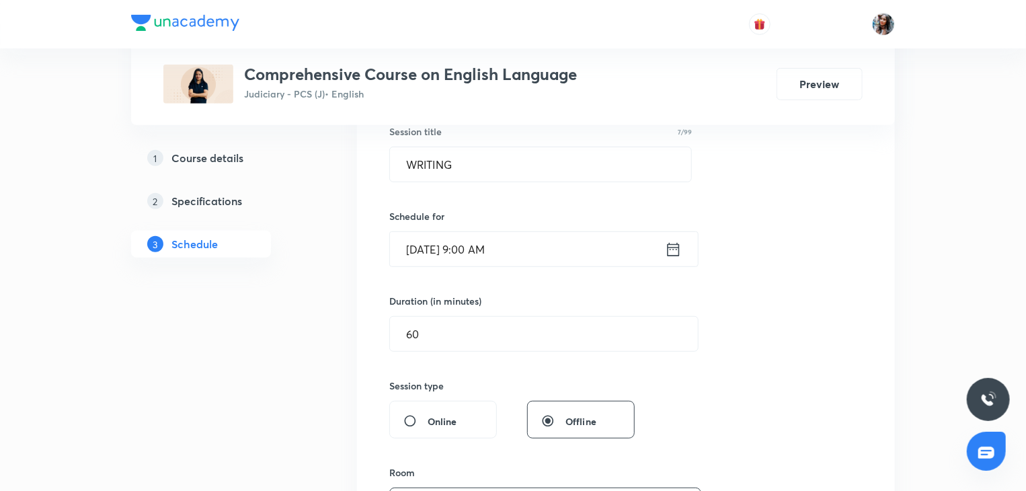
click at [600, 249] on input "Sep 21, 2025, 9:00 AM" at bounding box center [527, 249] width 275 height 34
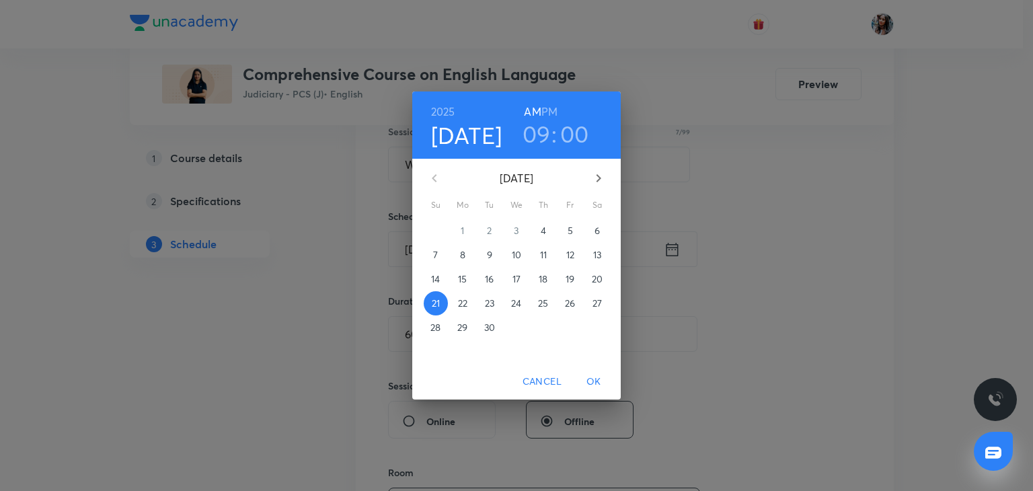
click at [539, 128] on h3 "09" at bounding box center [536, 134] width 28 height 28
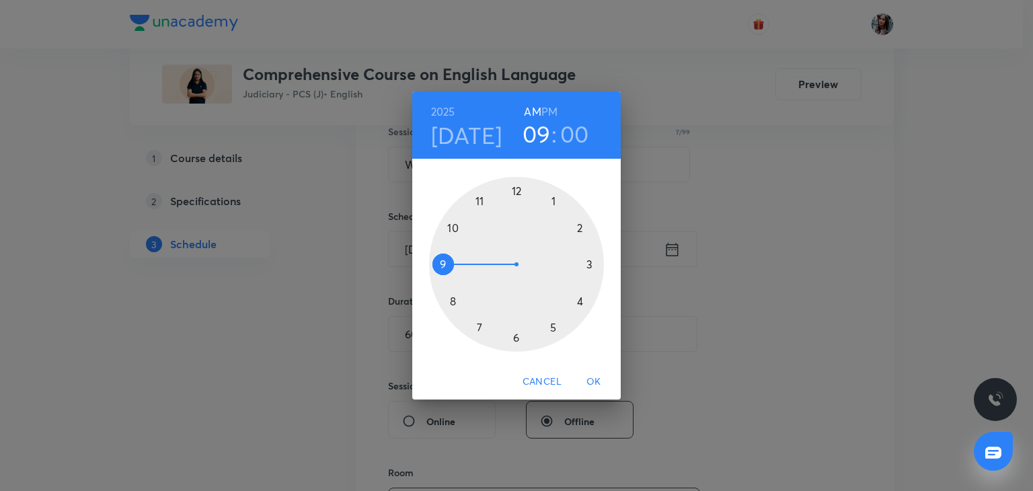
click at [453, 224] on div at bounding box center [516, 264] width 175 height 175
click at [592, 264] on div at bounding box center [516, 264] width 175 height 175
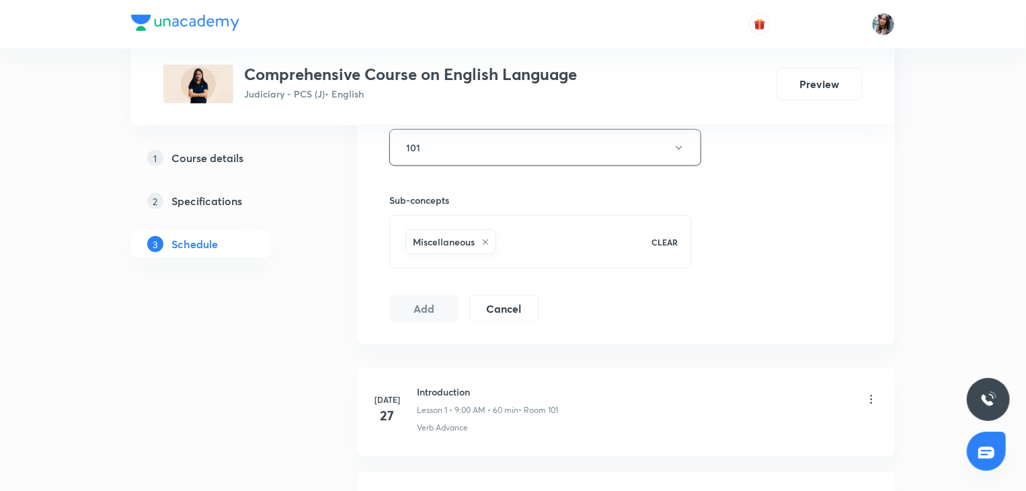
scroll to position [616, 0]
click at [430, 313] on button "Add" at bounding box center [423, 306] width 69 height 27
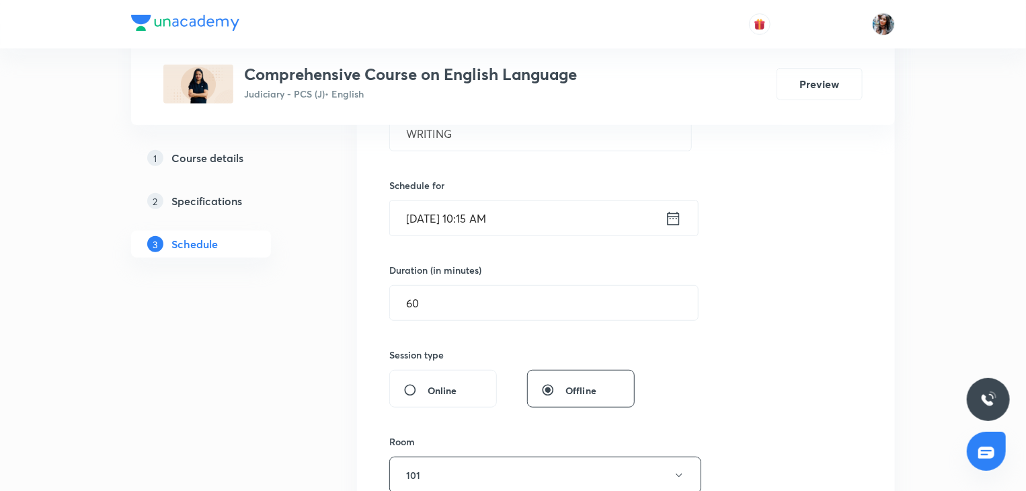
scroll to position [210, 0]
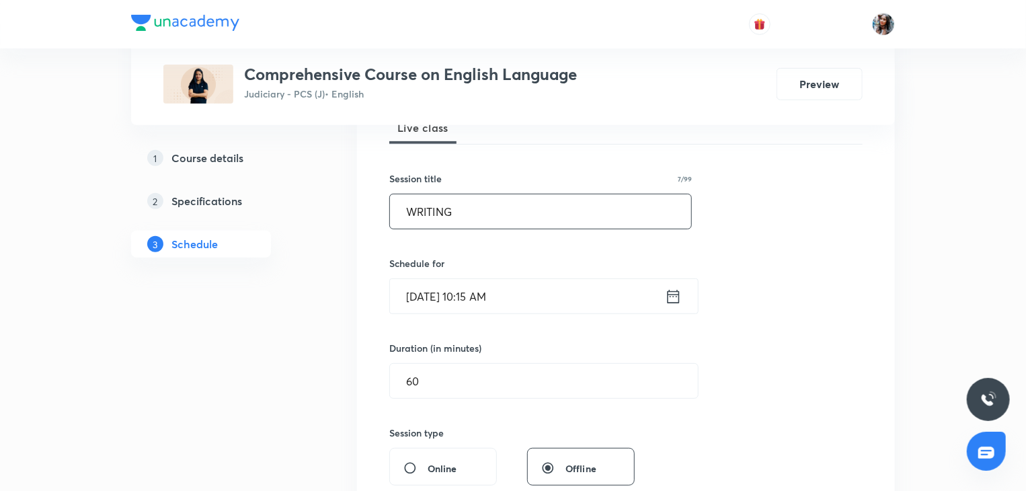
click at [609, 199] on input "WRITING" at bounding box center [540, 211] width 301 height 34
type input "W"
paste input "Essay"
type input "Essay"
click at [577, 295] on input "Sep 21, 2025, 10:15 AM" at bounding box center [527, 296] width 275 height 34
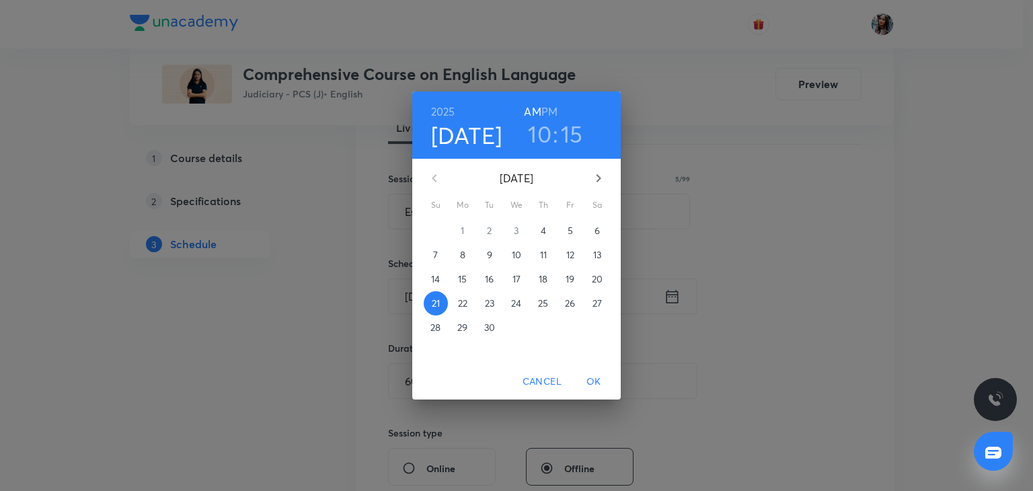
click at [436, 323] on p "28" at bounding box center [435, 327] width 10 height 13
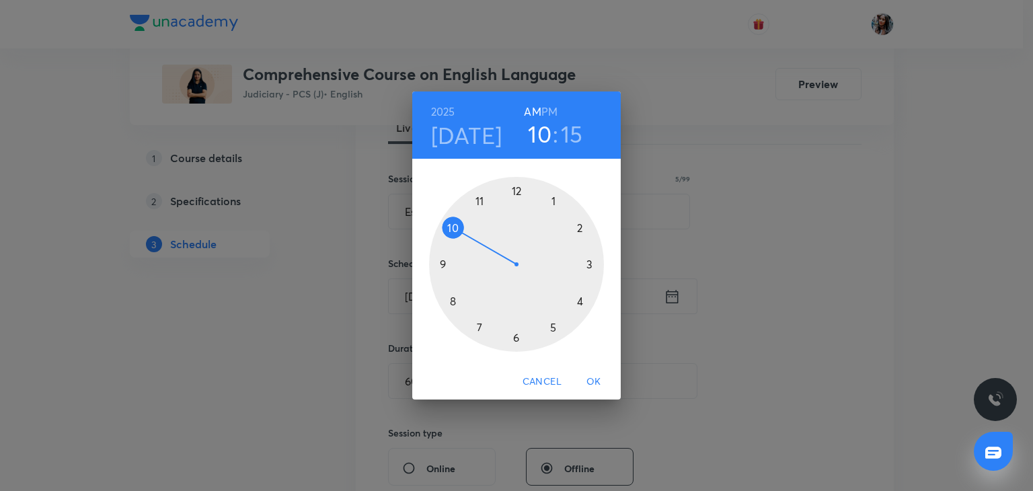
click at [441, 265] on div at bounding box center [516, 264] width 175 height 175
click at [515, 190] on div at bounding box center [516, 264] width 175 height 175
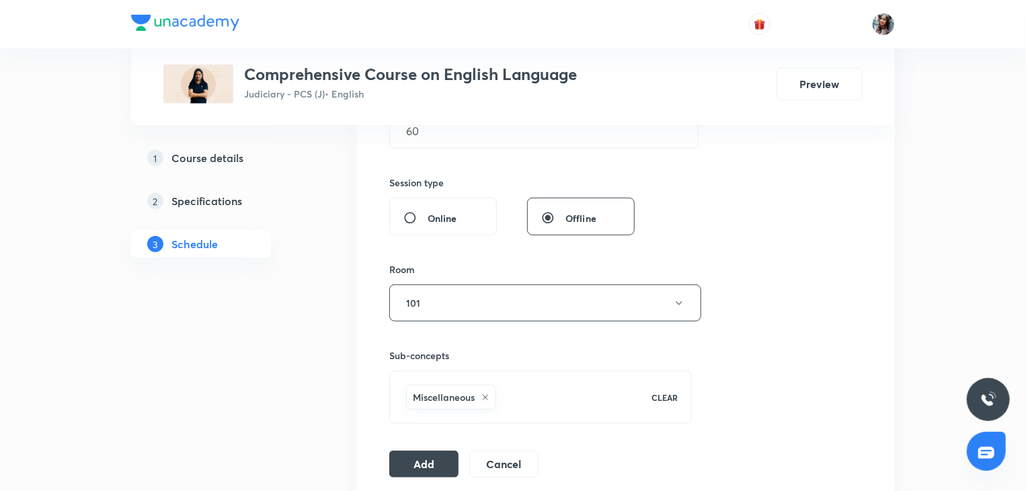
scroll to position [460, 0]
click at [434, 458] on button "Add" at bounding box center [423, 462] width 69 height 27
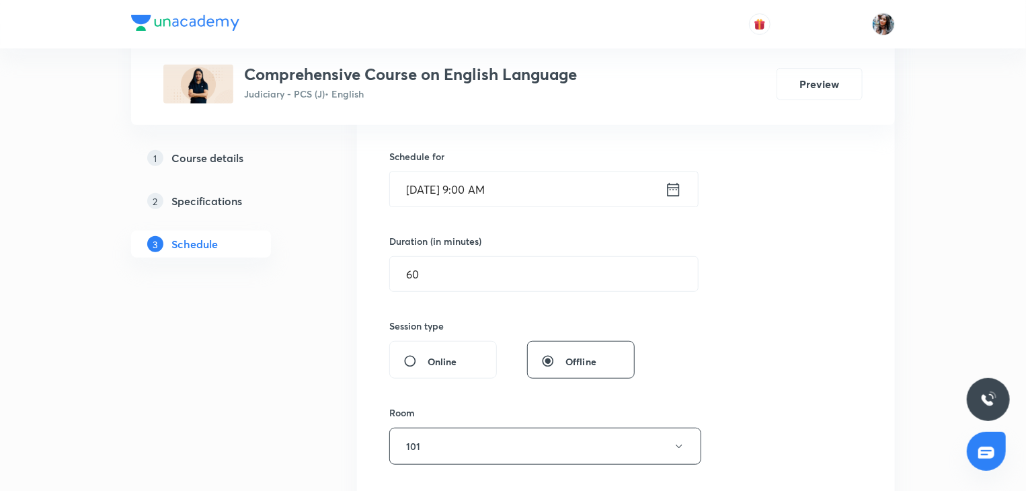
scroll to position [245, 0]
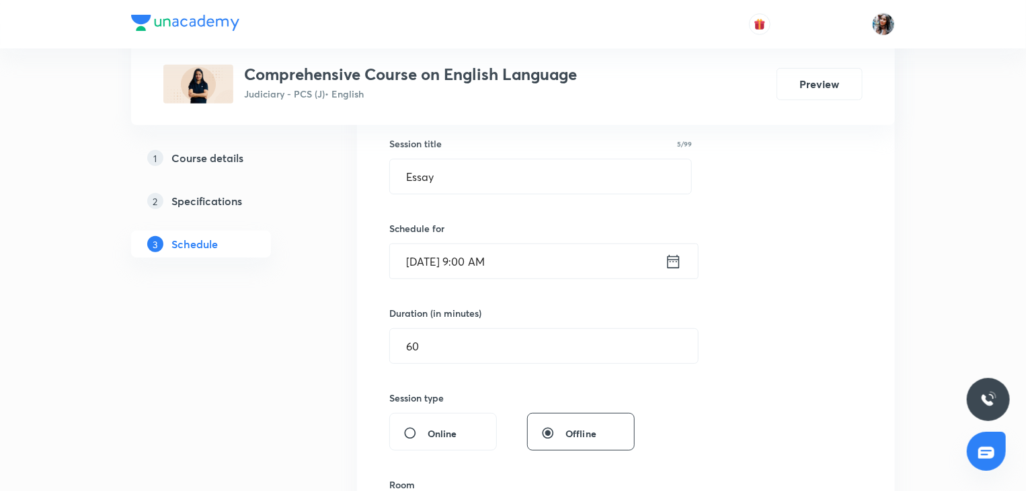
click at [574, 261] on input "Sep 28, 2025, 9:00 AM" at bounding box center [527, 261] width 275 height 34
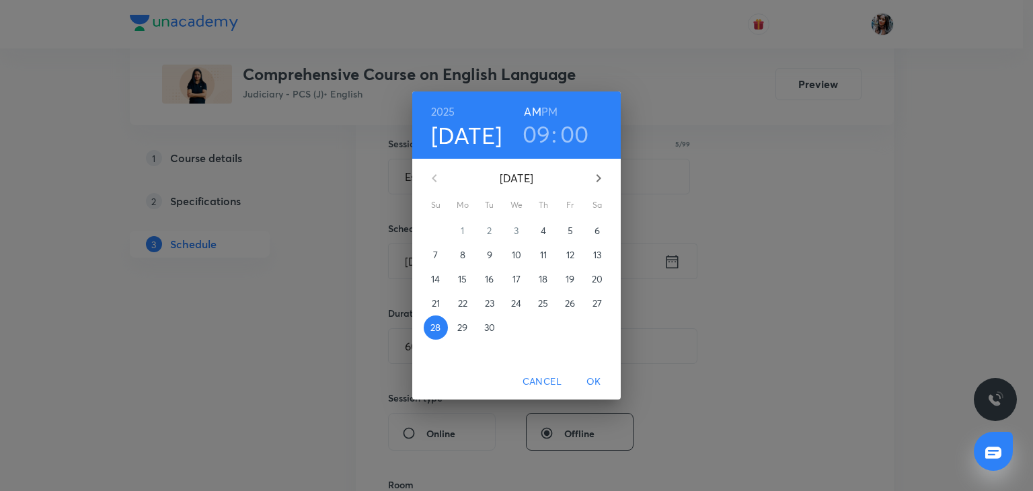
click at [536, 136] on h3 "09" at bounding box center [536, 134] width 28 height 28
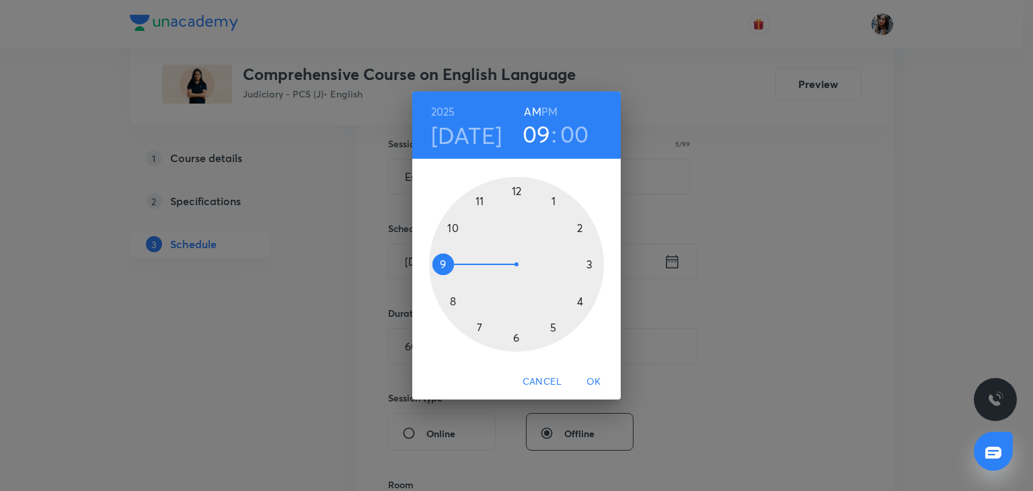
click at [454, 225] on div at bounding box center [516, 264] width 175 height 175
click at [588, 264] on div at bounding box center [516, 264] width 175 height 175
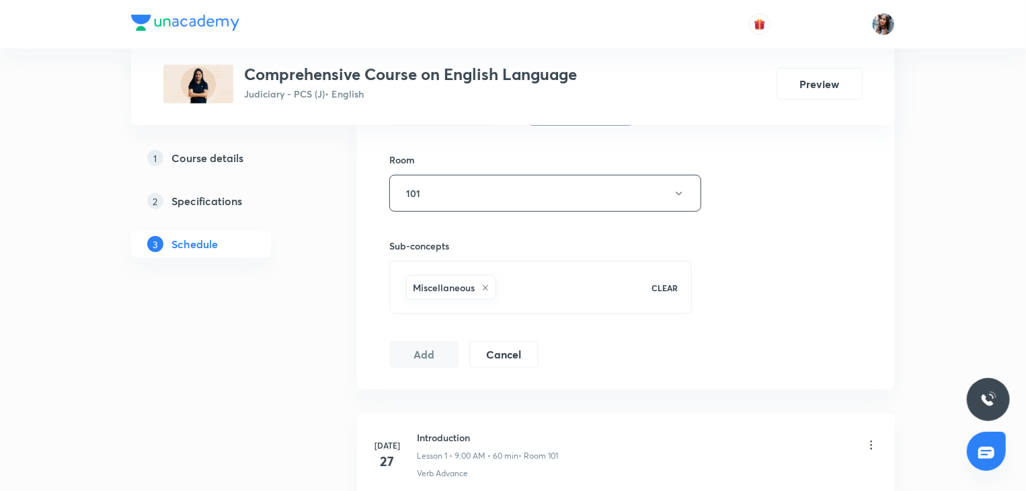
scroll to position [629, 0]
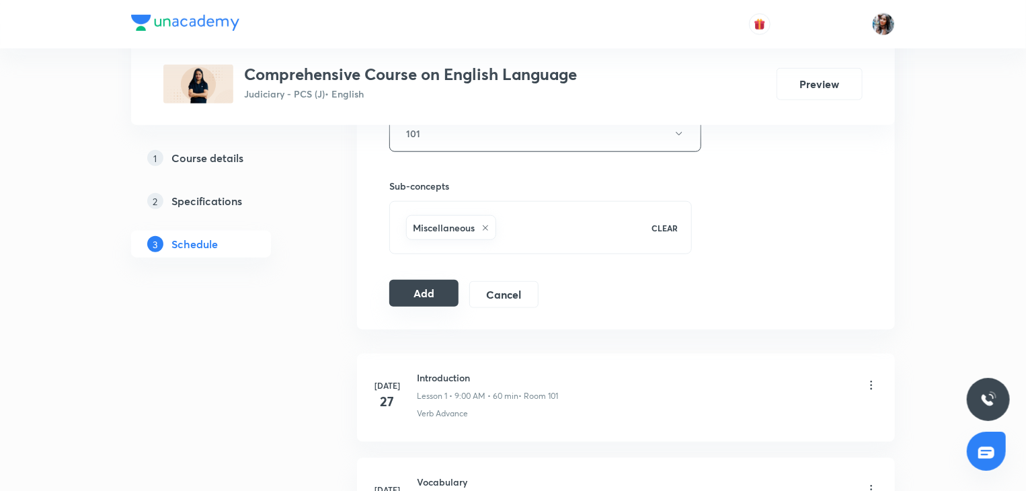
click at [413, 299] on button "Add" at bounding box center [423, 293] width 69 height 27
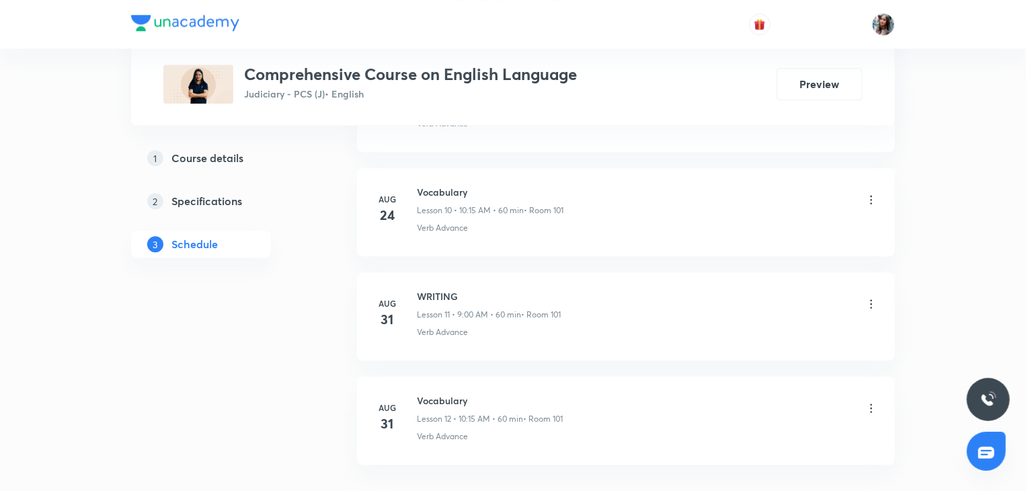
scroll to position [1848, 0]
